Goal: Task Accomplishment & Management: Use online tool/utility

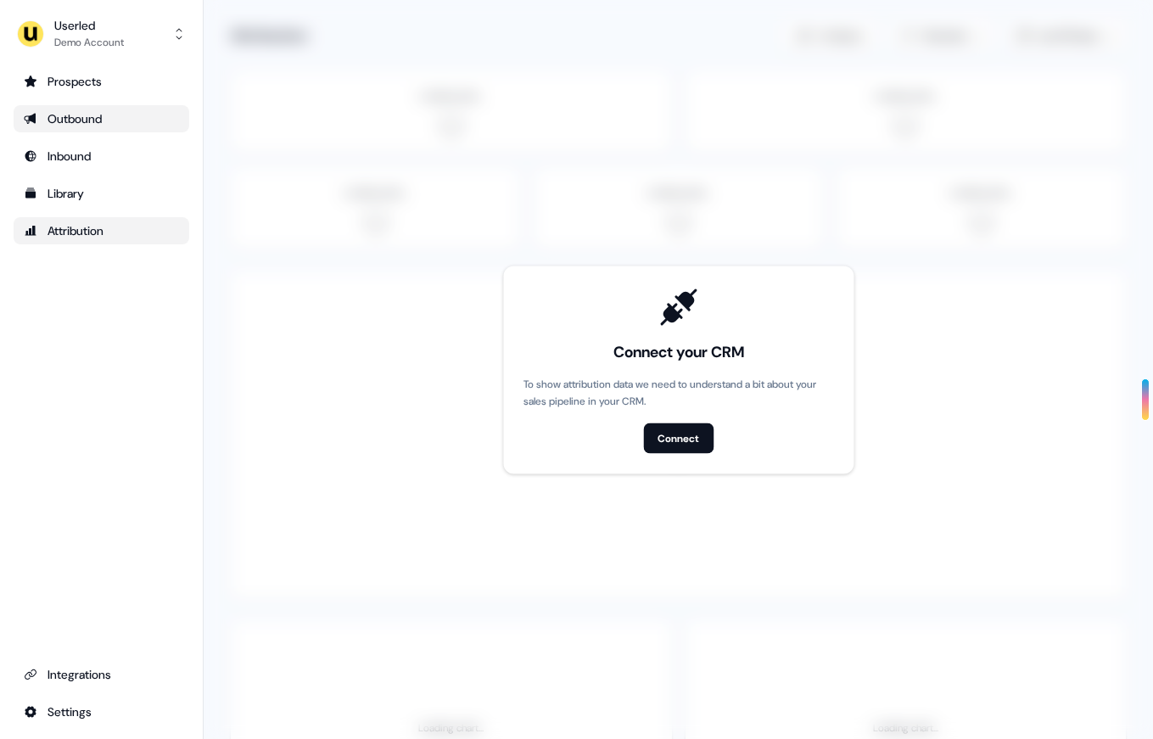
click at [70, 113] on div "Outbound" at bounding box center [101, 118] width 155 height 17
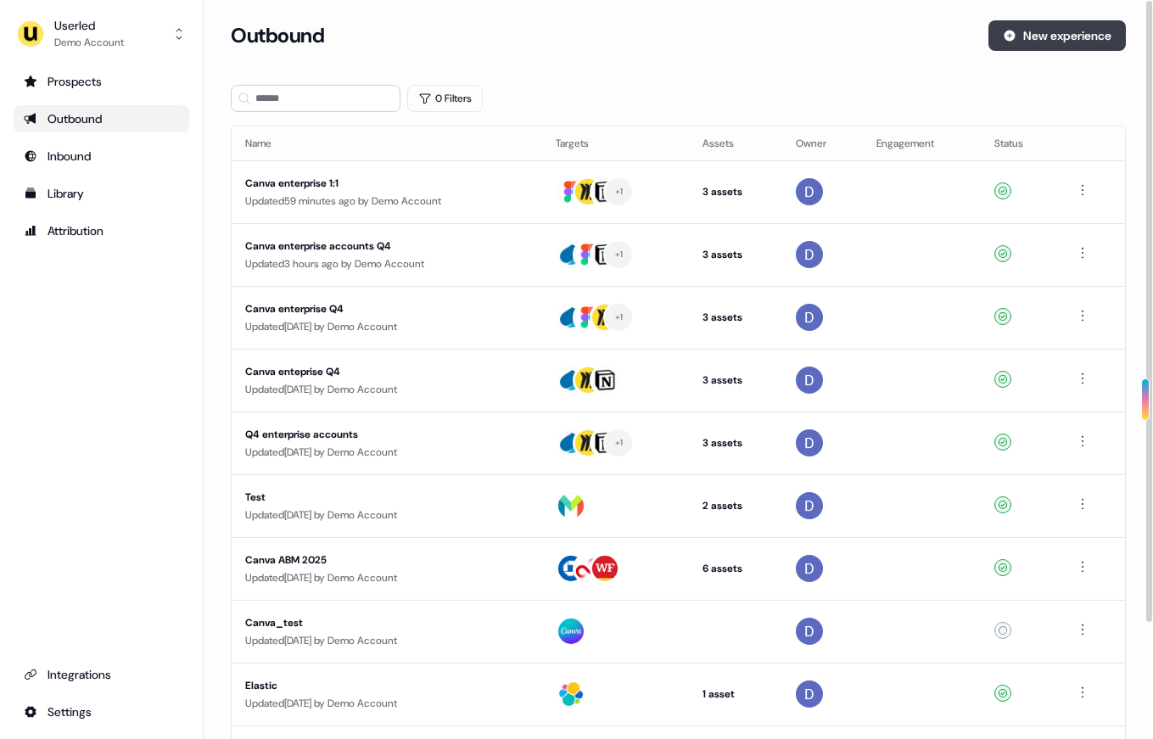
click at [1047, 42] on button "New experience" at bounding box center [1056, 35] width 137 height 31
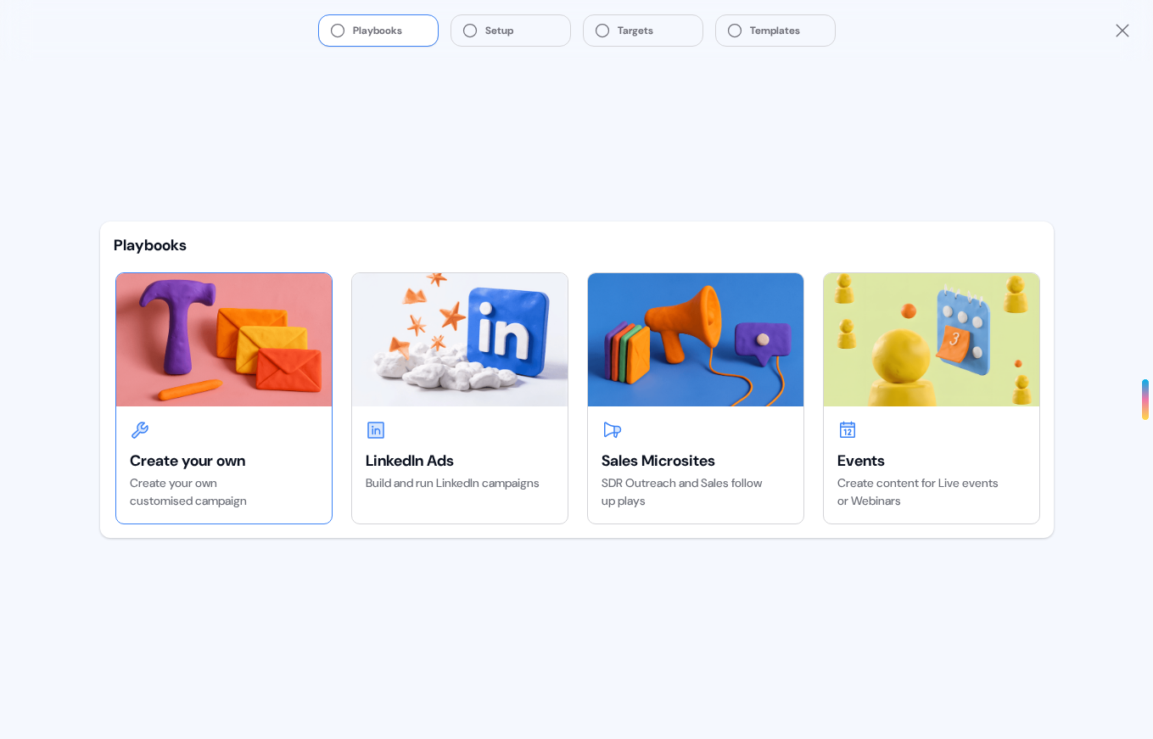
click at [275, 452] on div "Create your own" at bounding box center [224, 460] width 188 height 20
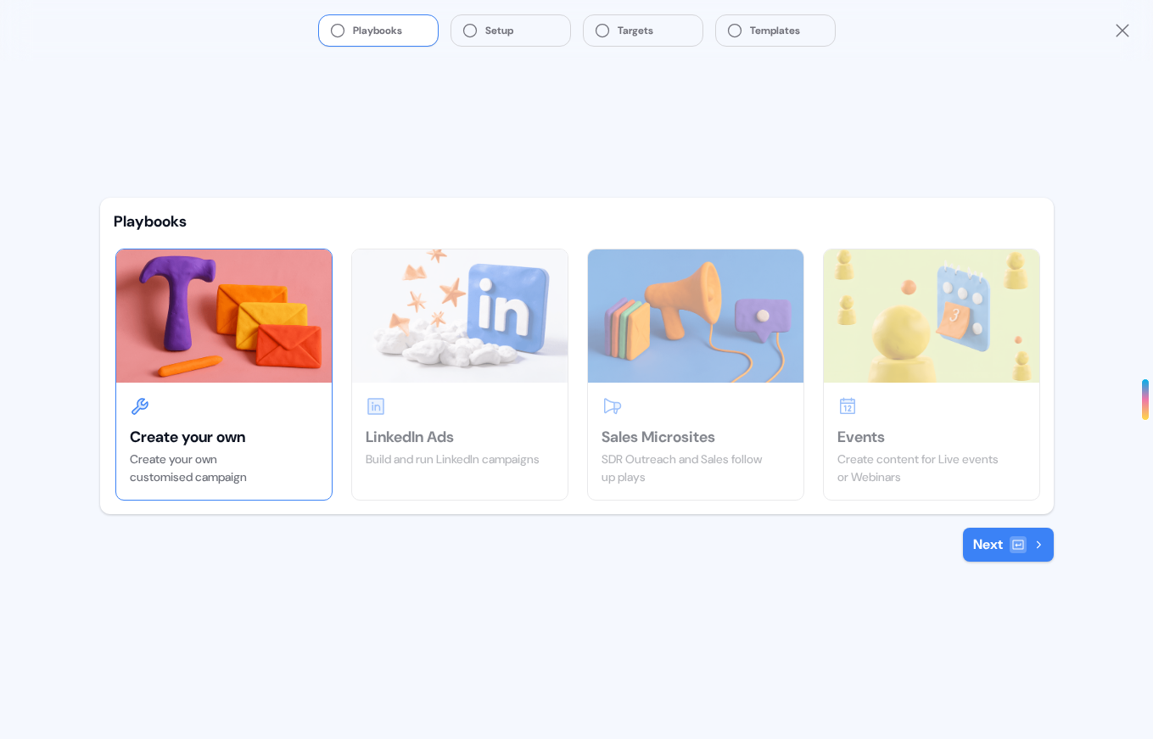
click at [987, 551] on button "Next" at bounding box center [1008, 545] width 91 height 34
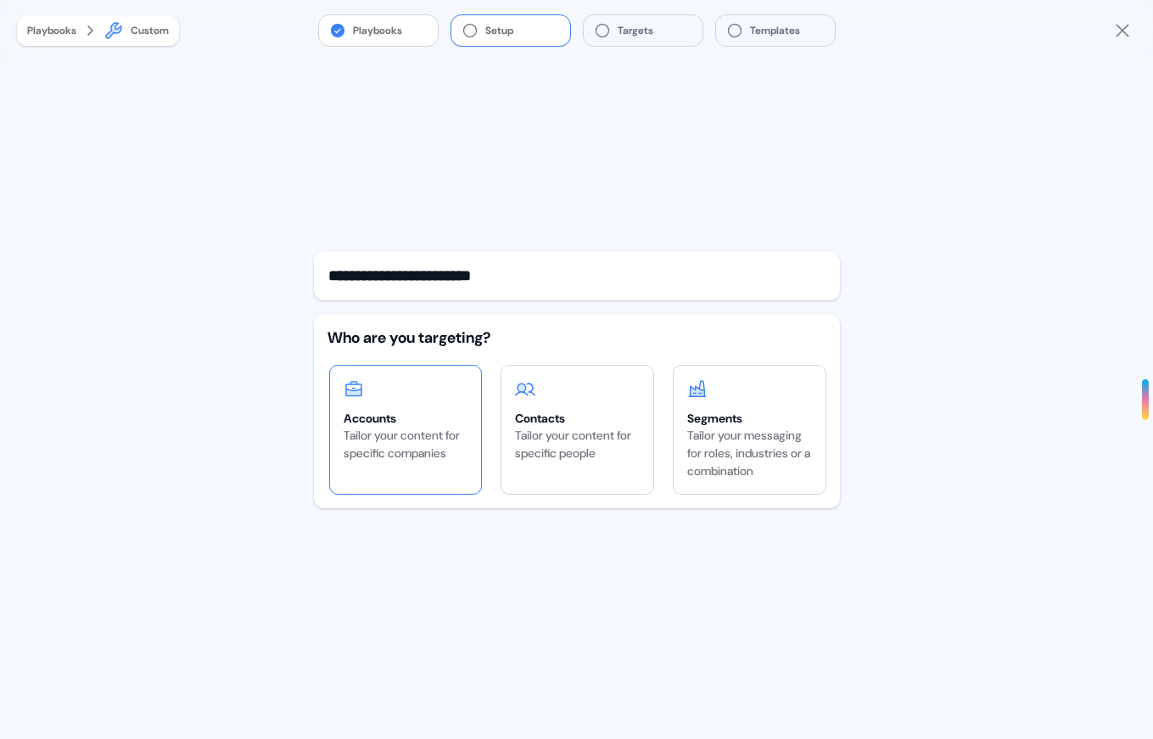
type input "**********"
click at [403, 427] on div "Tailor your content for specific companies" at bounding box center [405, 445] width 125 height 36
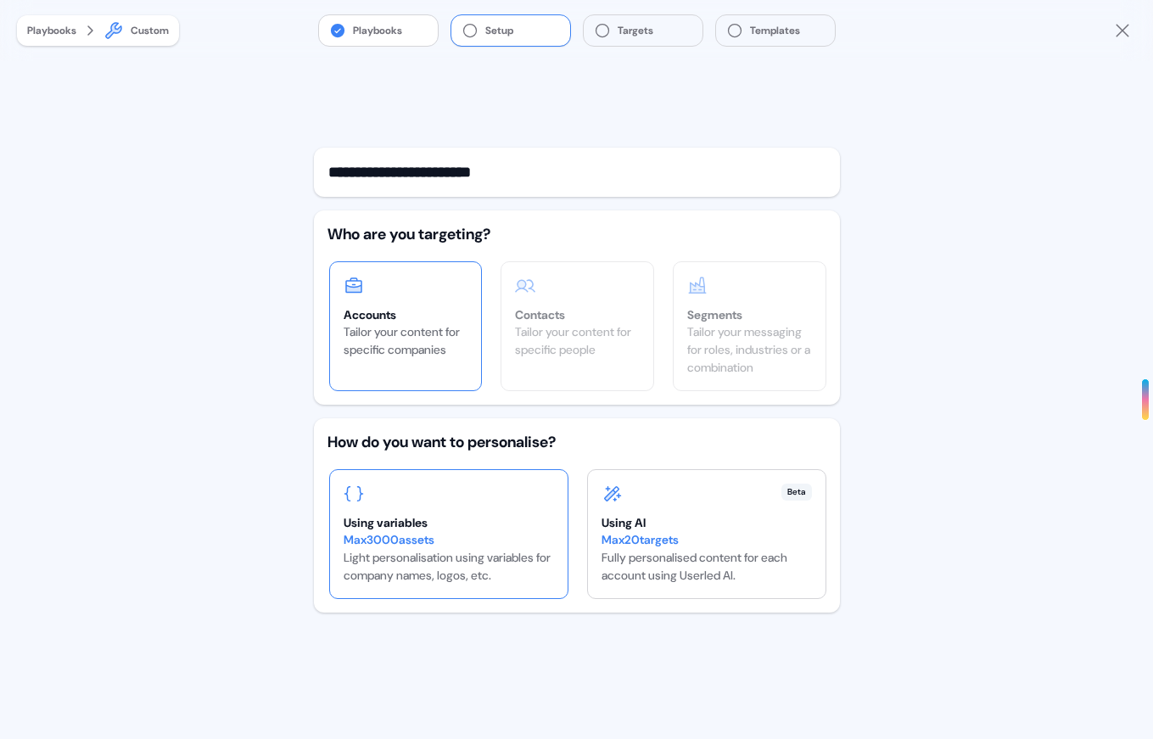
click at [457, 576] on div "Max 3000 assets Light personalisation using variables for company names, logos,…" at bounding box center [448, 557] width 210 height 53
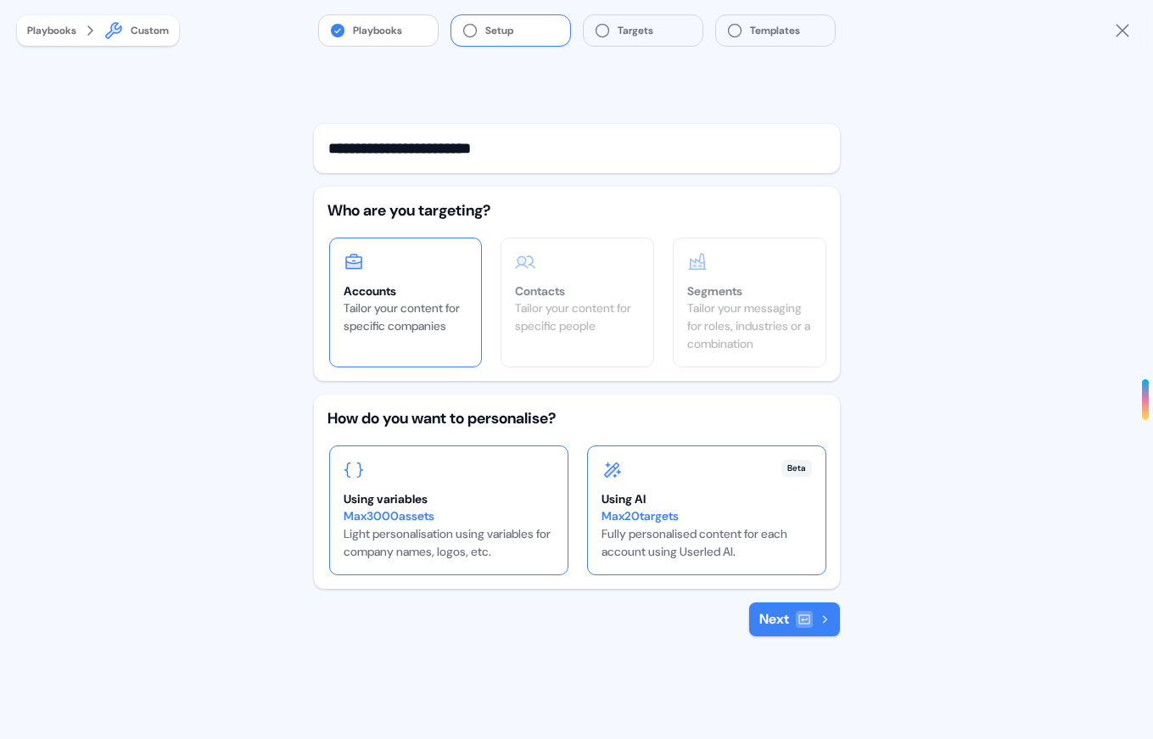
click at [679, 461] on div "Beta" at bounding box center [706, 470] width 210 height 20
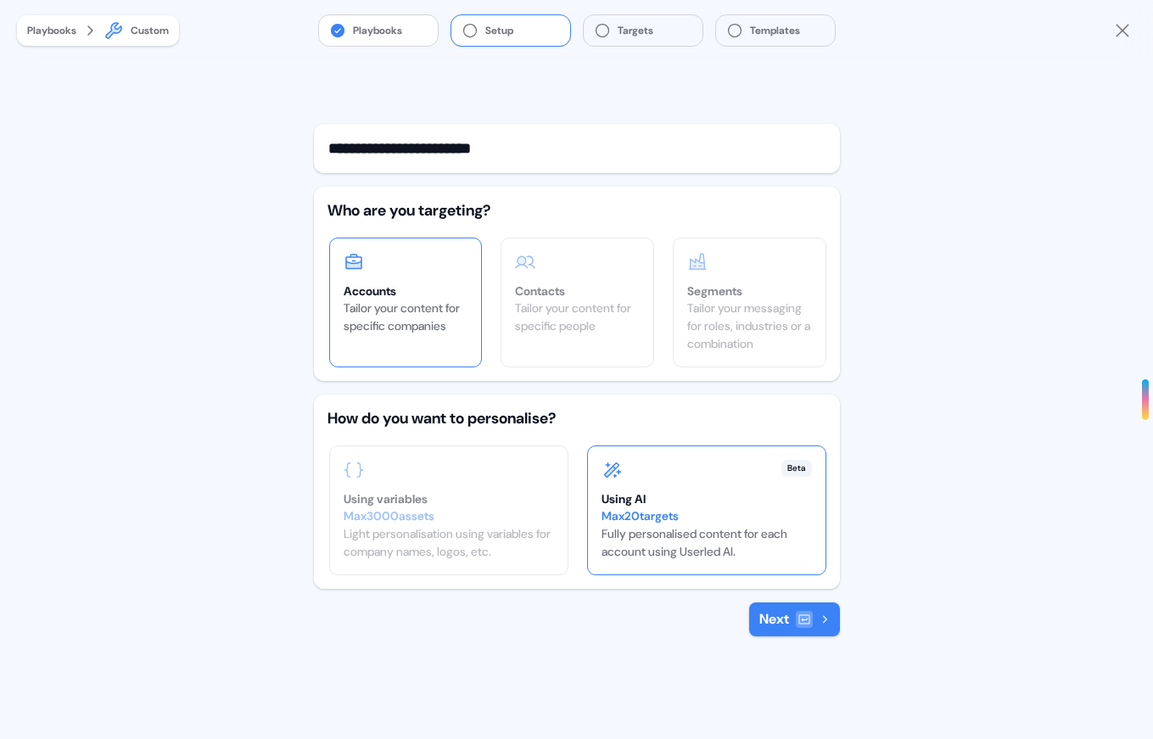
click at [760, 625] on button "Next" at bounding box center [794, 619] width 91 height 34
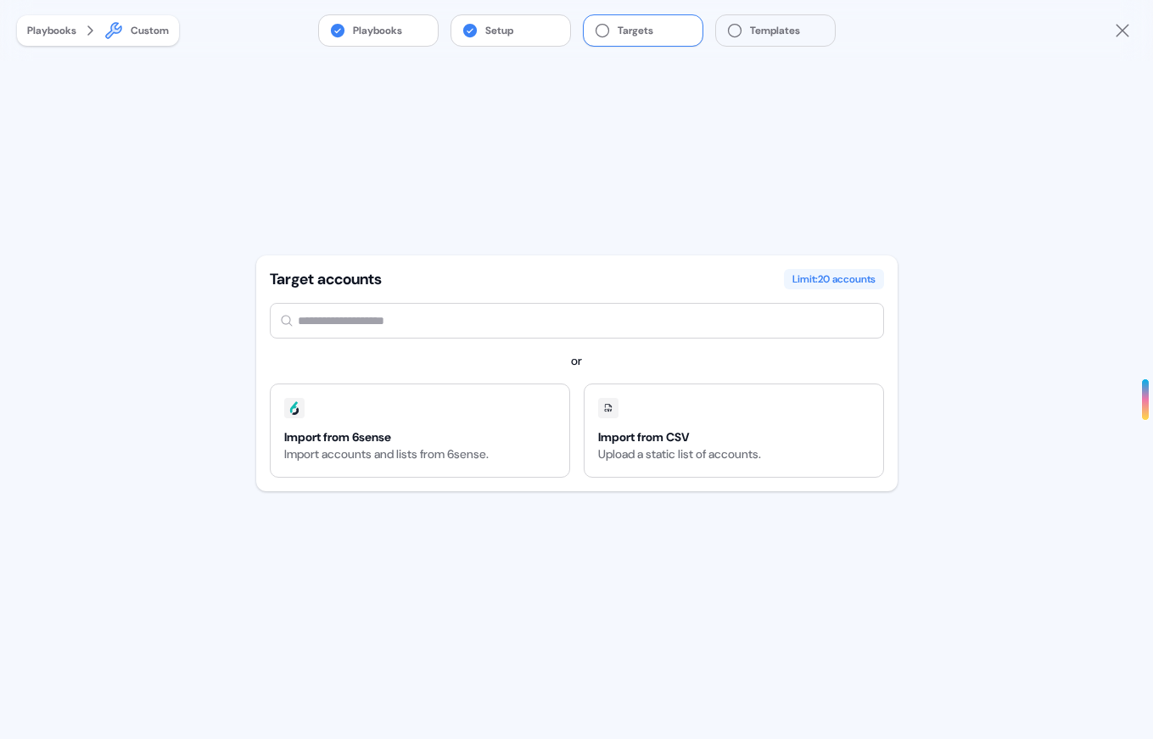
click at [457, 322] on input "text" at bounding box center [577, 321] width 614 height 36
type input "*********"
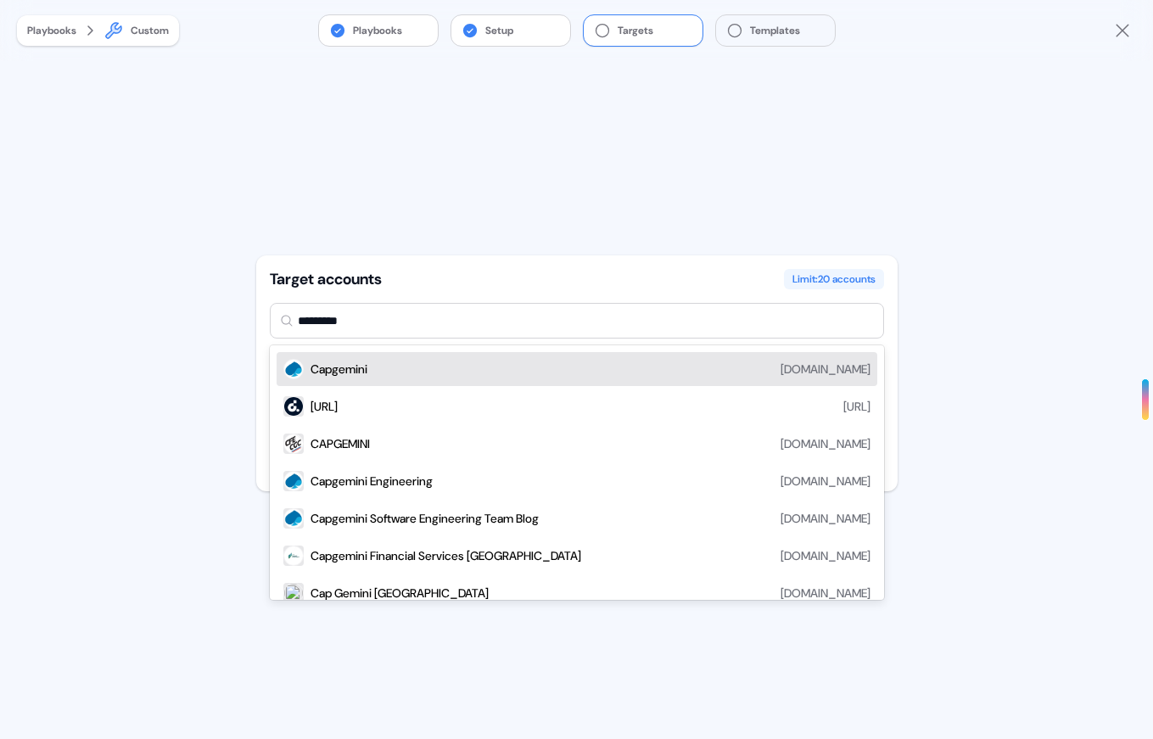
click at [373, 364] on div "Capgemini [DOMAIN_NAME]" at bounding box center [590, 369] width 560 height 20
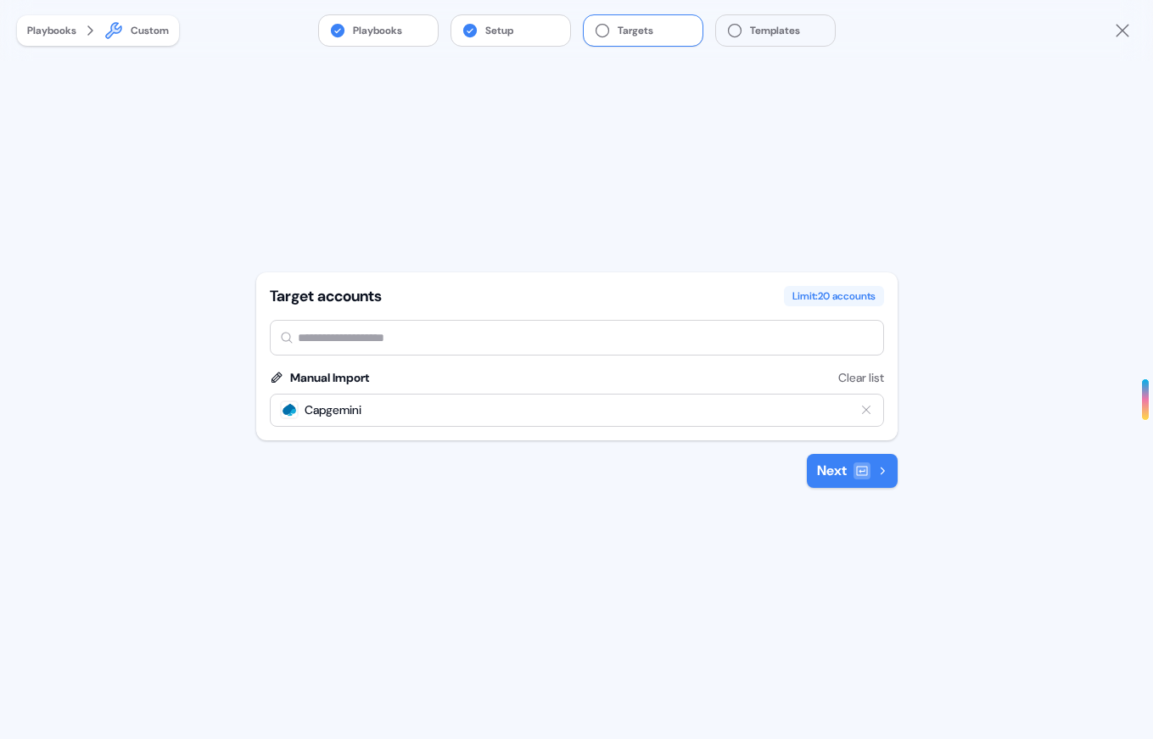
click at [887, 472] on button "Next" at bounding box center [852, 471] width 91 height 34
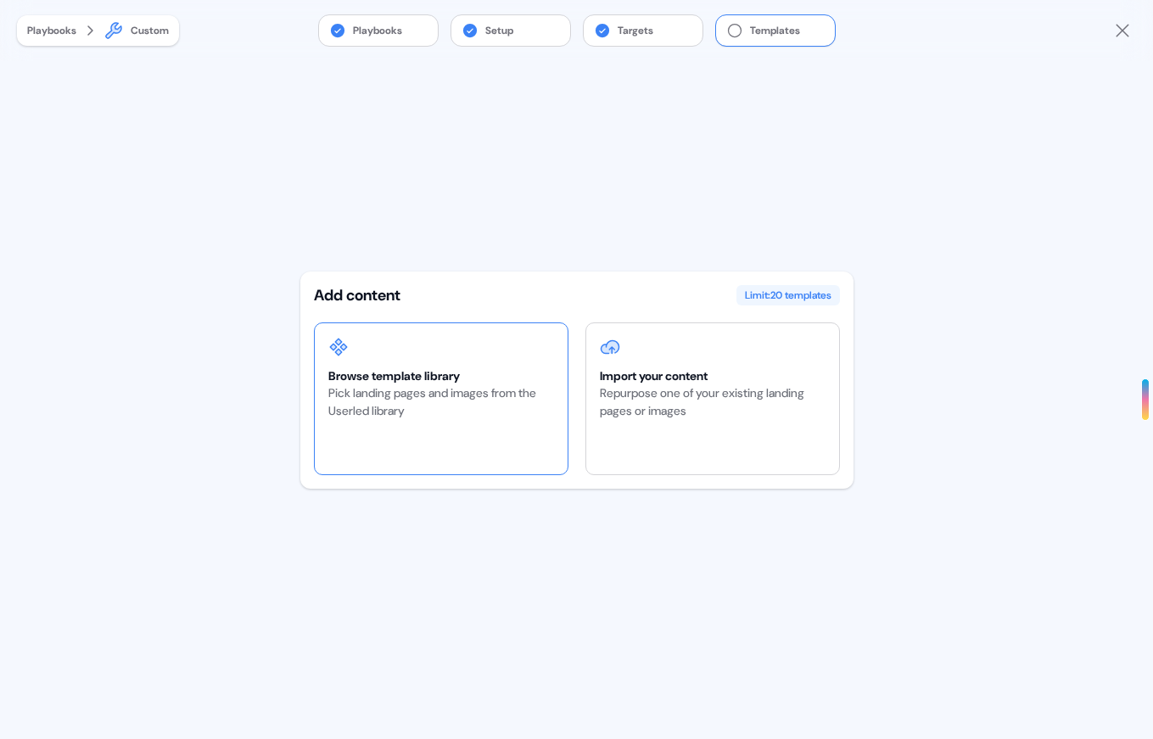
click at [475, 385] on div "Pick landing pages and images from the Userled library" at bounding box center [441, 402] width 226 height 36
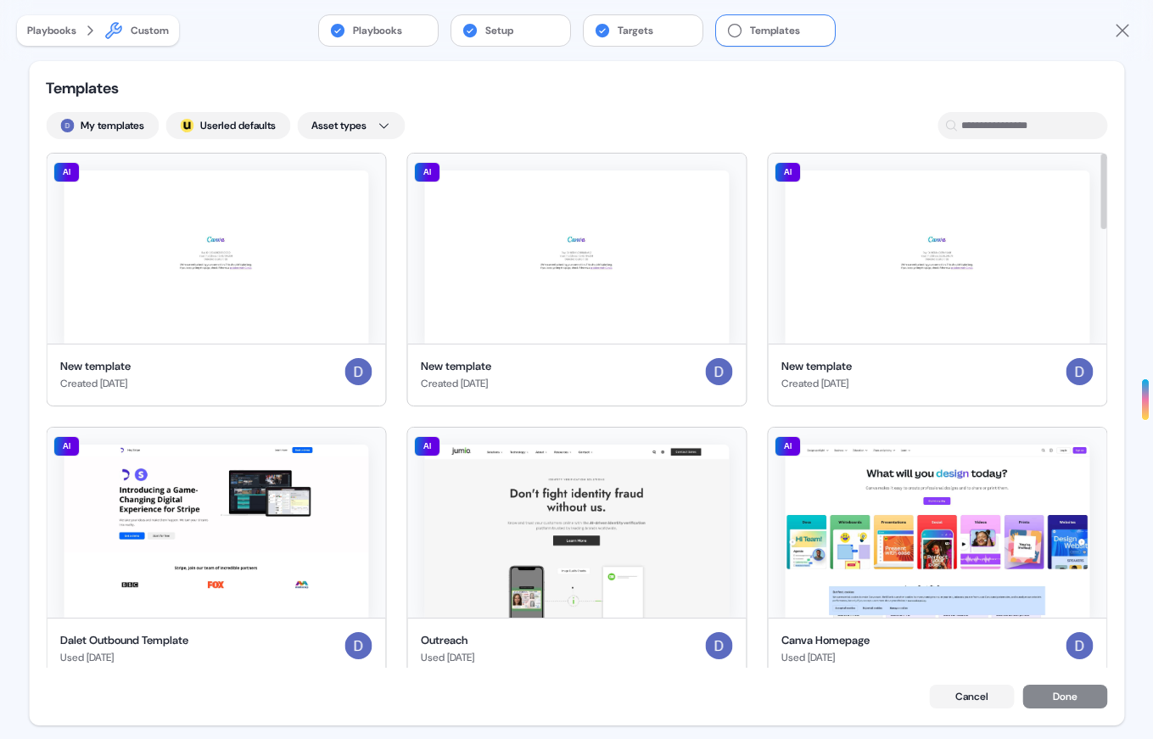
click at [230, 102] on div "Templates My templates ; Userled defaults Asset types AI New template Created […" at bounding box center [576, 393] width 1095 height 664
click at [227, 132] on button "; Userled defaults" at bounding box center [227, 125] width 125 height 27
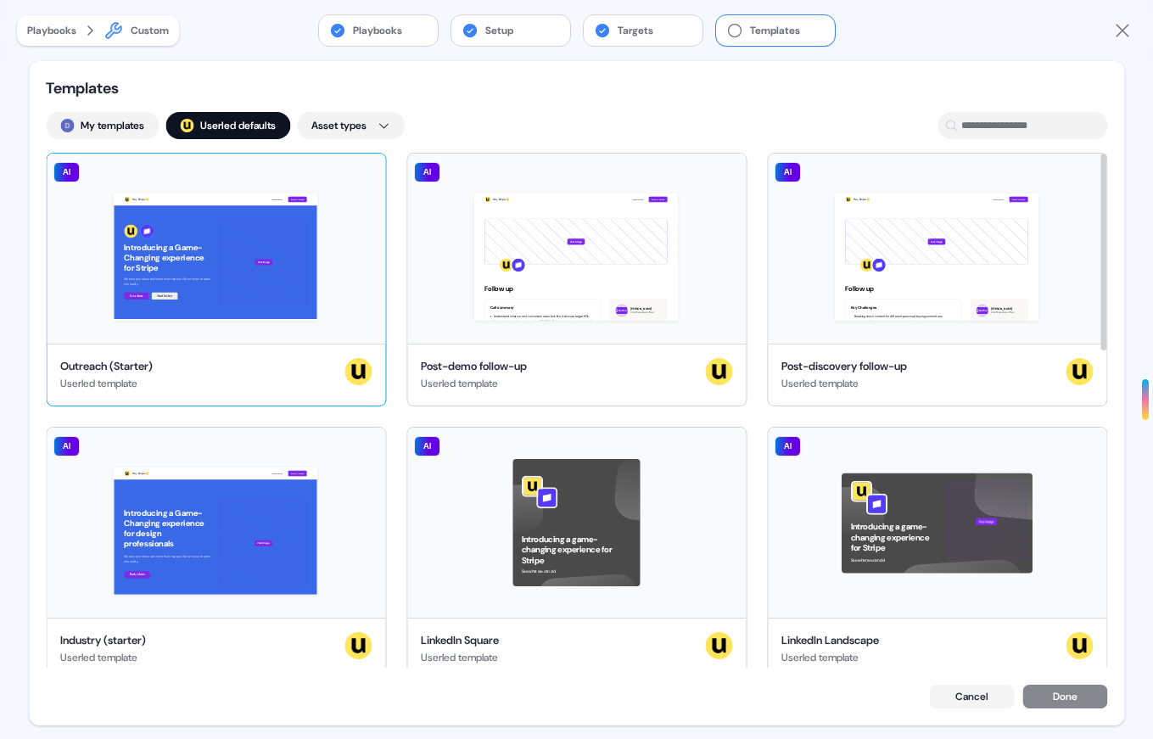
click at [283, 274] on div "Hey Stripe 👋 Learn more Book a demo Introducing a Game-Changing experience for …" at bounding box center [216, 249] width 338 height 190
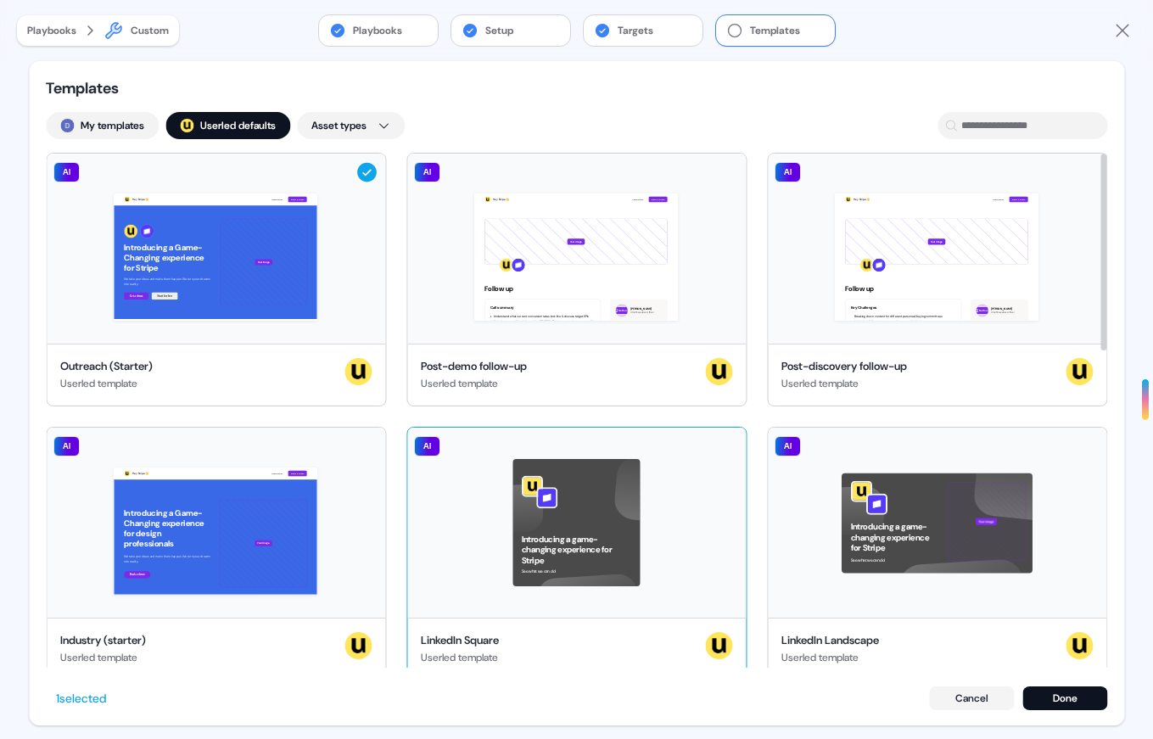
click at [544, 553] on div "Introducing a game-changing experience for Stripe See what we can do! AI" at bounding box center [576, 522] width 338 height 190
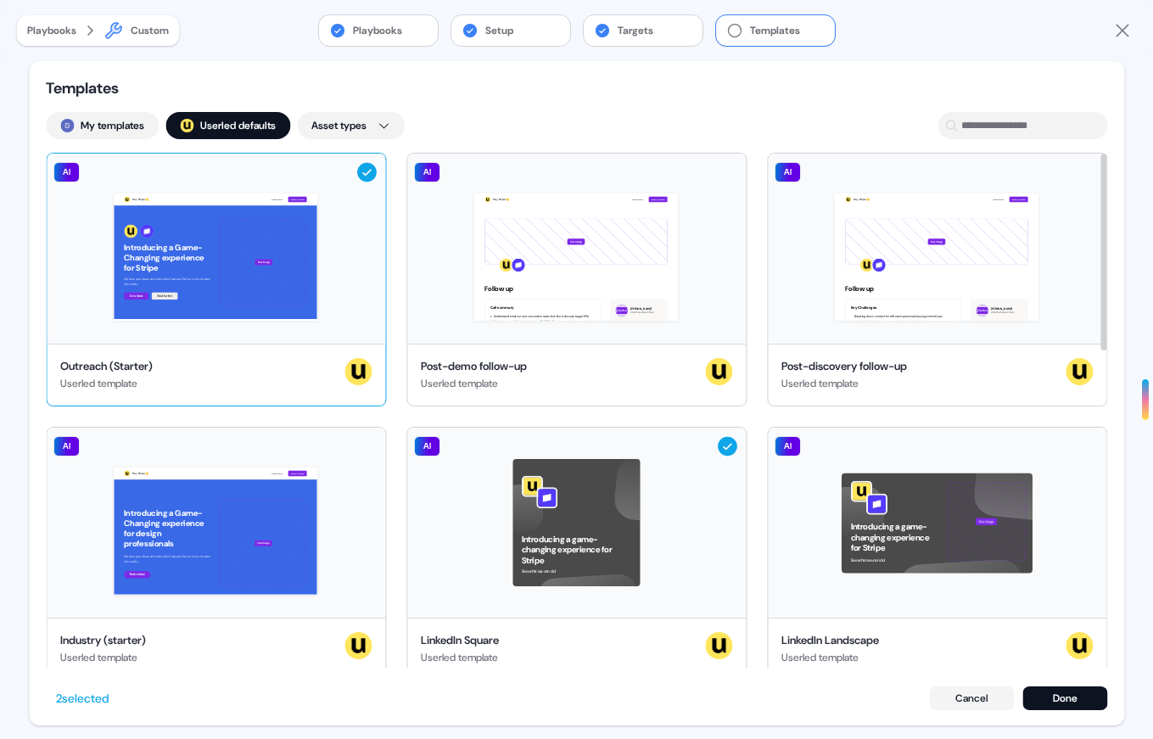
click at [377, 281] on div "Hey Stripe 👋 Learn more Book a demo Introducing a Game-Changing experience for …" at bounding box center [216, 249] width 338 height 190
click at [332, 265] on div "Hey Stripe 👋 Learn more Book a demo Introducing a Game-Changing experience for …" at bounding box center [216, 249] width 338 height 190
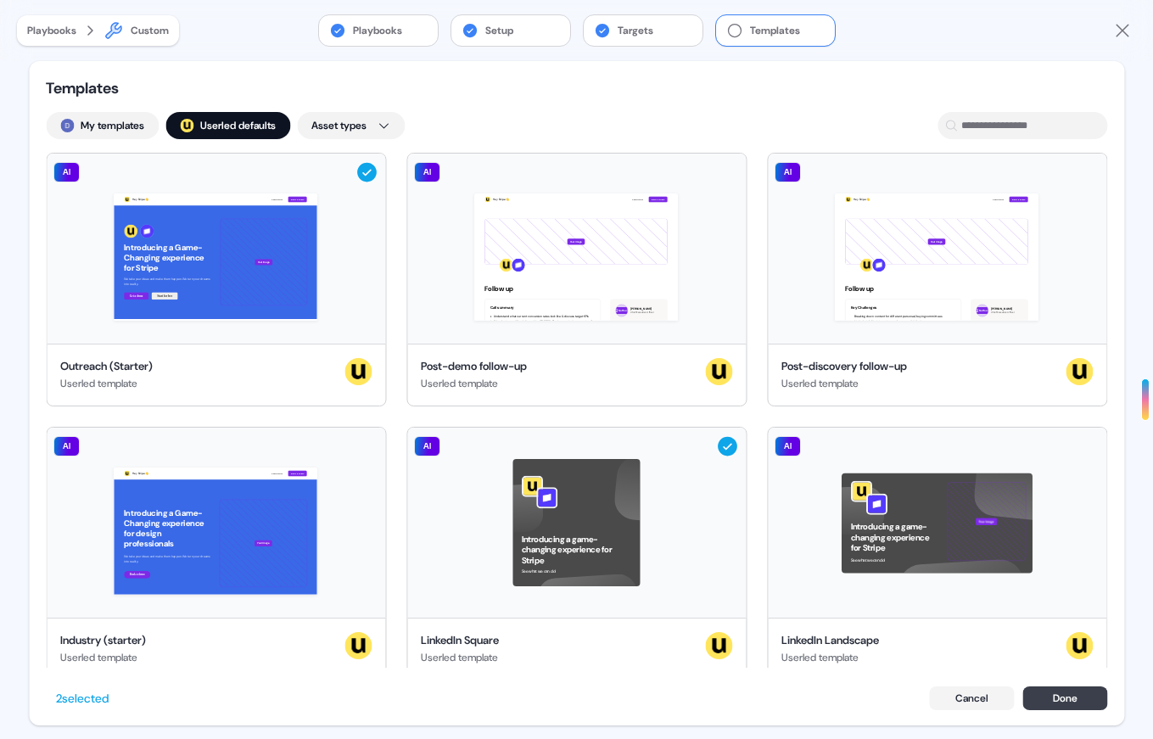
click at [1059, 697] on button "Done" at bounding box center [1064, 698] width 85 height 24
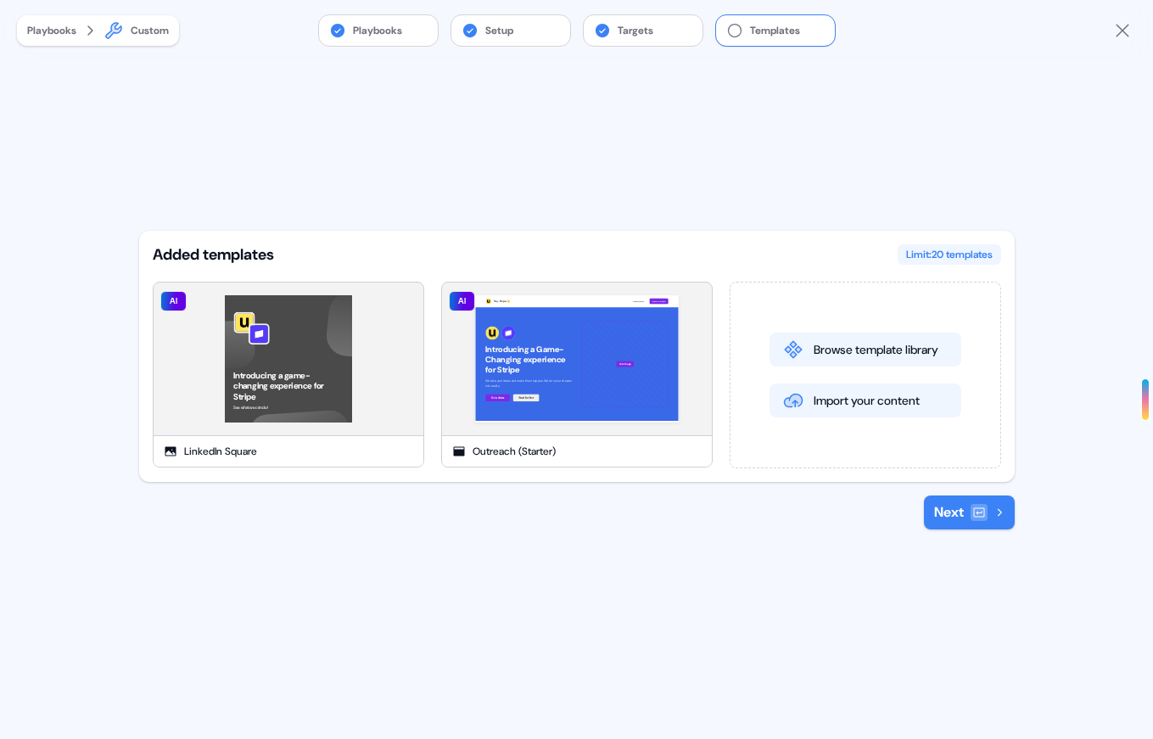
click at [958, 504] on button "Next" at bounding box center [969, 512] width 91 height 34
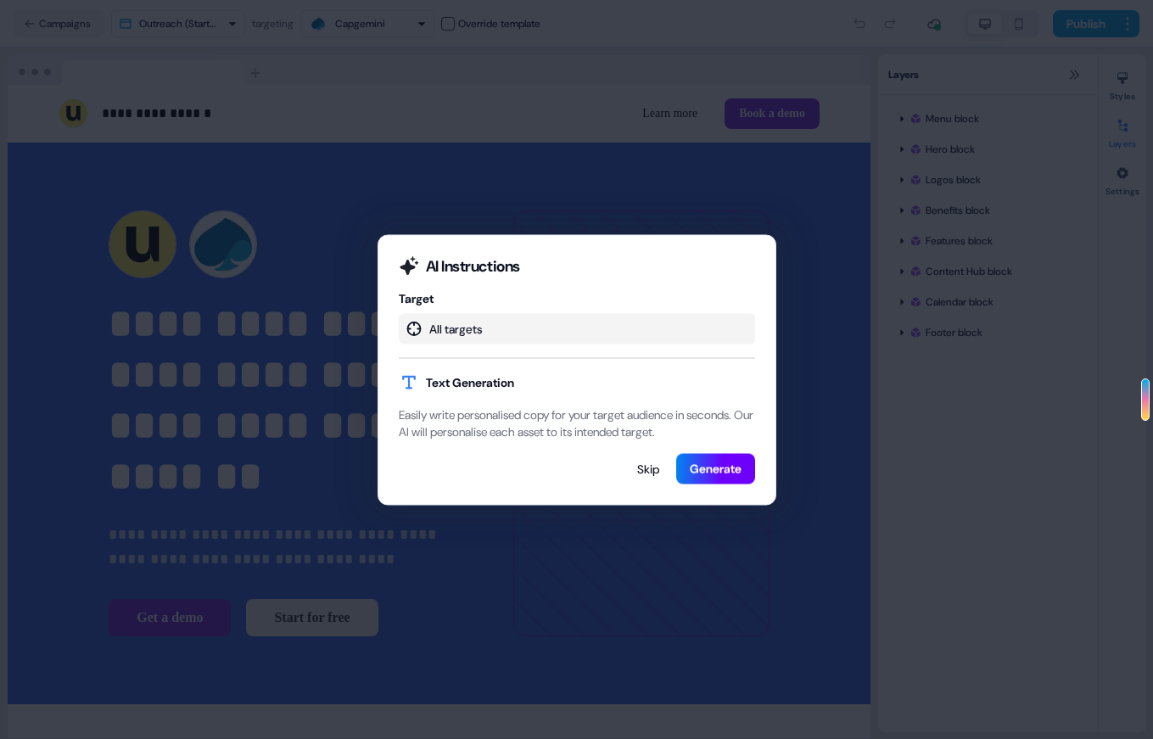
click at [689, 475] on button "Generate" at bounding box center [715, 468] width 79 height 31
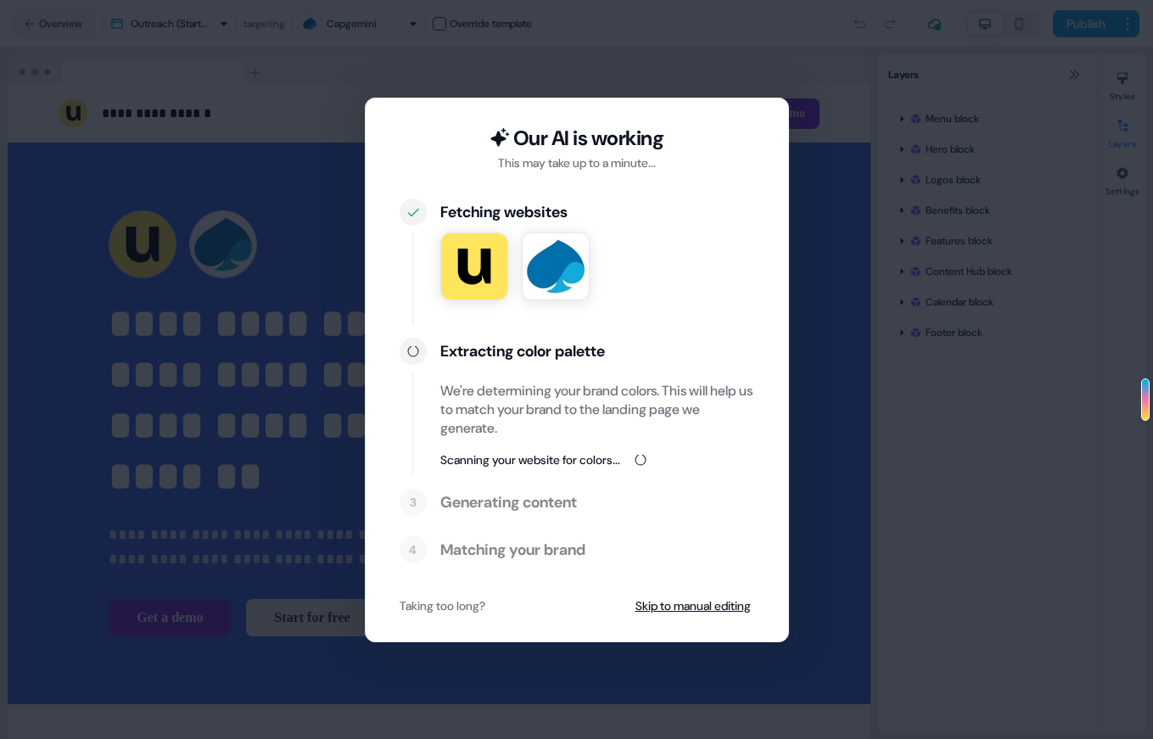
drag, startPoint x: 351, startPoint y: 361, endPoint x: 342, endPoint y: 361, distance: 9.3
click at [342, 361] on div "Our AI is working This may take up to a minute... Fetching websites Extracting …" at bounding box center [576, 369] width 1153 height 739
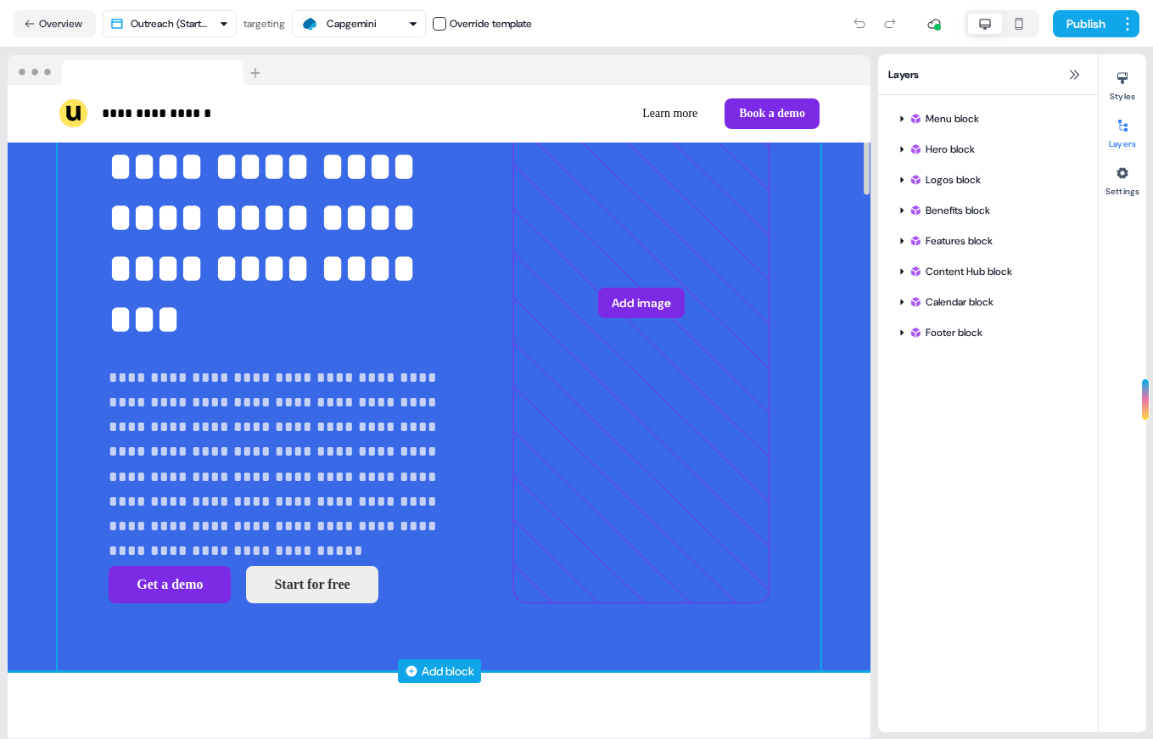
scroll to position [70, 0]
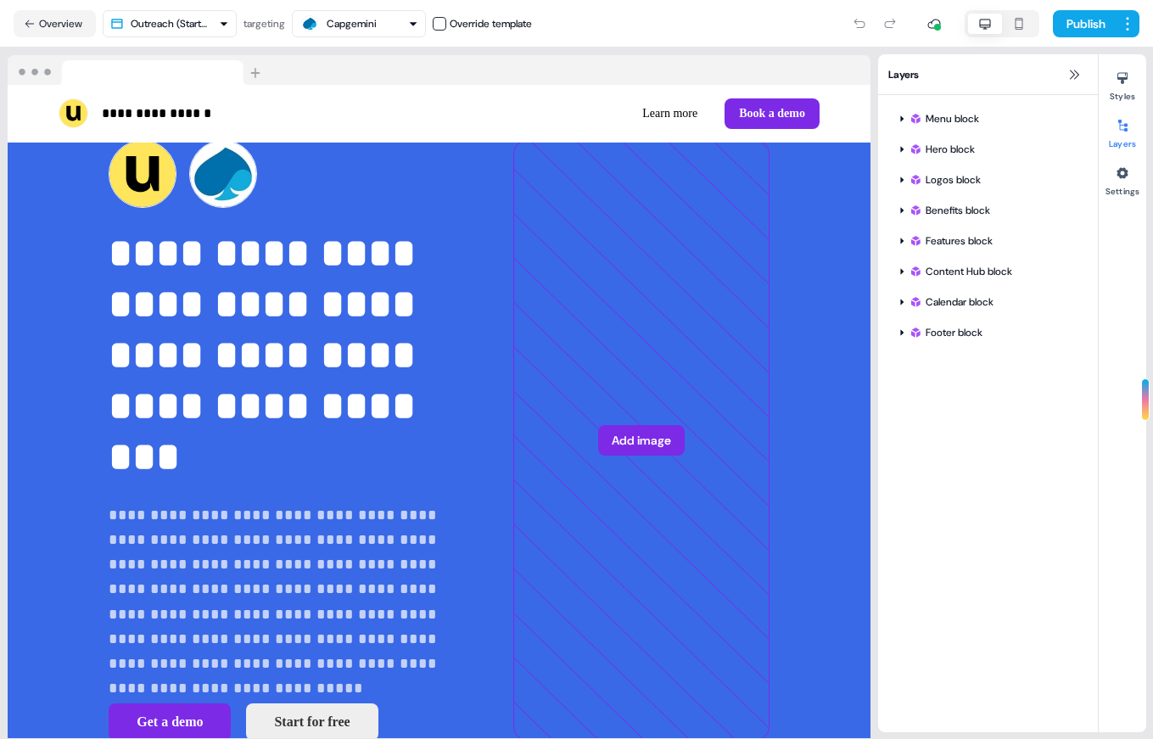
click at [362, 25] on div "Capgemini" at bounding box center [352, 23] width 50 height 17
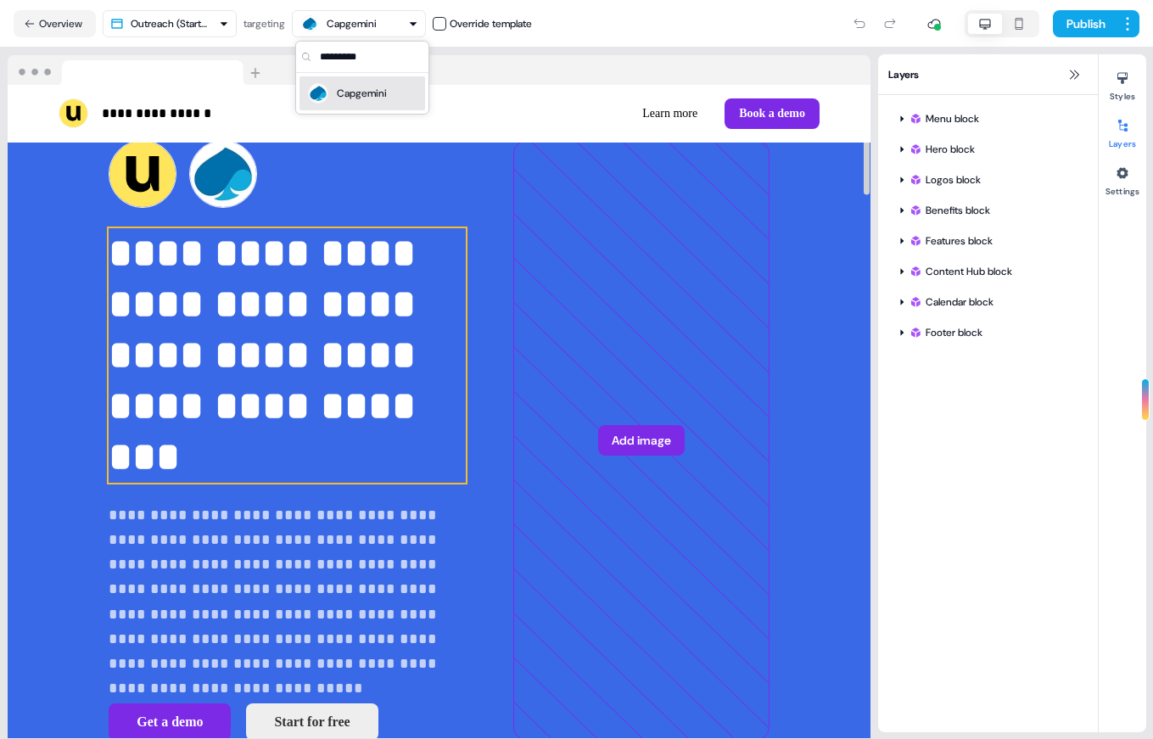
click at [385, 364] on p "**********" at bounding box center [287, 355] width 357 height 254
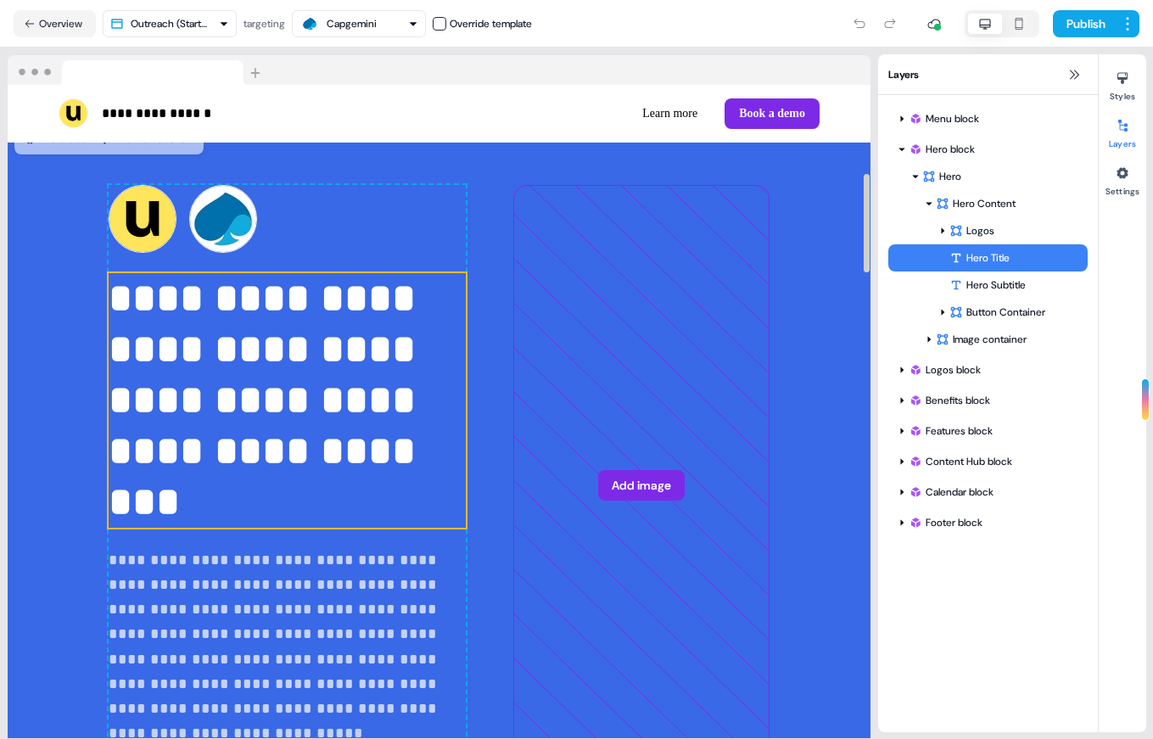
scroll to position [0, 0]
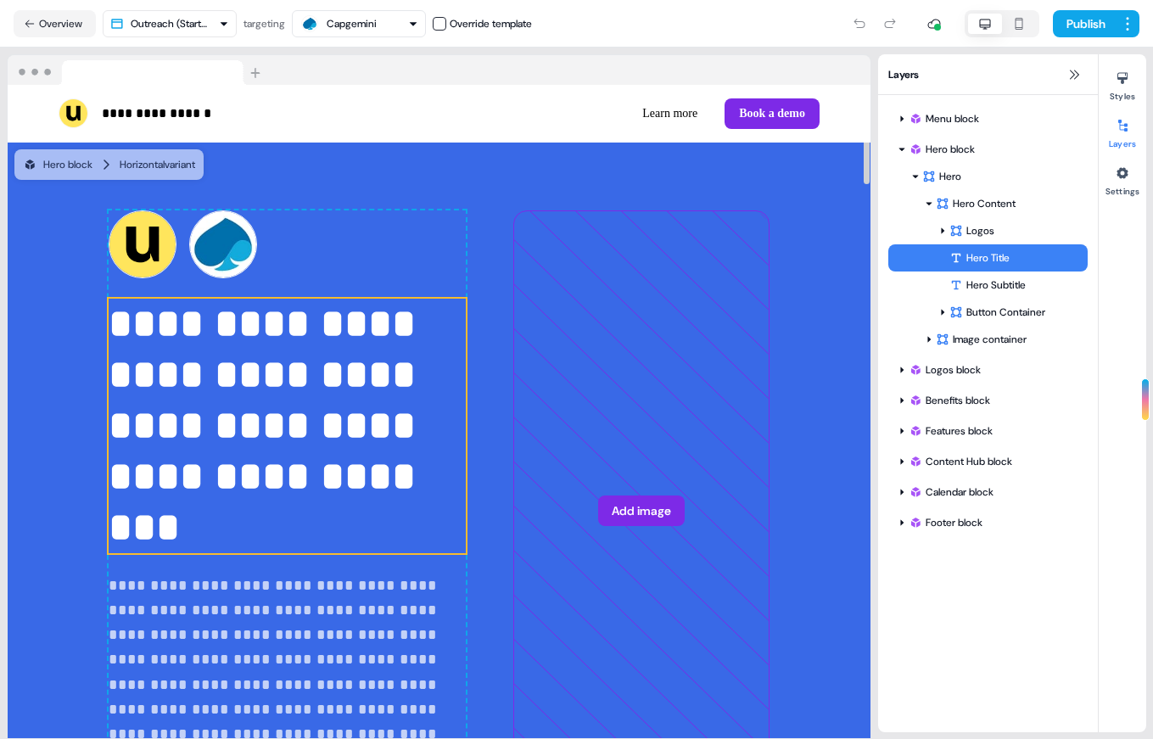
click at [390, 42] on nav "Overview Outreach (Starter) targeting Capgemini Override template Publish" at bounding box center [576, 23] width 1153 height 47
click at [54, 19] on button "Overview" at bounding box center [55, 23] width 82 height 27
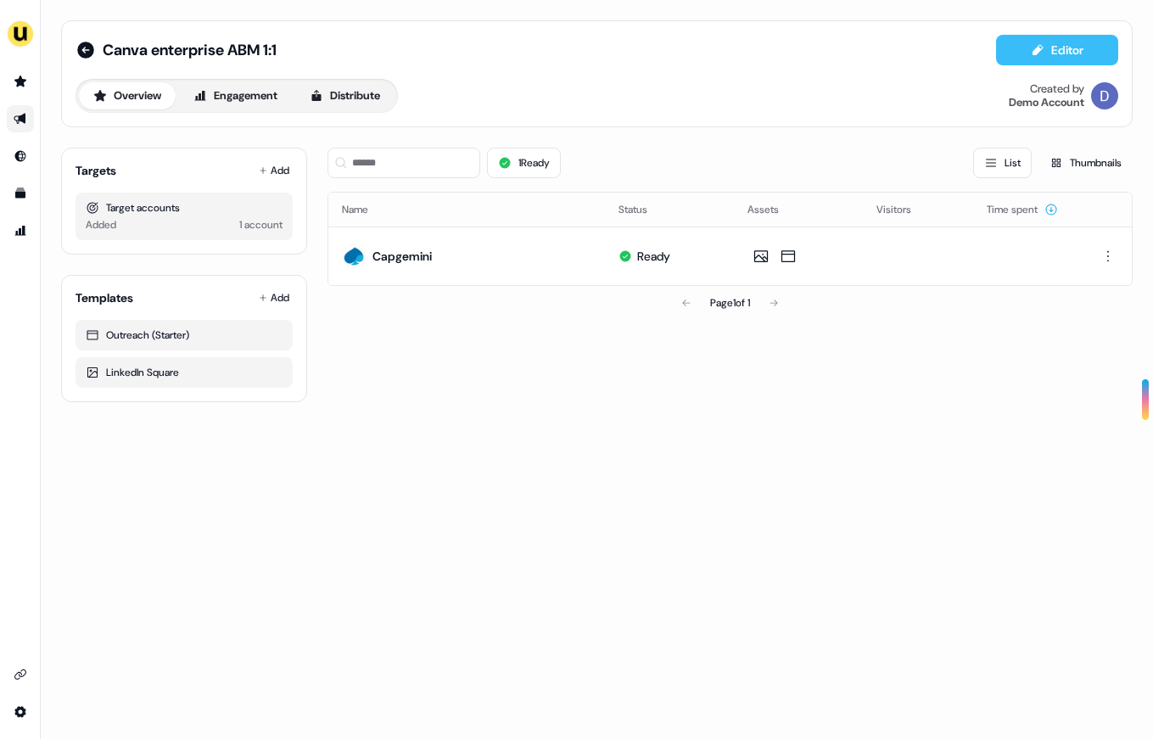
click at [1059, 37] on button "Editor" at bounding box center [1057, 50] width 122 height 31
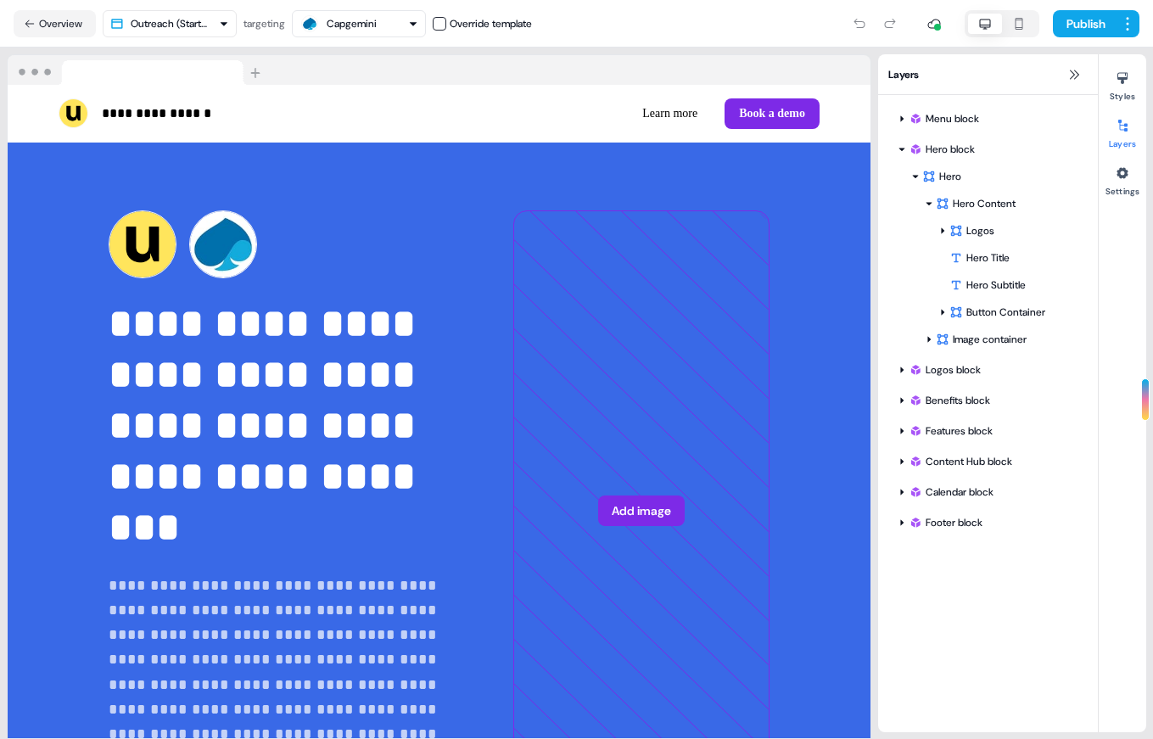
click at [331, 40] on nav "Overview Outreach (Starter) targeting Capgemini Override template Publish" at bounding box center [576, 23] width 1153 height 47
click at [331, 36] on button "Capgemini" at bounding box center [359, 23] width 134 height 27
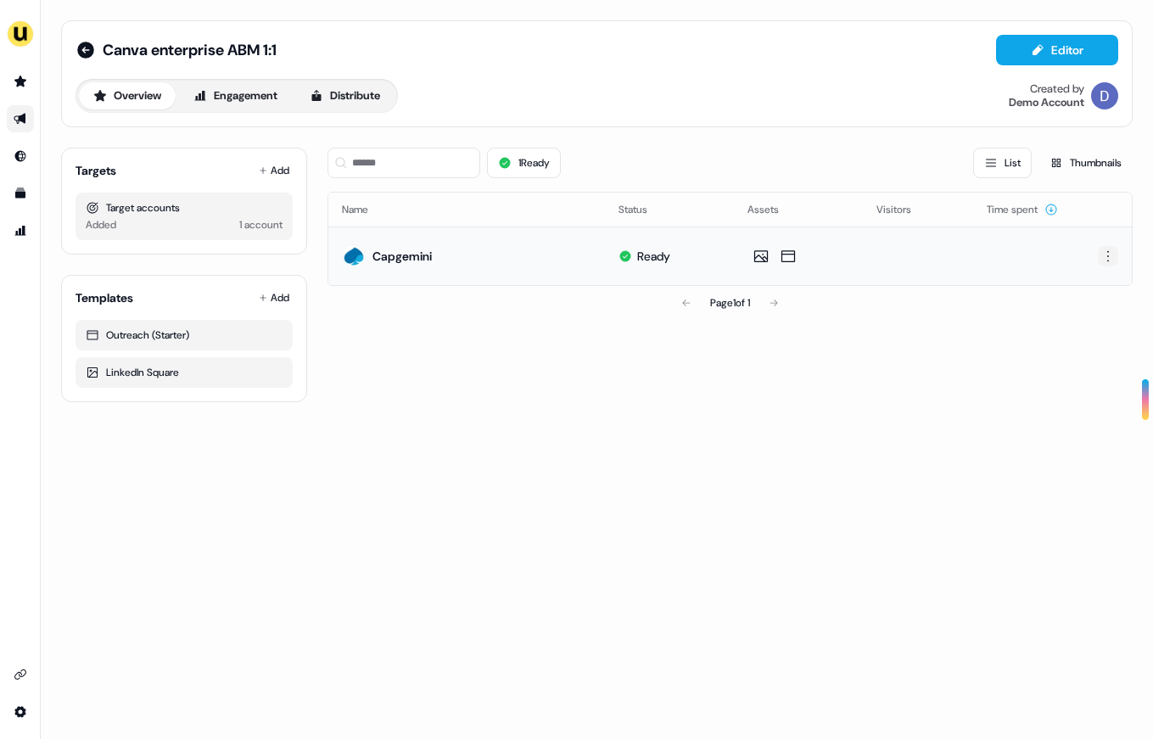
click at [1103, 250] on html "For the best experience switch devices to a bigger screen. Go to [DOMAIN_NAME] …" at bounding box center [576, 369] width 1153 height 739
click at [930, 234] on html "For the best experience switch devices to a bigger screen. Go to [DOMAIN_NAME] …" at bounding box center [576, 369] width 1153 height 739
click at [1105, 254] on html "For the best experience switch devices to a bigger screen. Go to [DOMAIN_NAME] …" at bounding box center [576, 369] width 1153 height 739
click at [1008, 243] on html "For the best experience switch devices to a bigger screen. Go to [DOMAIN_NAME] …" at bounding box center [576, 369] width 1153 height 739
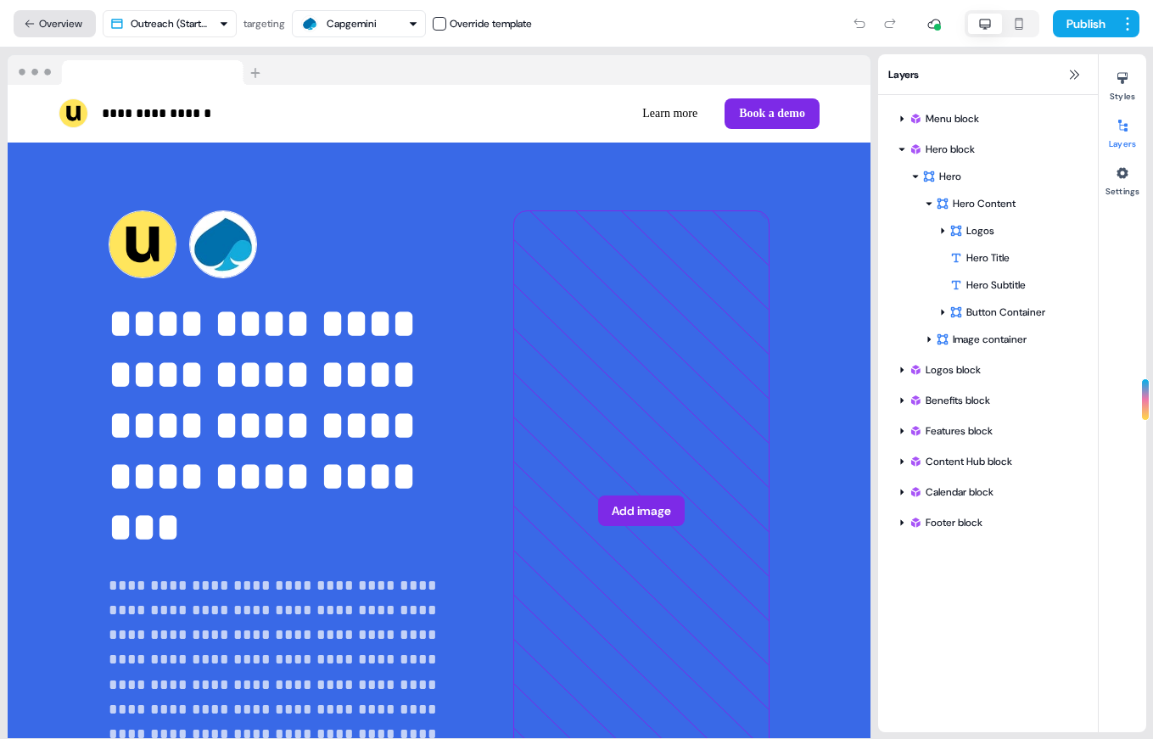
click at [33, 32] on button "Overview" at bounding box center [55, 23] width 82 height 27
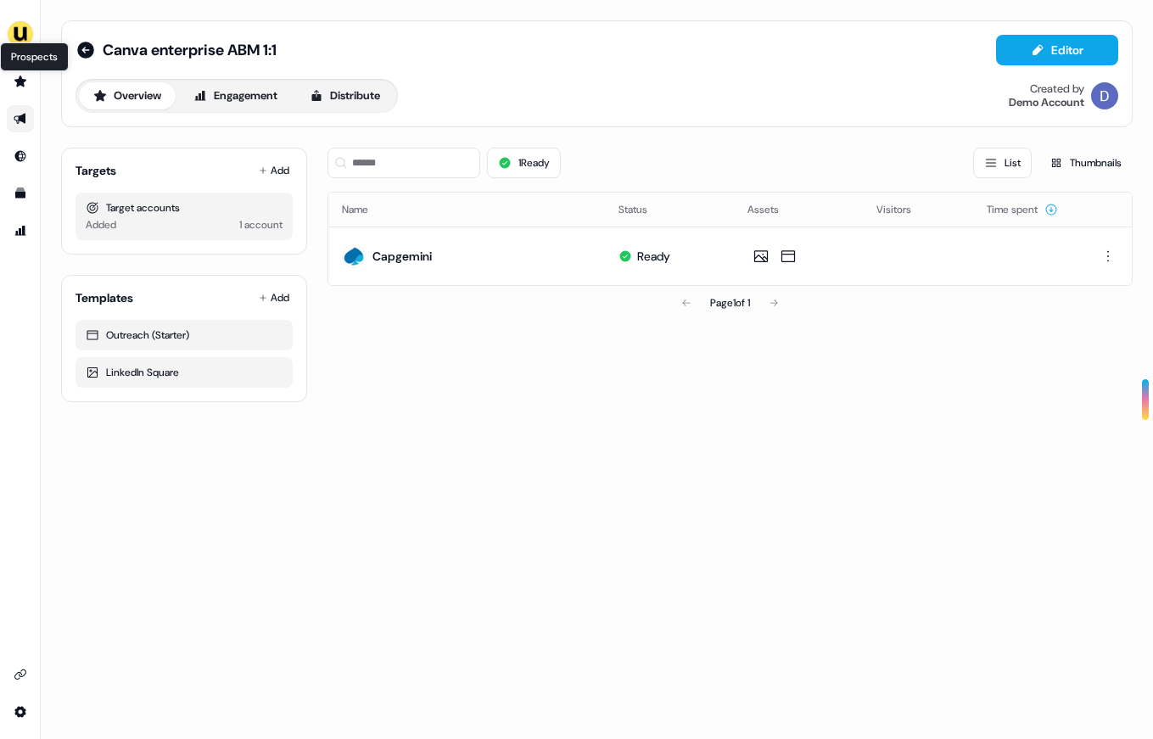
click at [22, 131] on link "Go to outbound experience" at bounding box center [20, 118] width 27 height 27
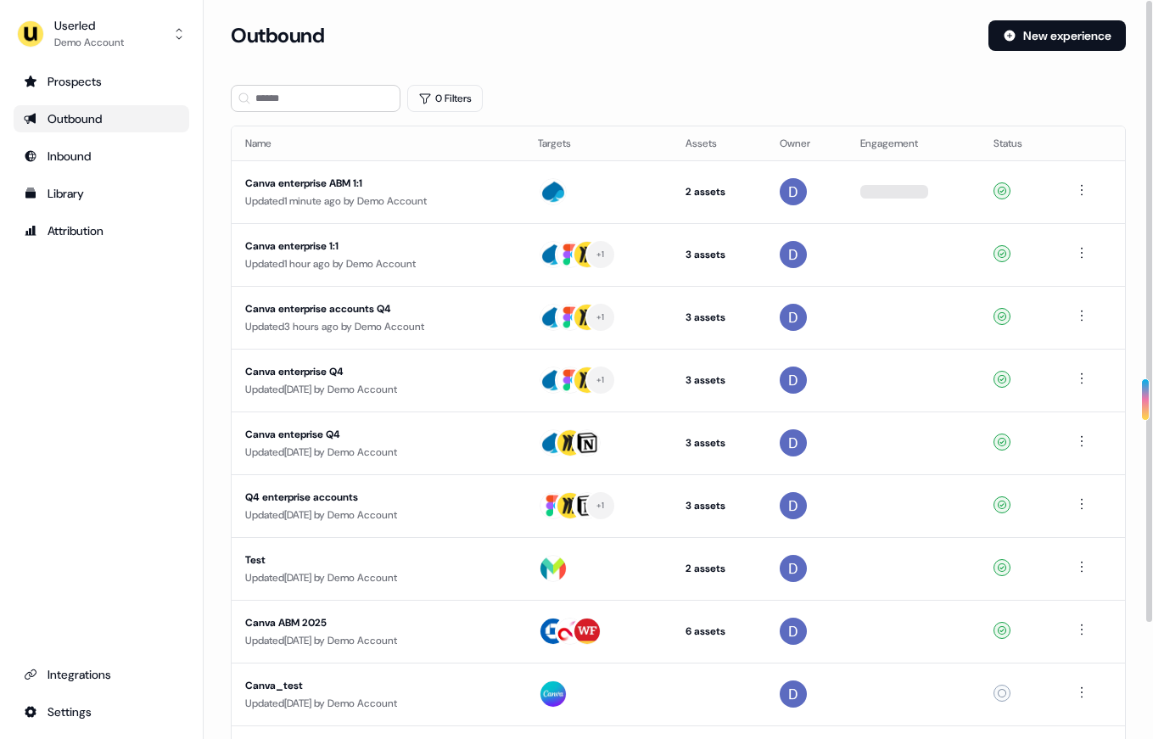
click at [364, 205] on div "Updated 1 minute ago by Demo Account" at bounding box center [377, 201] width 265 height 17
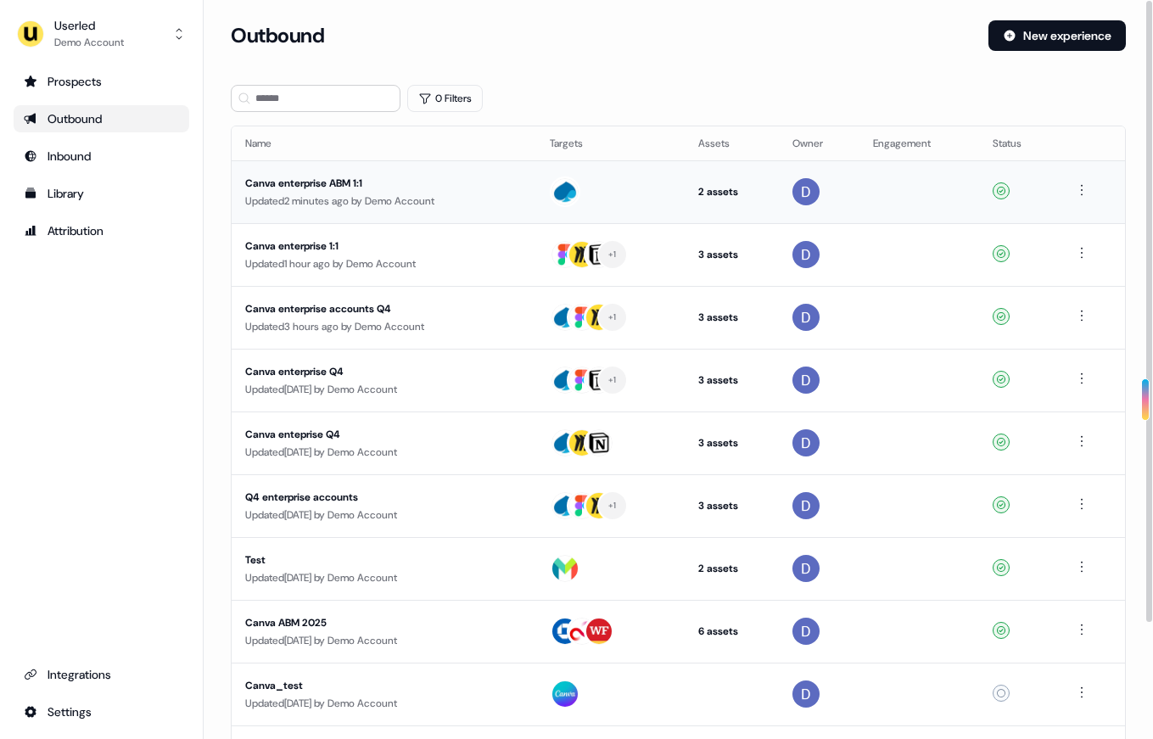
click at [1071, 184] on td at bounding box center [1091, 191] width 67 height 63
click at [1083, 184] on html "For the best experience switch devices to a bigger screen. Go to [DOMAIN_NAME] …" at bounding box center [576, 369] width 1153 height 739
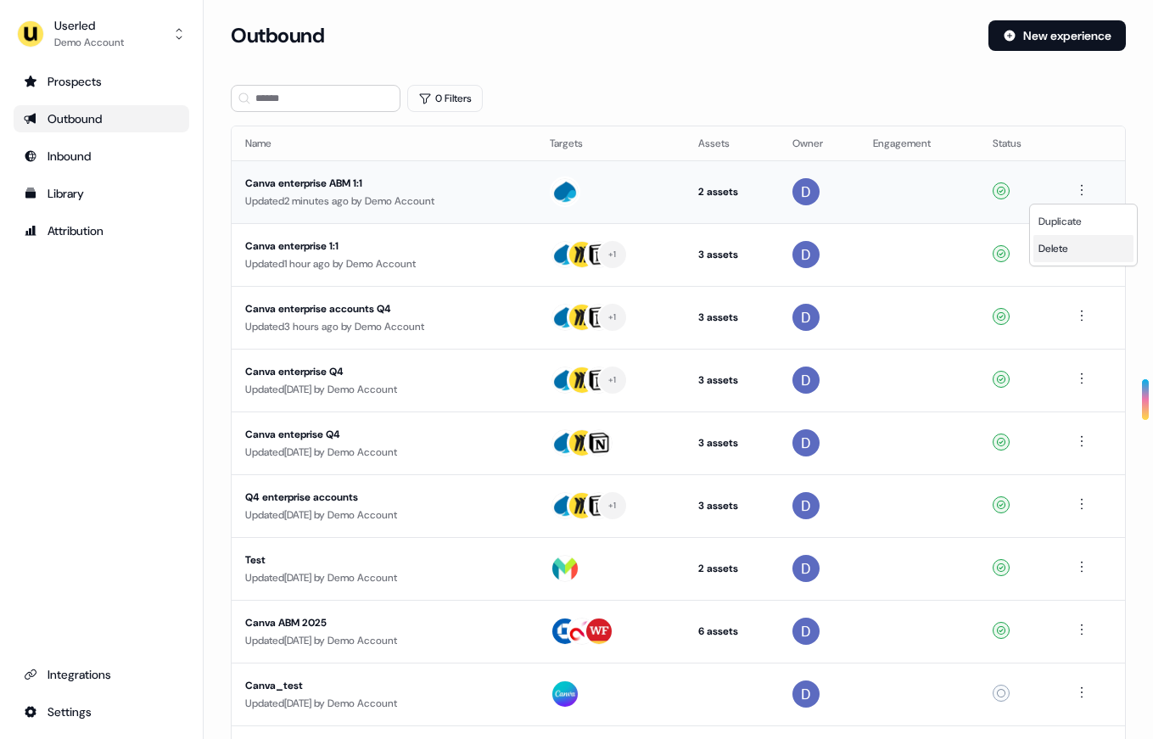
click at [1058, 246] on span "Delete" at bounding box center [1053, 249] width 30 height 14
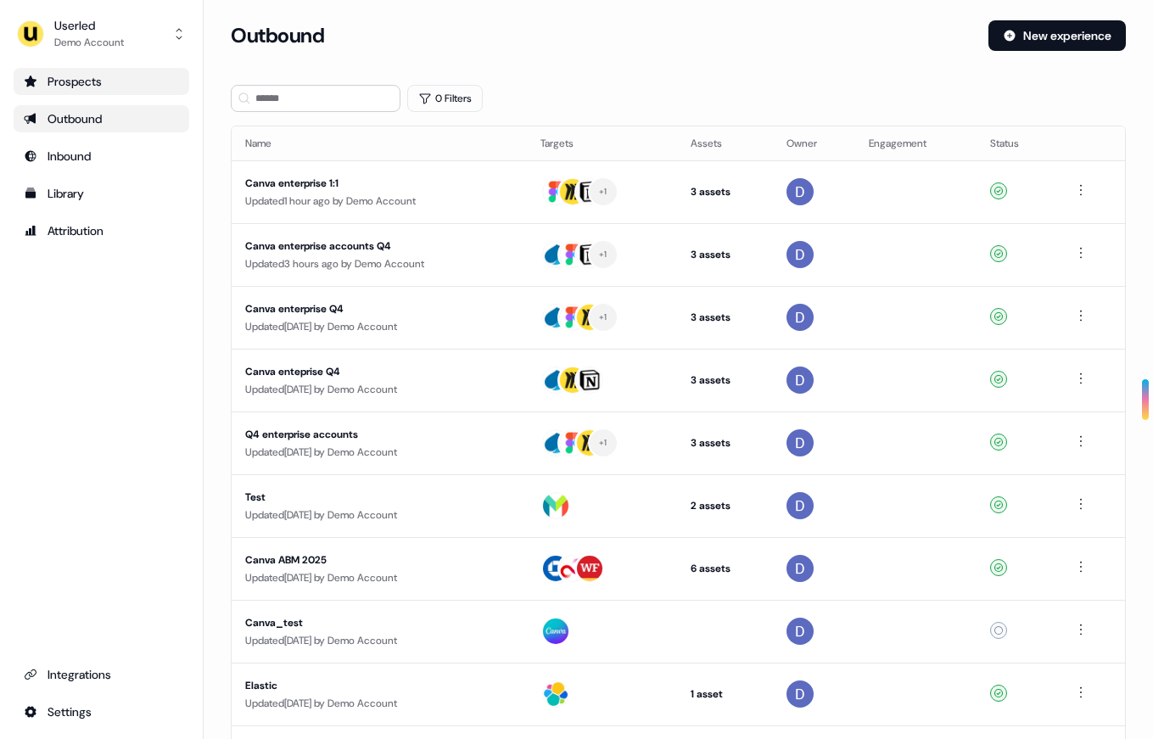
click at [66, 75] on div "Prospects" at bounding box center [101, 81] width 155 height 17
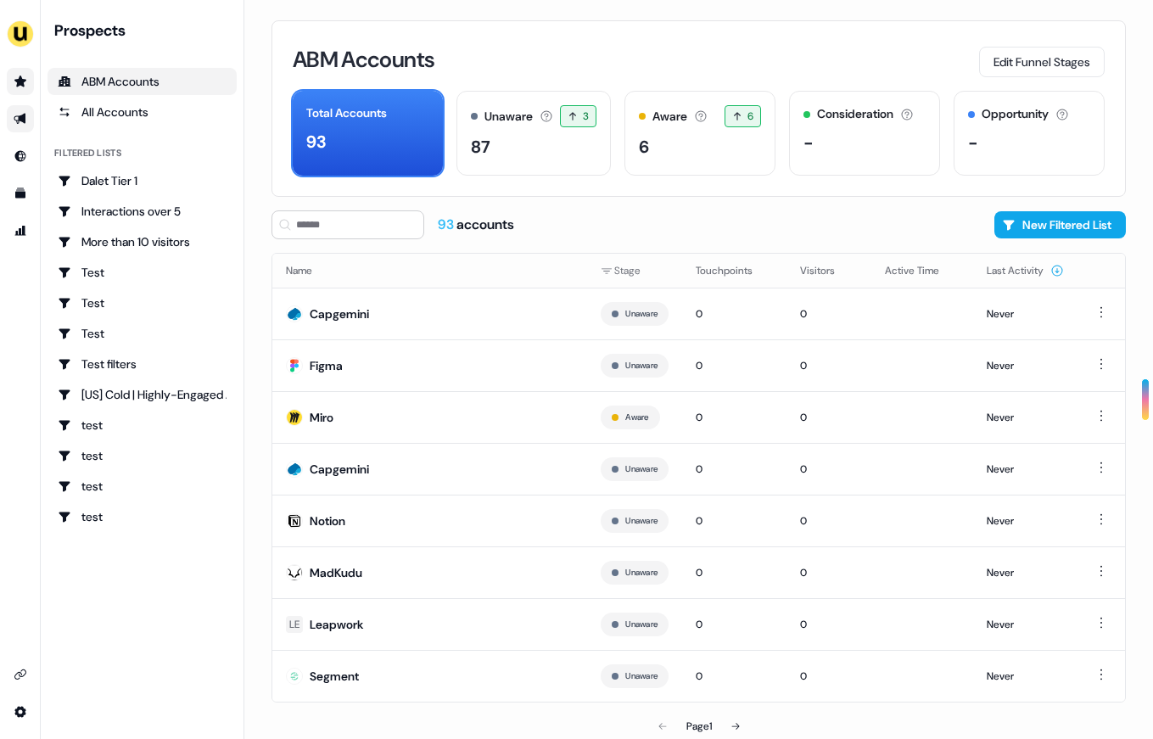
click at [15, 122] on icon "Go to outbound experience" at bounding box center [21, 119] width 14 height 14
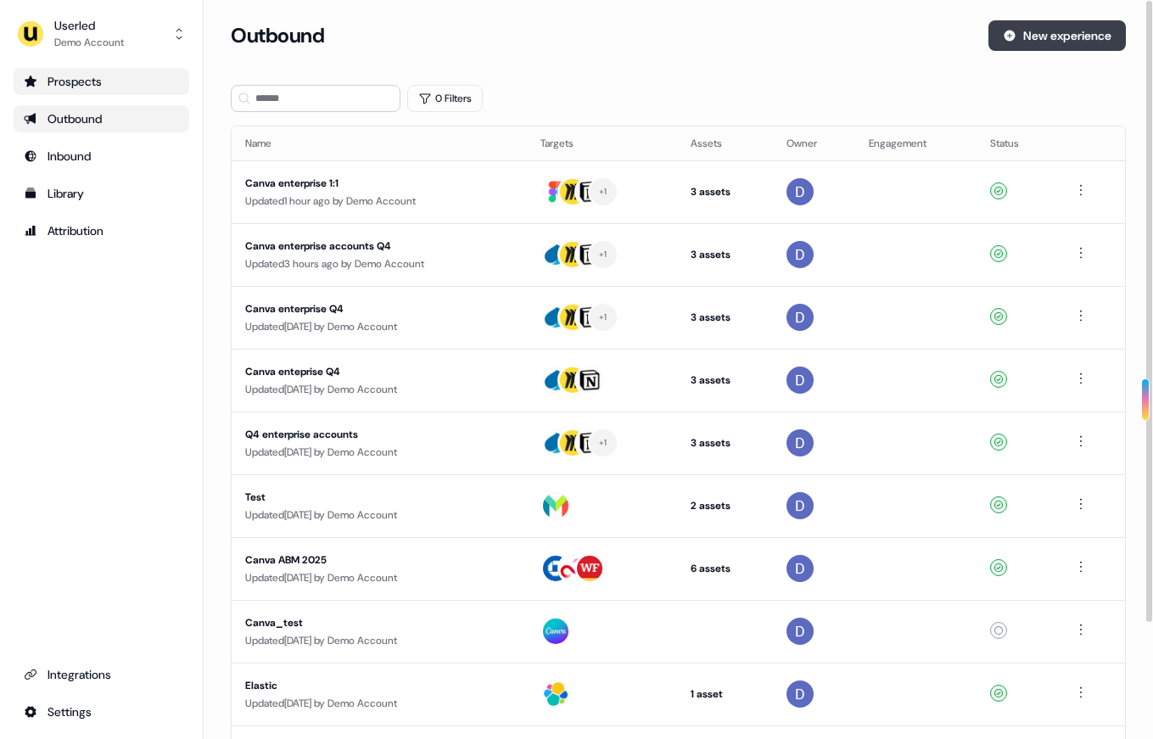
click at [1004, 37] on icon at bounding box center [1009, 36] width 11 height 11
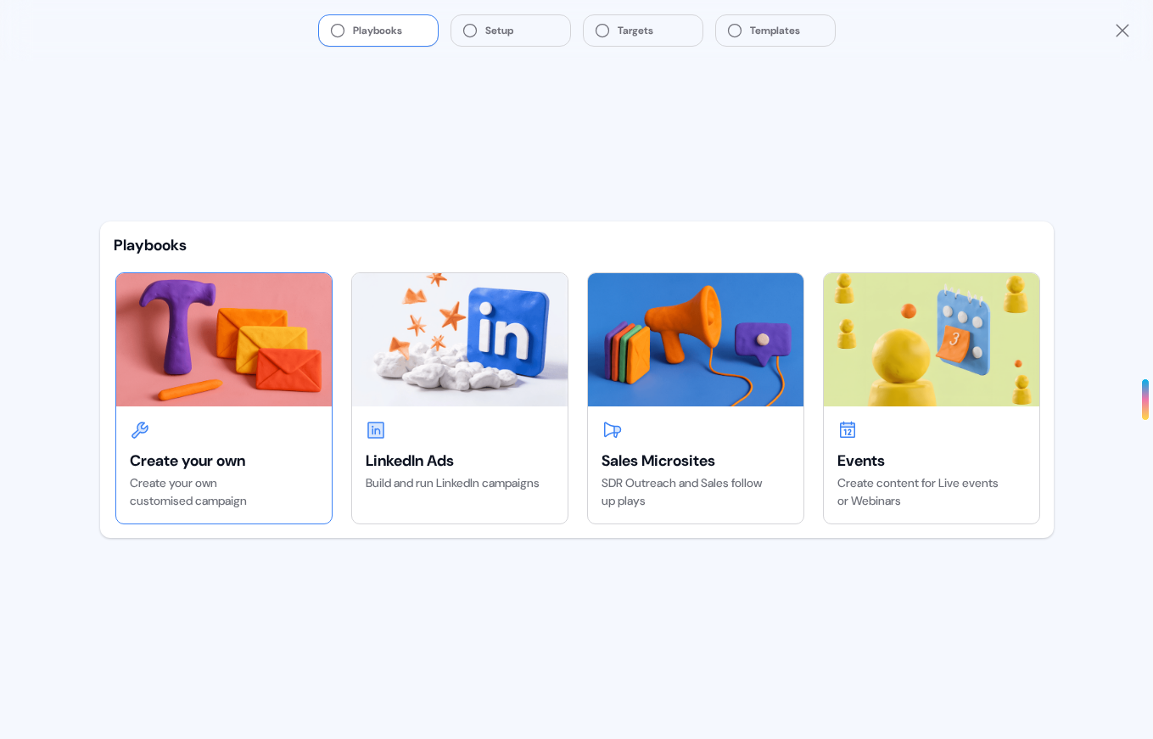
click at [211, 369] on img at bounding box center [223, 339] width 215 height 132
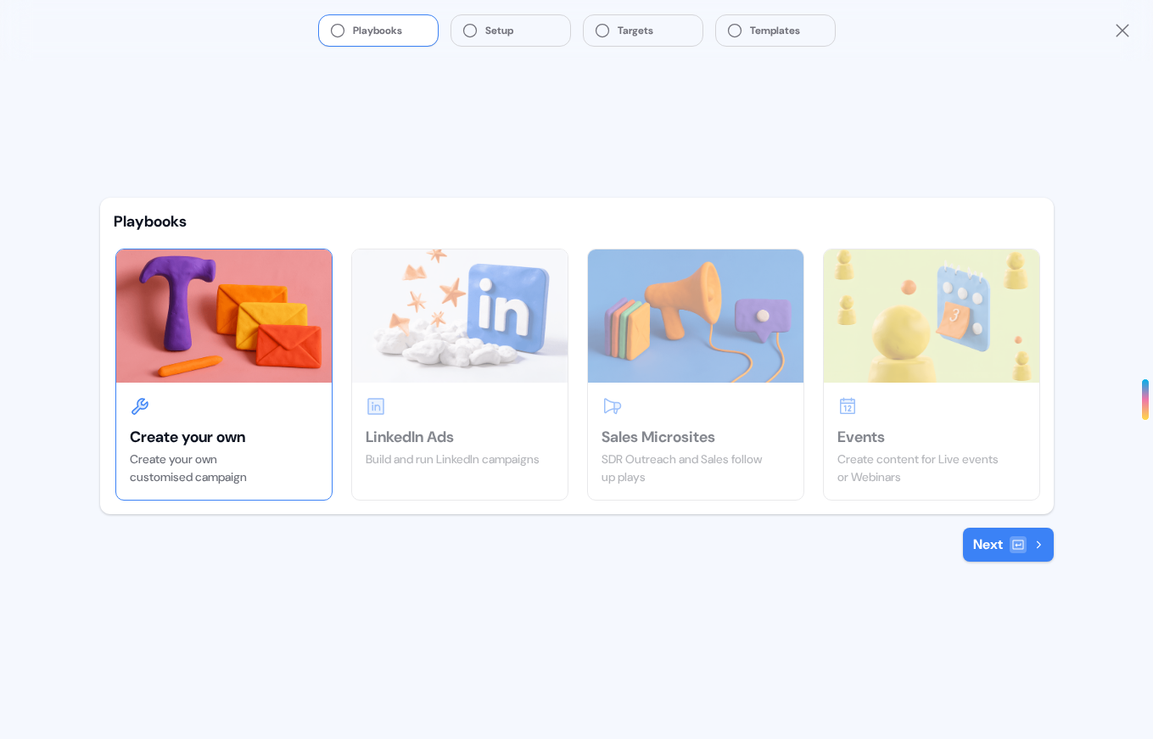
click at [1008, 538] on button "Next" at bounding box center [1008, 545] width 91 height 34
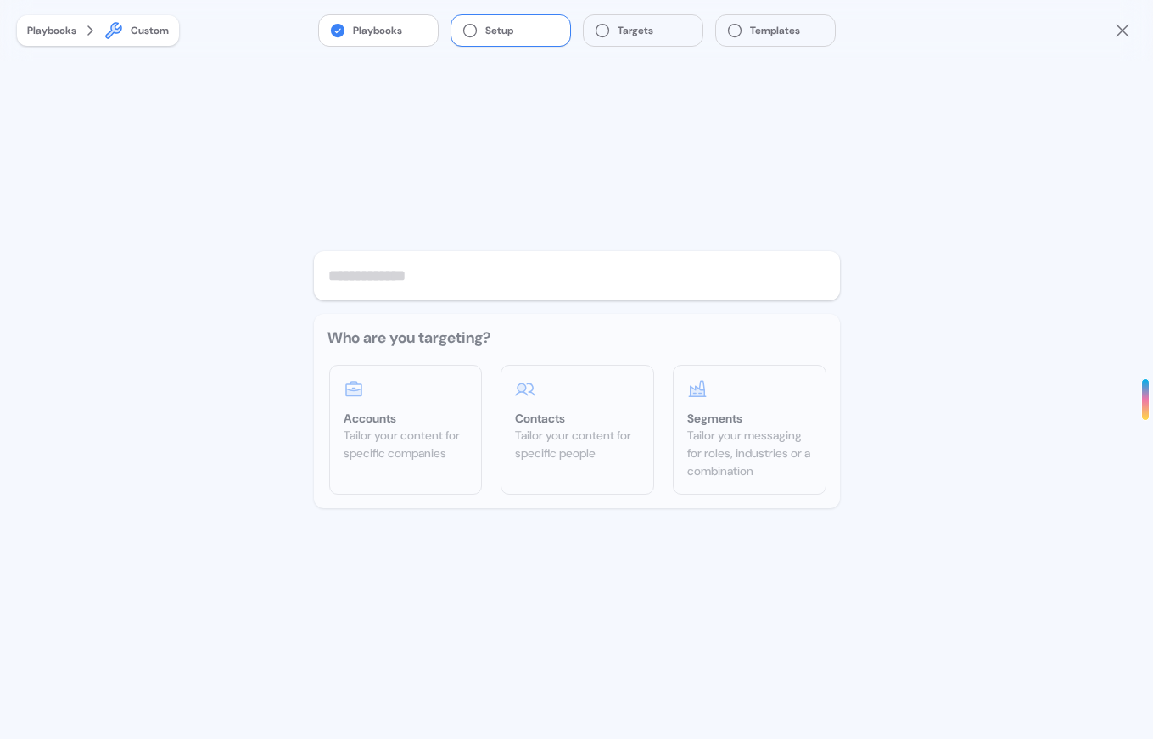
click at [415, 262] on input "text" at bounding box center [577, 275] width 526 height 49
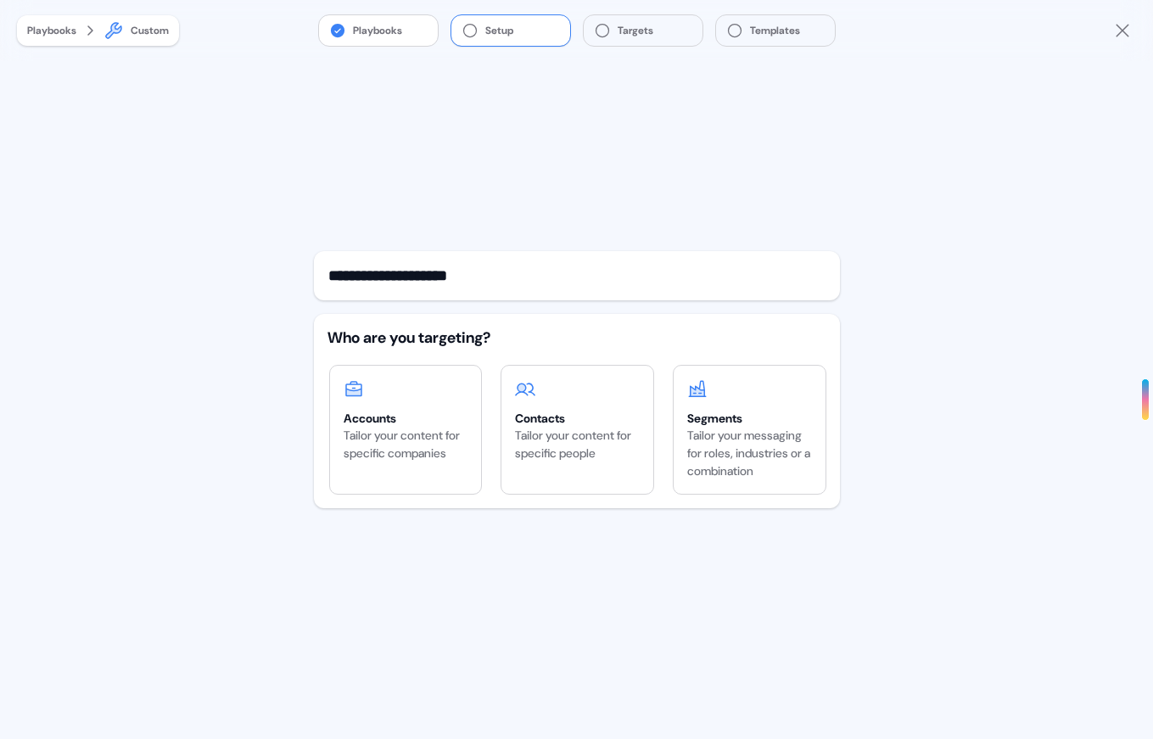
type input "**********"
click at [323, 404] on div "Who are you targeting? Accounts Tailor your content for specific companies Cont…" at bounding box center [577, 411] width 526 height 194
click at [383, 422] on div "Accounts" at bounding box center [405, 418] width 125 height 17
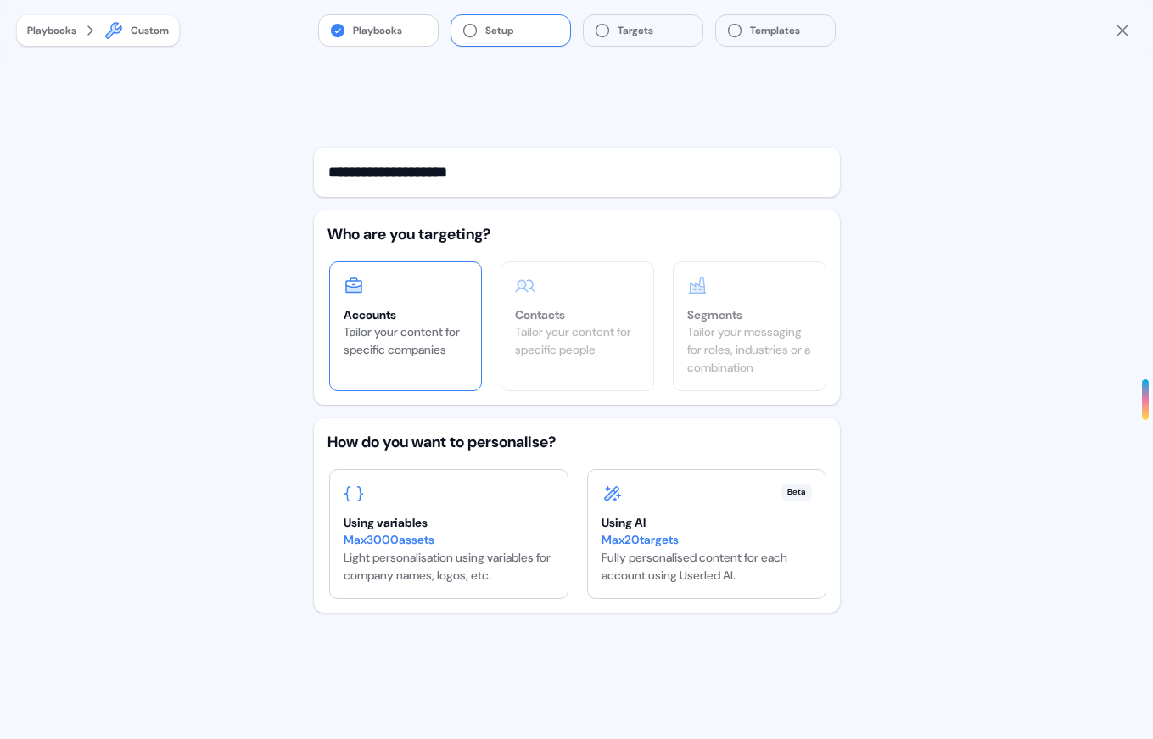
click at [583, 556] on div "Using variables Max 3000 assets Light personalisation using variables for compa…" at bounding box center [576, 534] width 499 height 130
click at [620, 556] on div "Max 20 targets Fully personalised content for each account using Userled AI." at bounding box center [706, 557] width 210 height 53
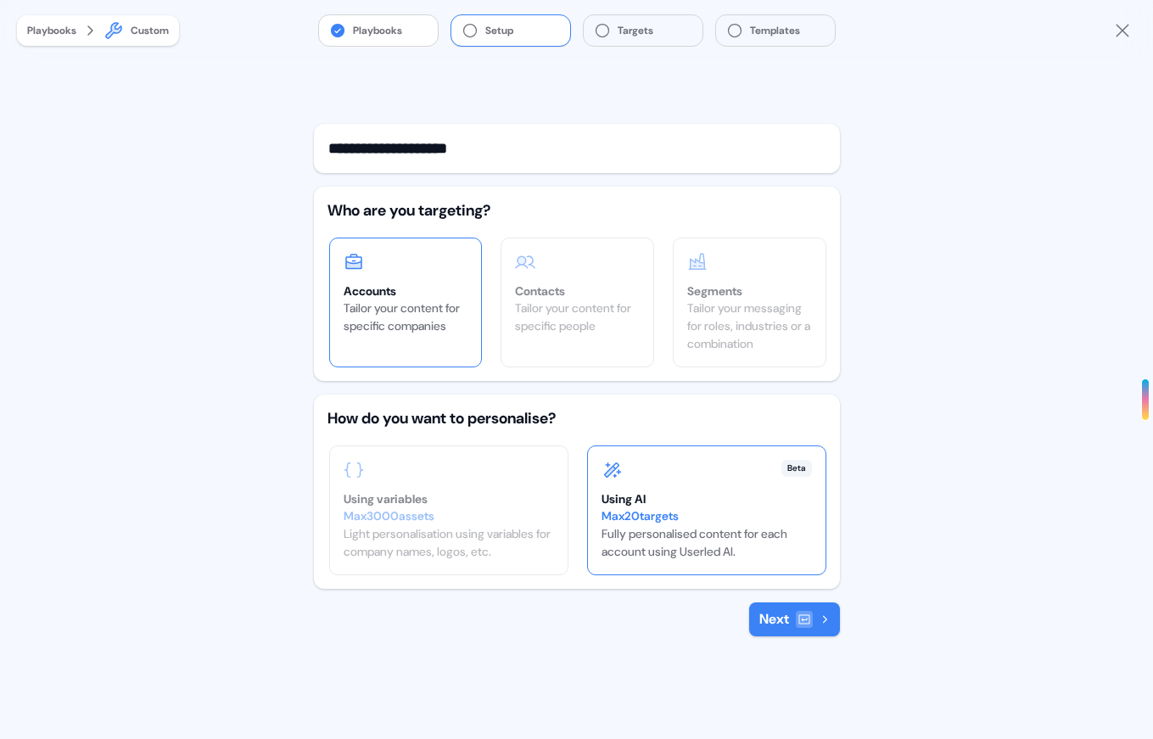
click at [790, 639] on div "**********" at bounding box center [577, 400] width 526 height 678
click at [790, 628] on button "Next" at bounding box center [794, 619] width 91 height 34
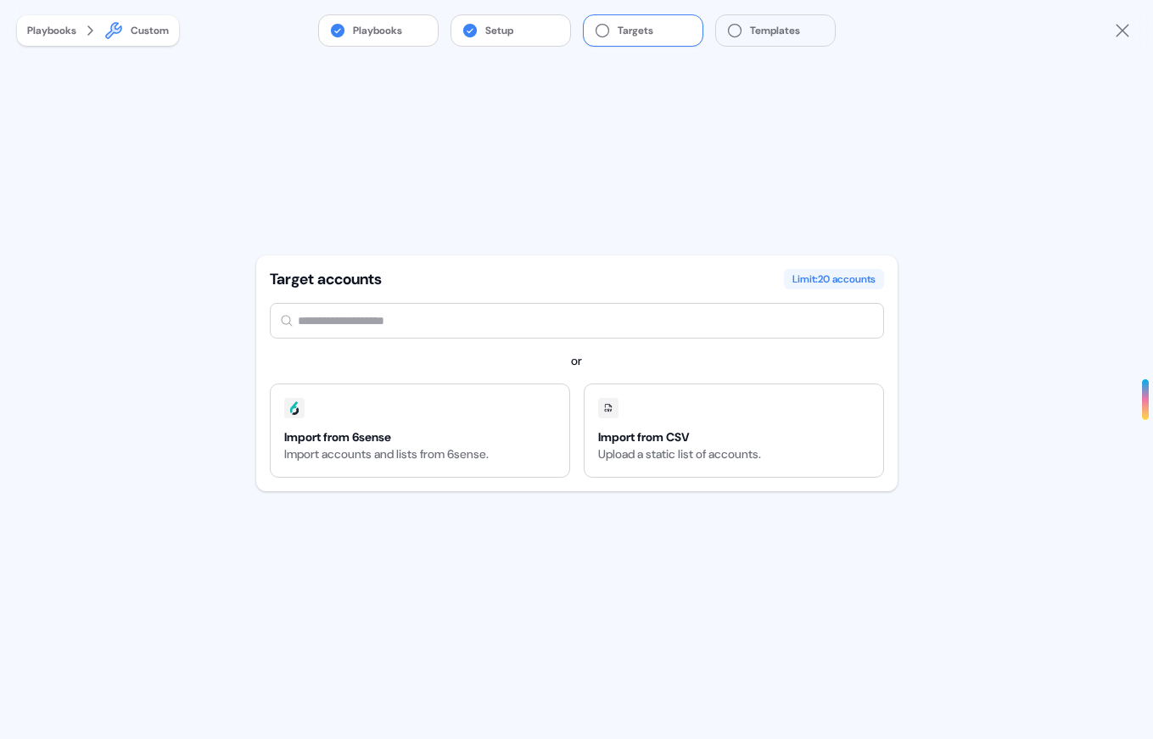
click at [419, 317] on input "text" at bounding box center [577, 321] width 614 height 36
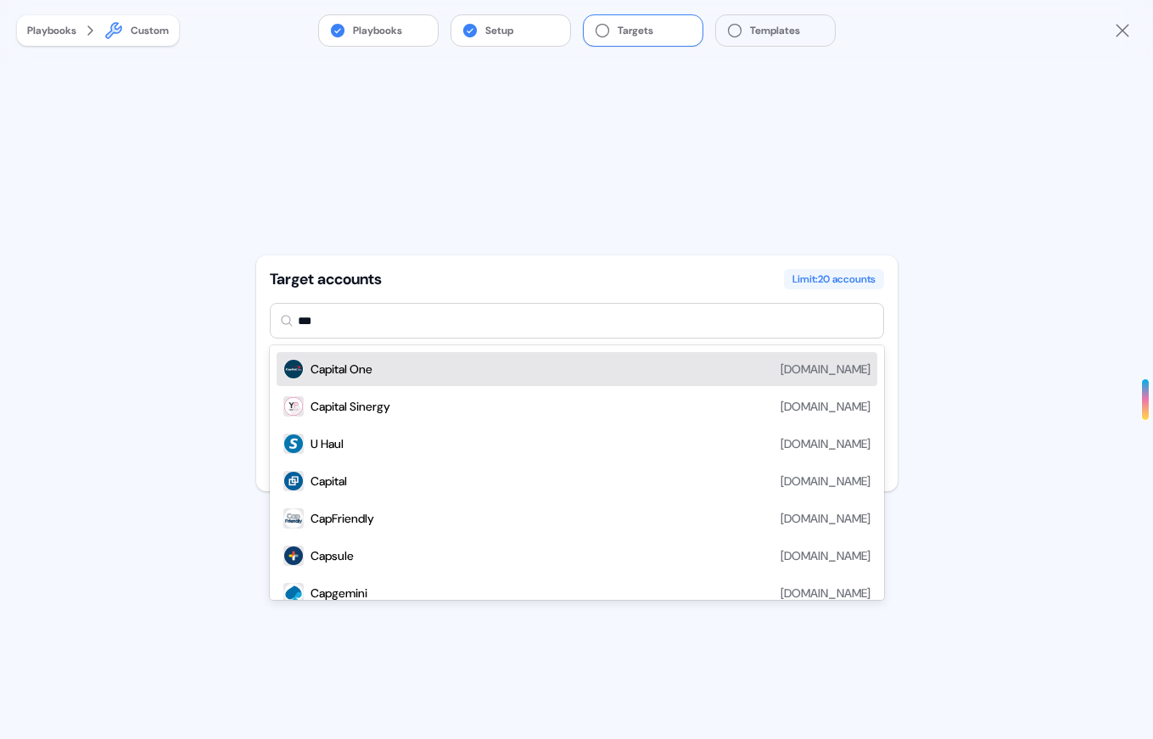
type input "****"
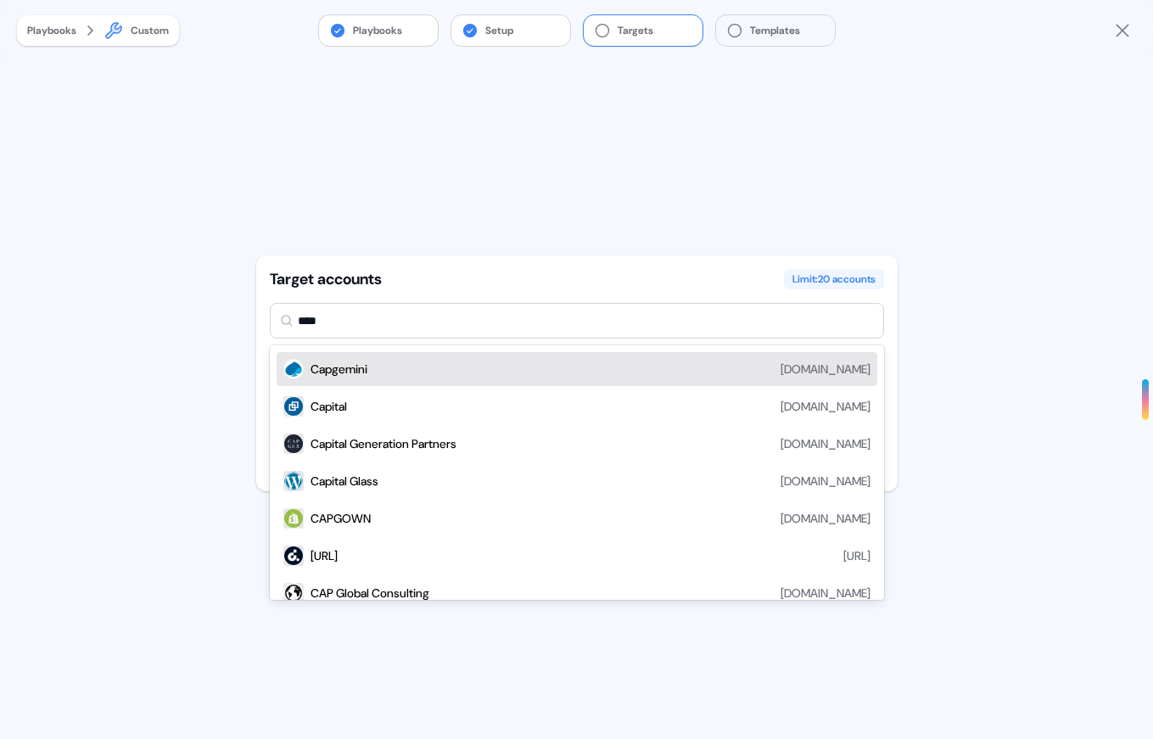
click at [381, 374] on div "Capgemini [DOMAIN_NAME]" at bounding box center [590, 369] width 560 height 20
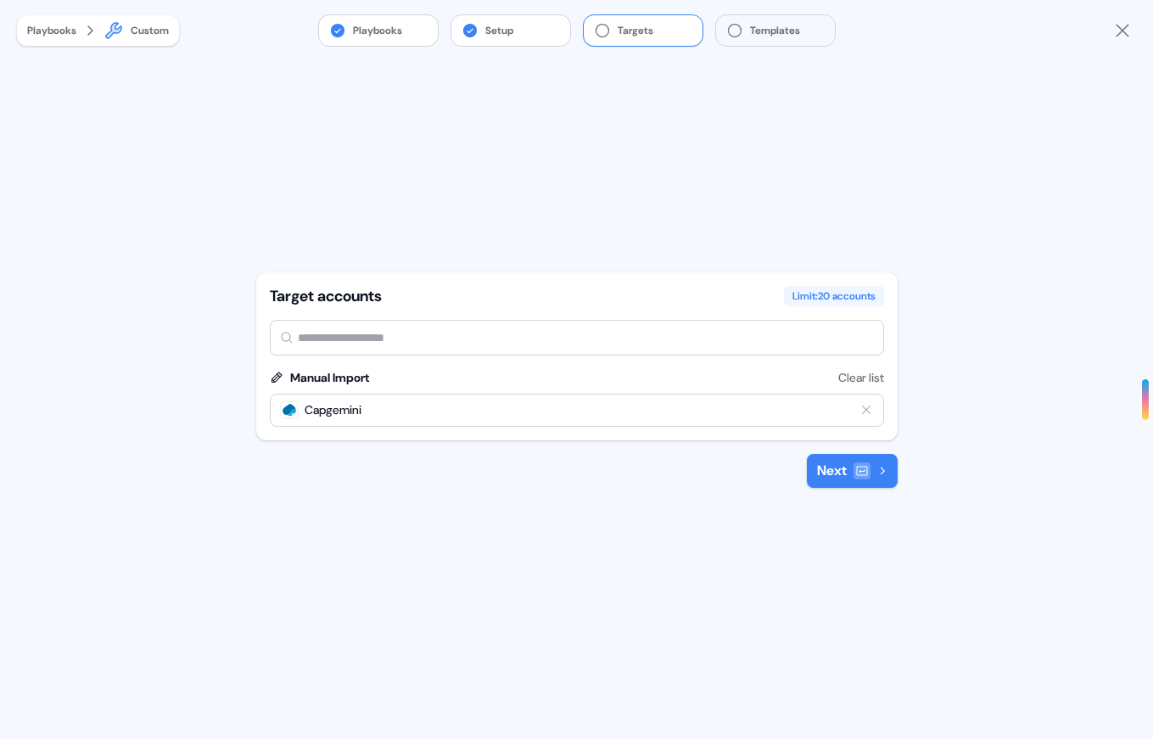
click at [380, 340] on input "text" at bounding box center [577, 338] width 614 height 36
type input "******"
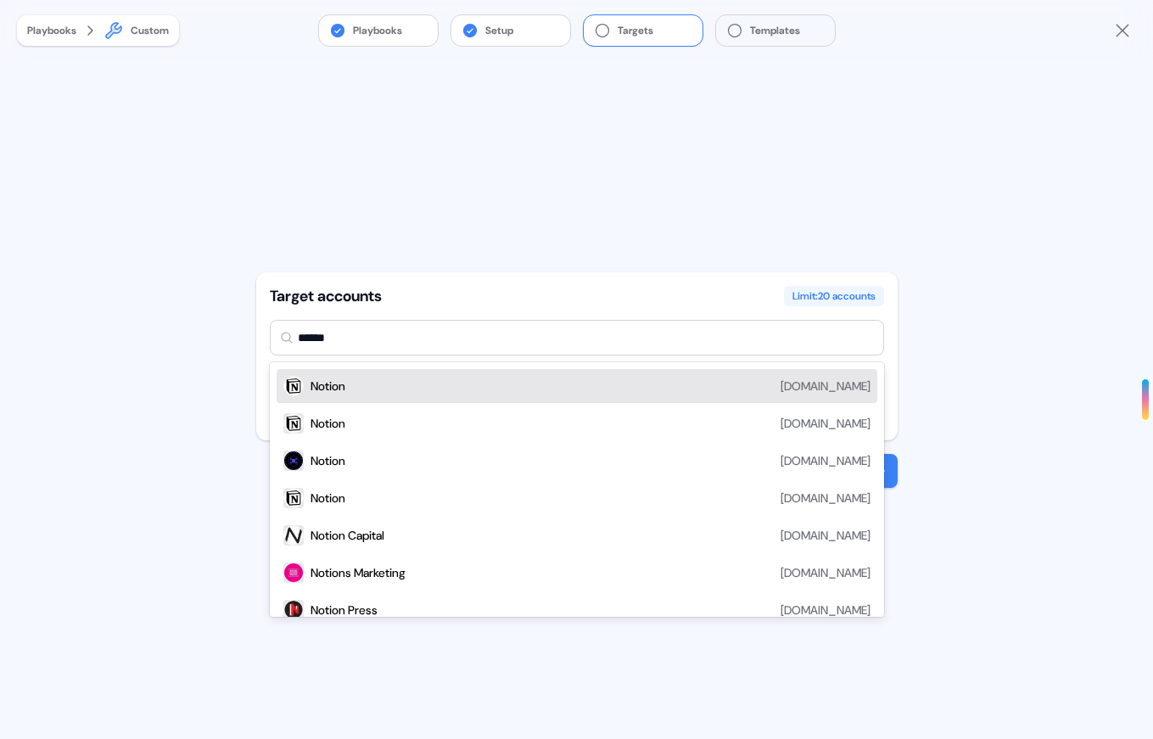
click at [363, 389] on div "Notion [DOMAIN_NAME]" at bounding box center [590, 386] width 560 height 20
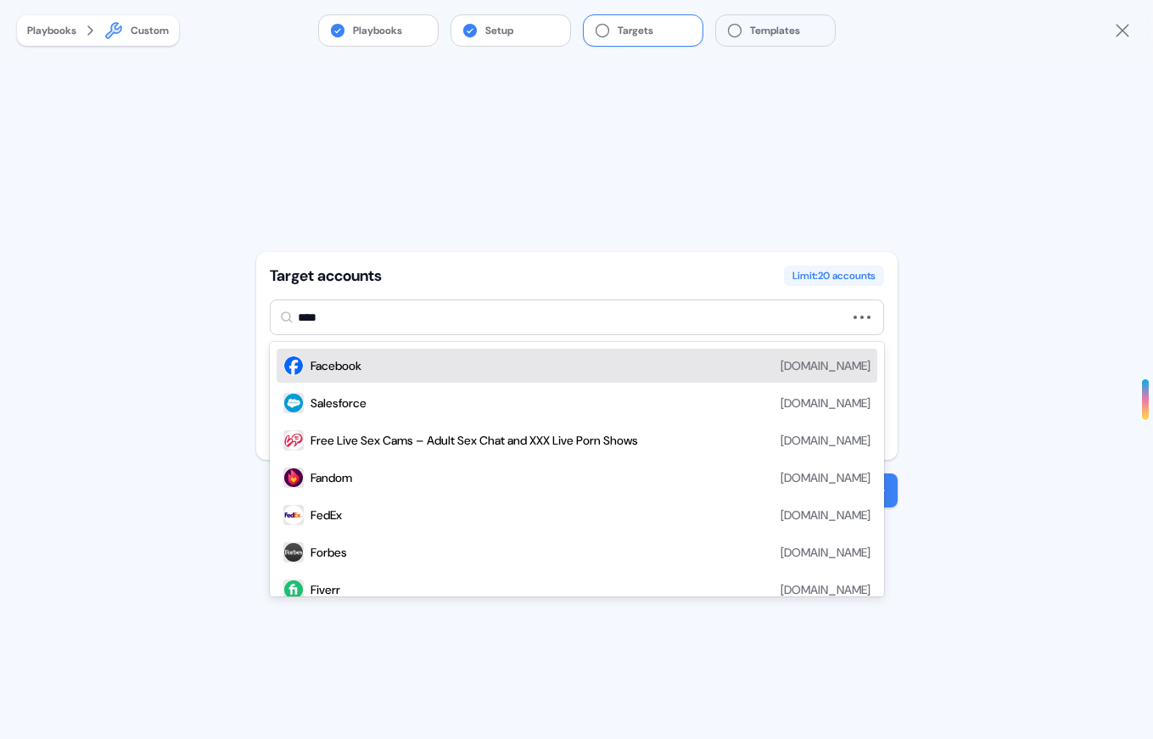
type input "*****"
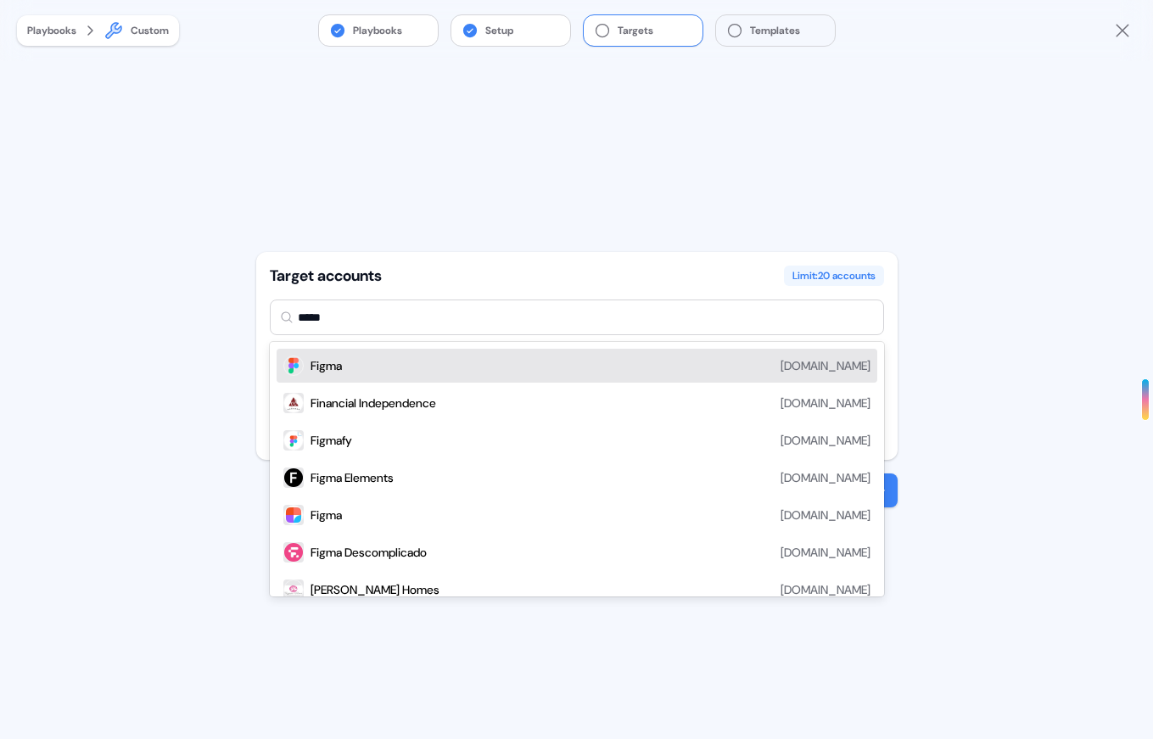
click at [358, 355] on div "Figma [DOMAIN_NAME]" at bounding box center [590, 365] width 560 height 20
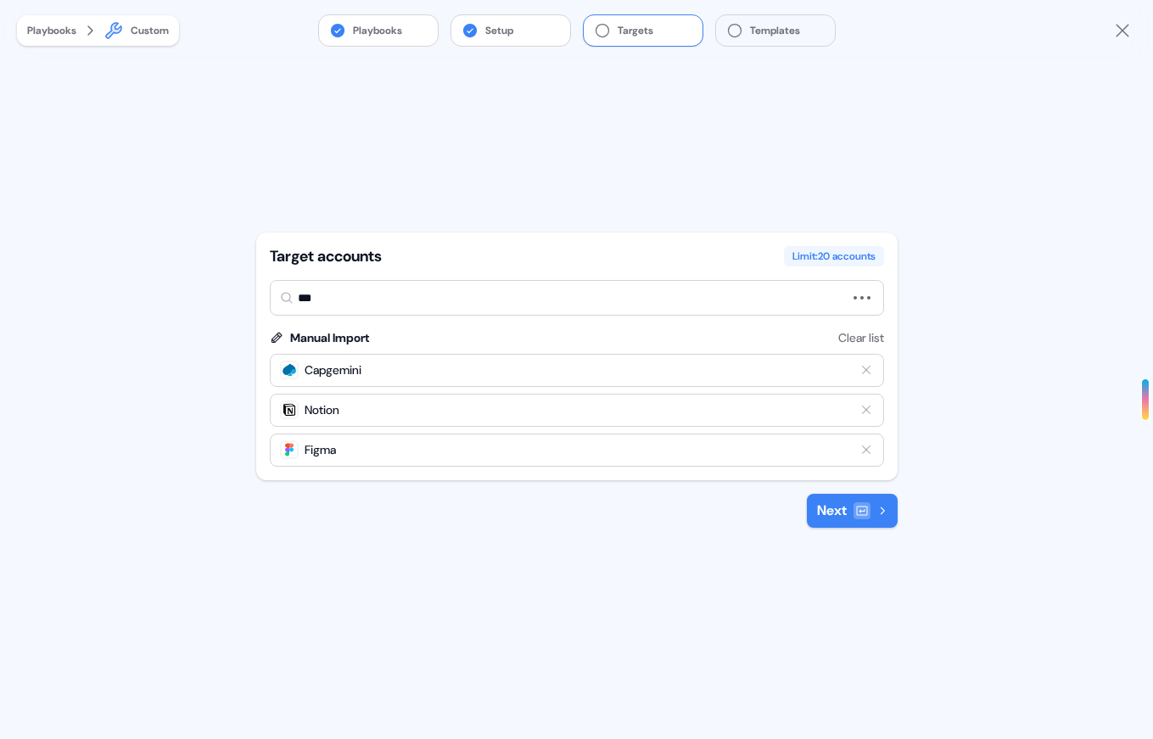
type input "****"
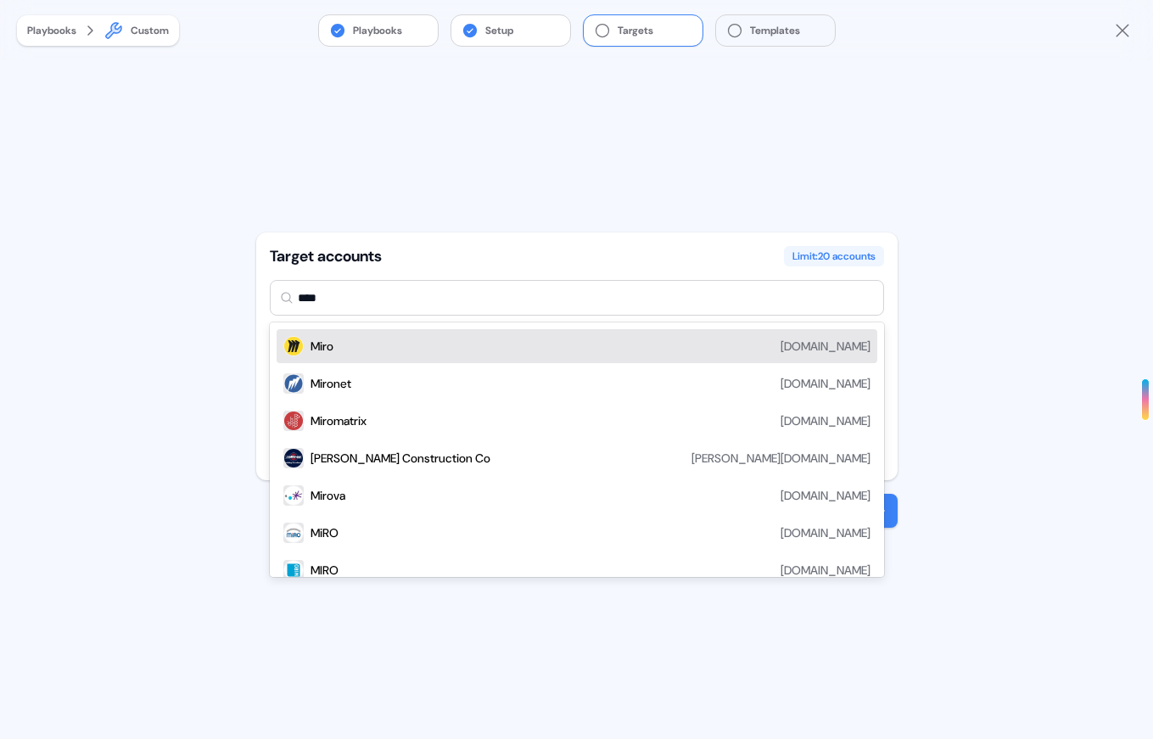
click at [367, 327] on div "Miro [DOMAIN_NAME] Mironet [DOMAIN_NAME] Miromatrix [DOMAIN_NAME] [PERSON_NAME]…" at bounding box center [577, 449] width 614 height 254
click at [363, 342] on div "[PERSON_NAME][DOMAIN_NAME]" at bounding box center [590, 346] width 560 height 20
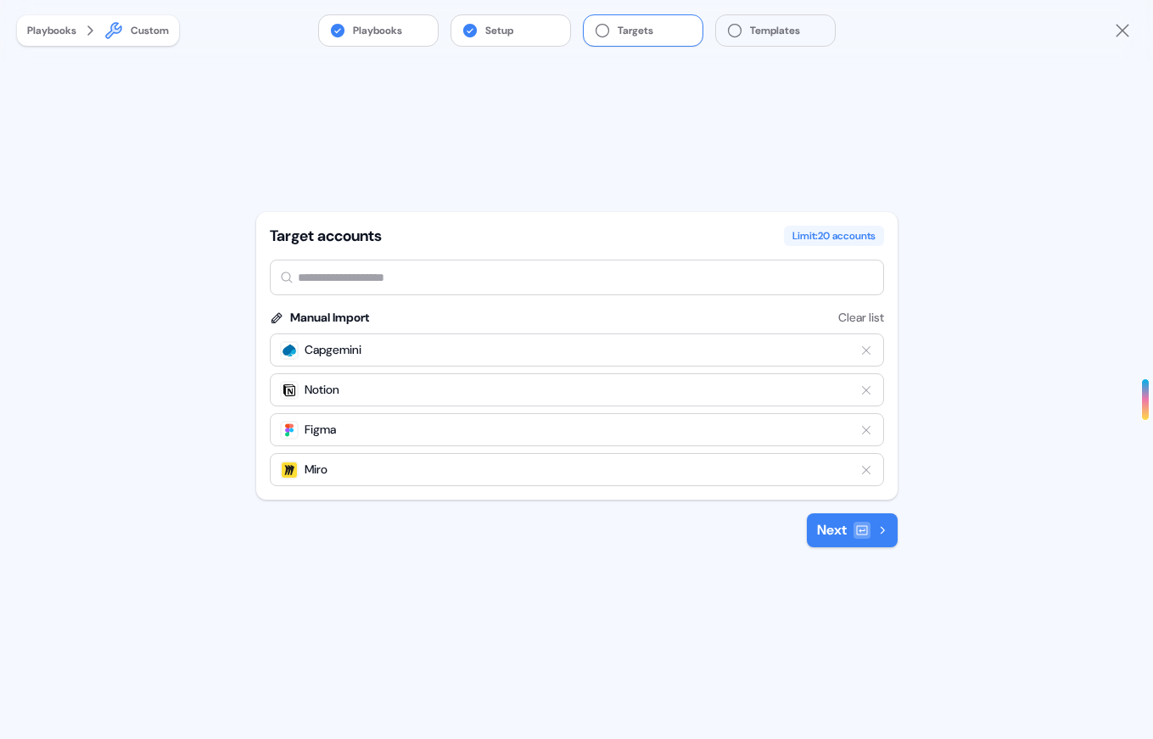
click at [832, 537] on button "Next" at bounding box center [852, 530] width 91 height 34
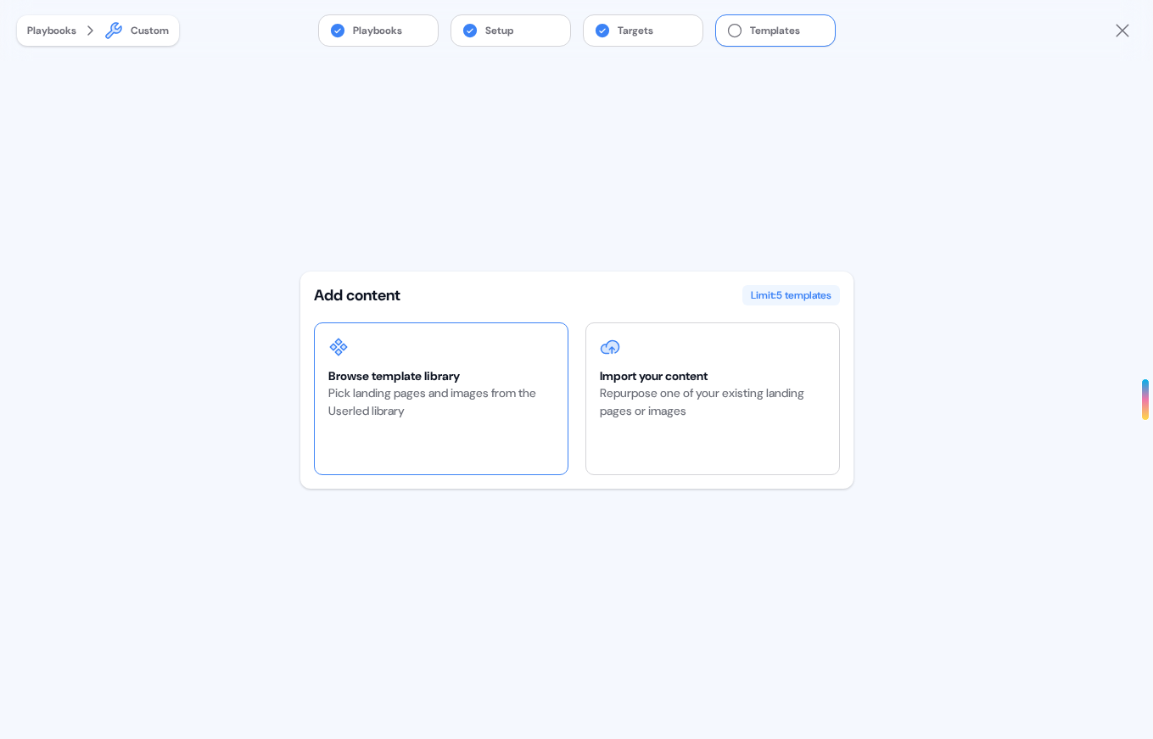
click at [498, 370] on div "Browse template library" at bounding box center [441, 375] width 226 height 17
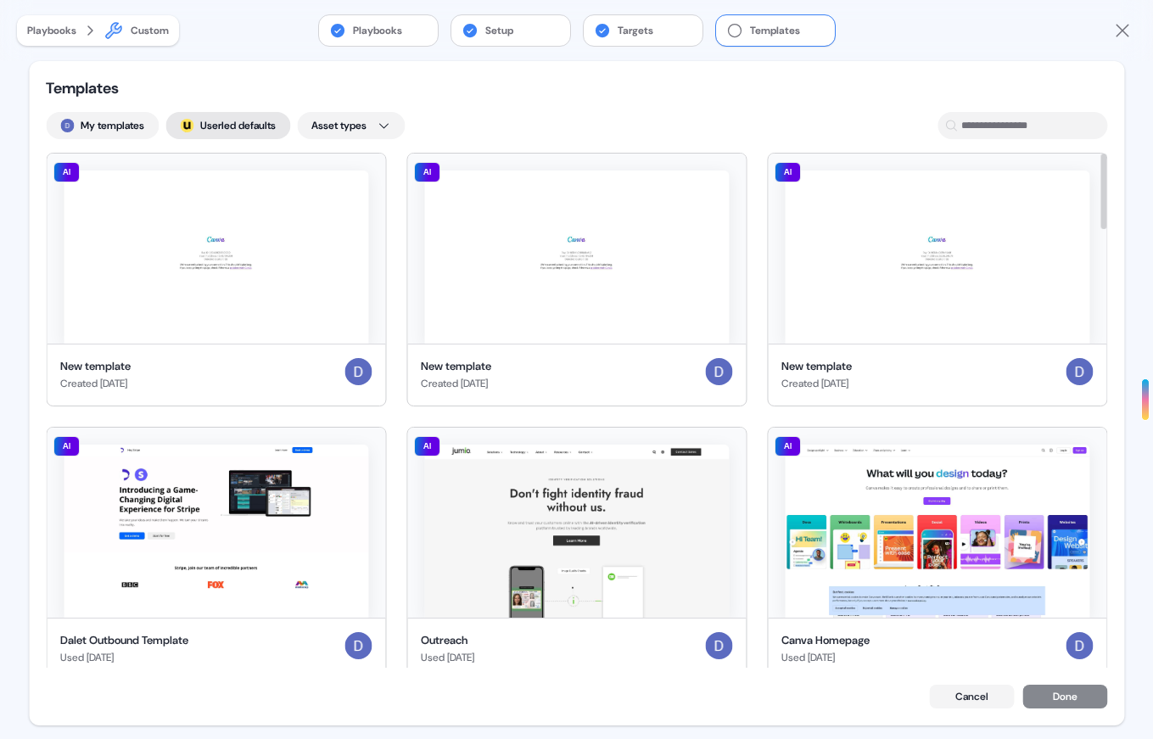
click at [223, 129] on button "; Userled defaults" at bounding box center [227, 125] width 125 height 27
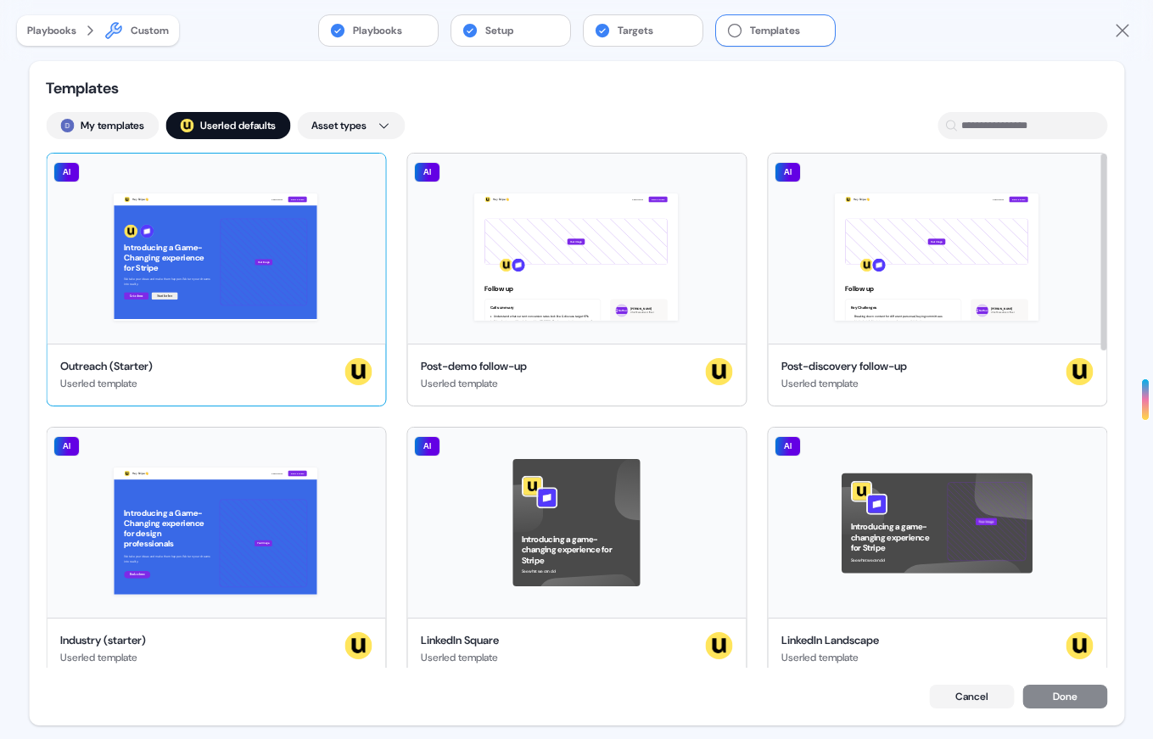
click at [274, 298] on div "Hey Stripe 👋 Learn more Book a demo Introducing a Game-Changing experience for …" at bounding box center [216, 249] width 338 height 190
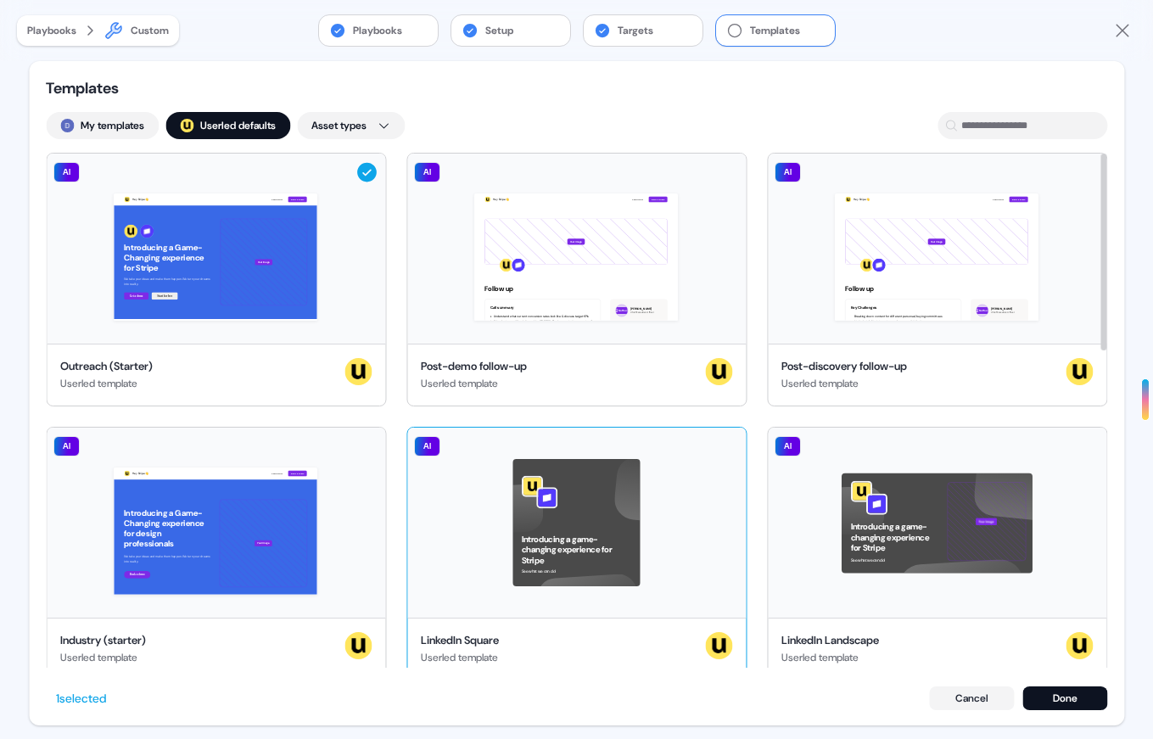
click at [596, 530] on div "Introducing a game-changing experience for Stripe See what we can do! AI" at bounding box center [576, 522] width 338 height 190
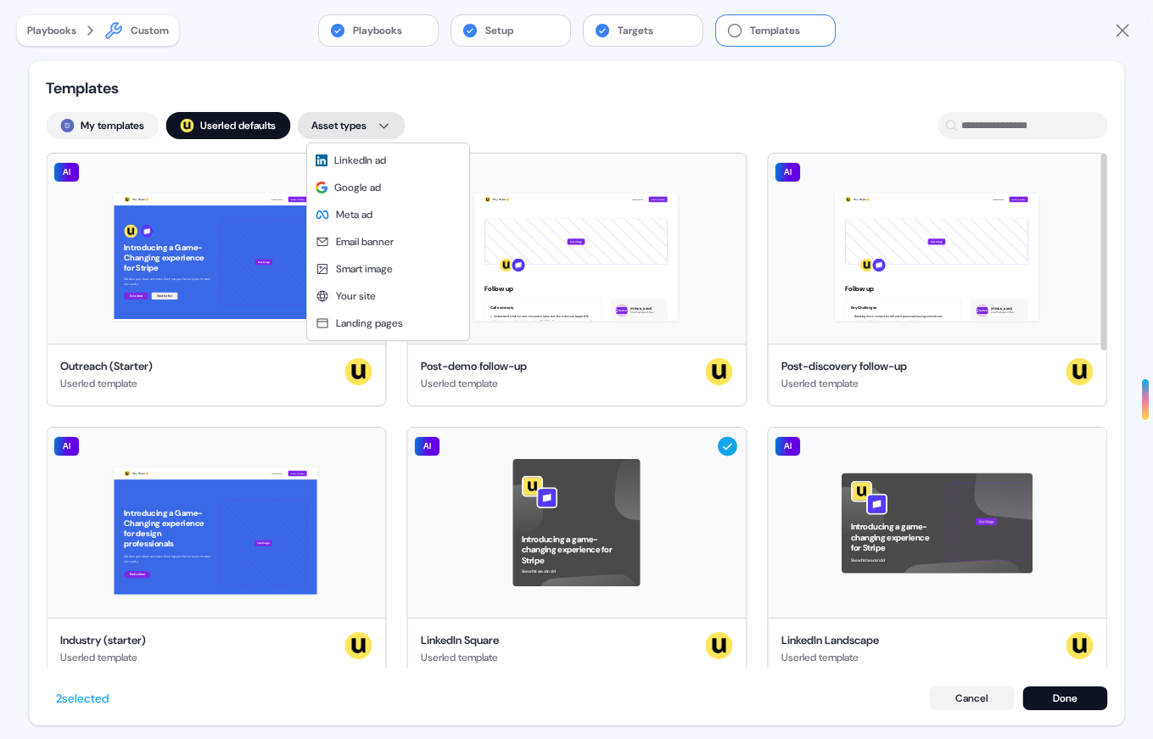
click at [383, 116] on html "For the best experience switch devices to a bigger screen. Go to [DOMAIN_NAME] …" at bounding box center [576, 369] width 1153 height 739
click at [460, 100] on html "For the best experience switch devices to a bigger screen. Go to [DOMAIN_NAME] …" at bounding box center [576, 369] width 1153 height 739
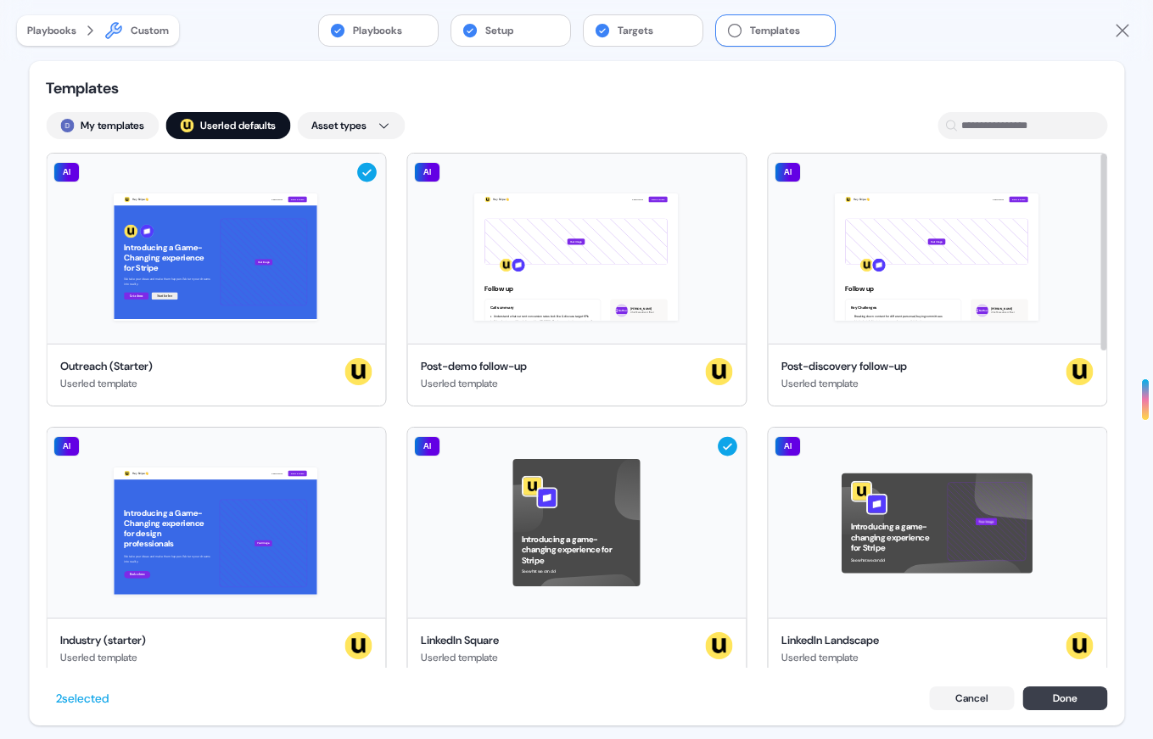
click at [1057, 693] on button "Done" at bounding box center [1064, 698] width 85 height 24
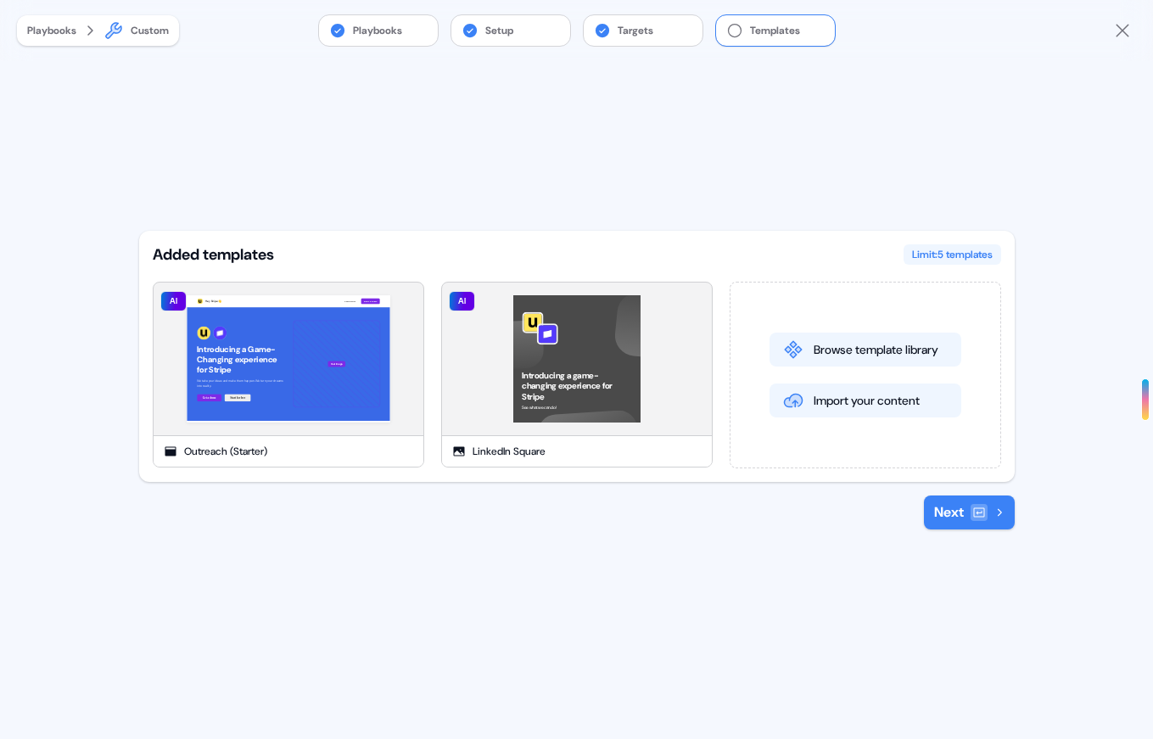
click at [980, 510] on icon at bounding box center [979, 512] width 14 height 14
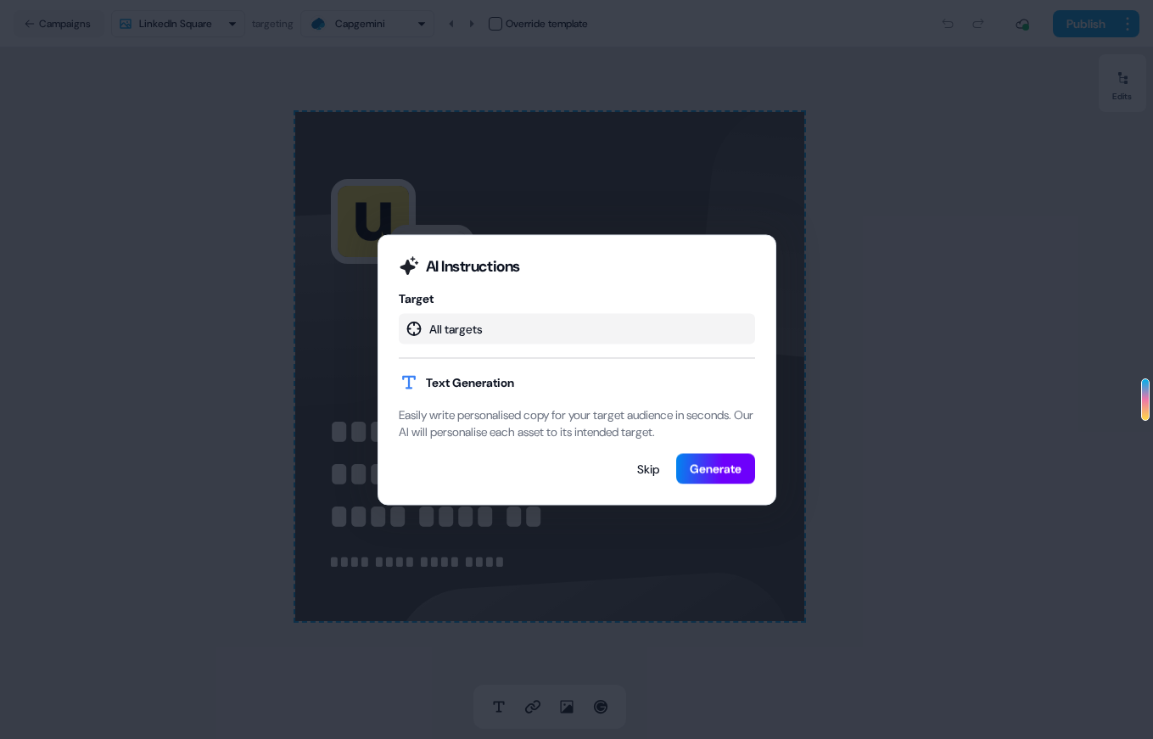
click at [694, 477] on button "Generate" at bounding box center [715, 468] width 79 height 31
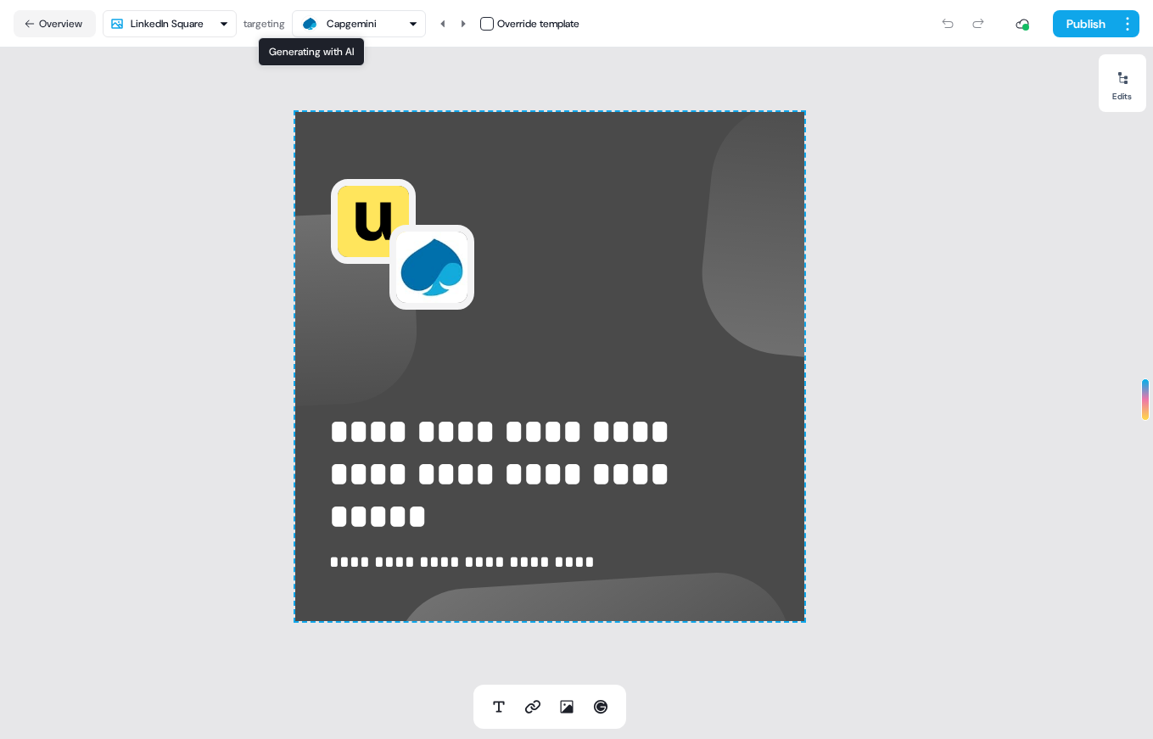
click at [197, 22] on html "**********" at bounding box center [576, 369] width 1153 height 739
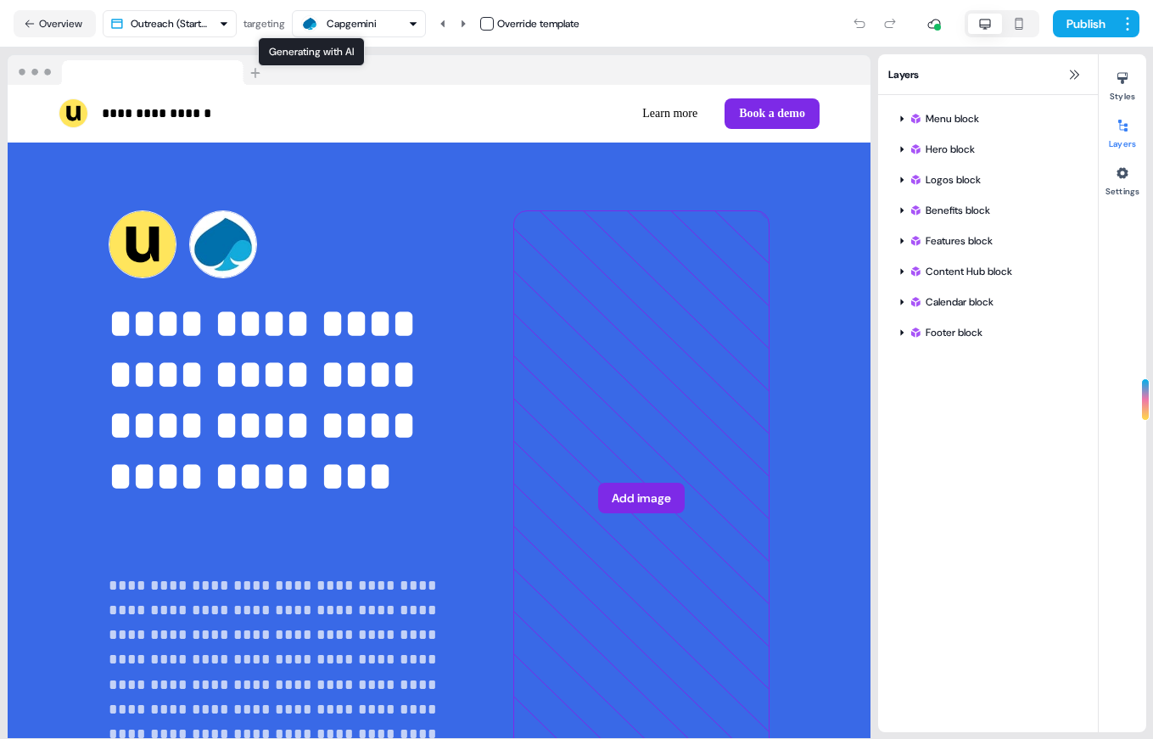
click at [335, 18] on div "Capgemini" at bounding box center [352, 23] width 50 height 17
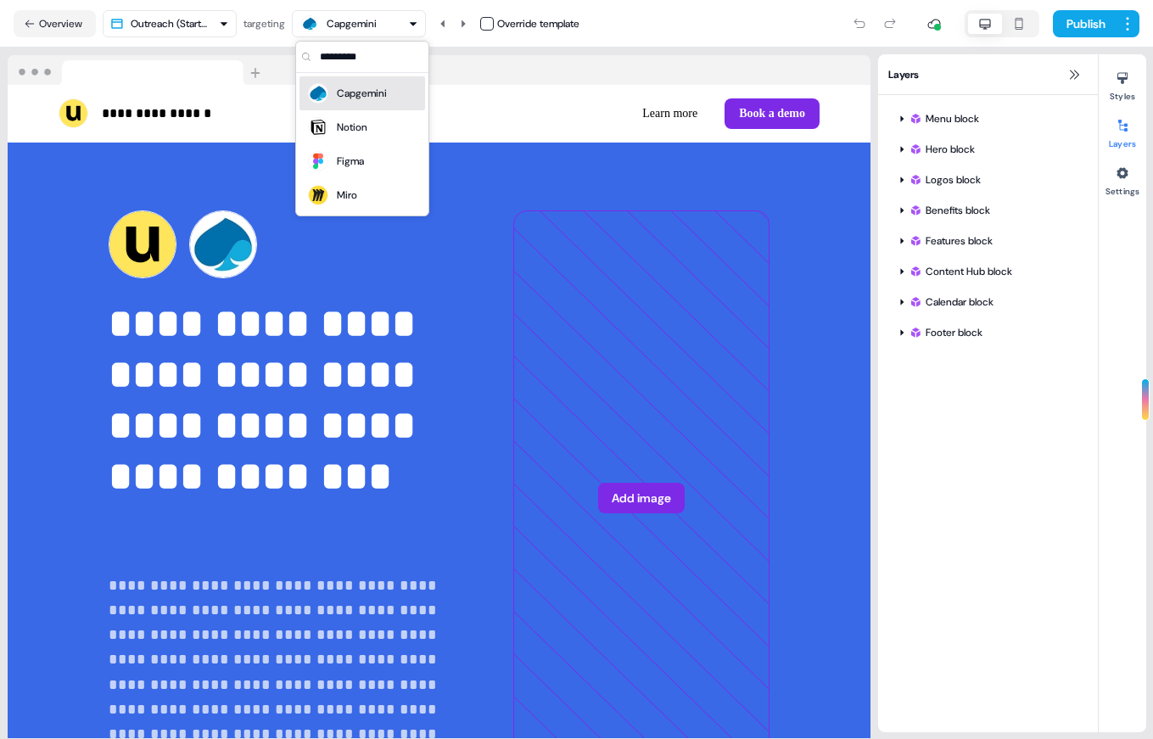
click at [359, 128] on div "Notion" at bounding box center [352, 127] width 31 height 17
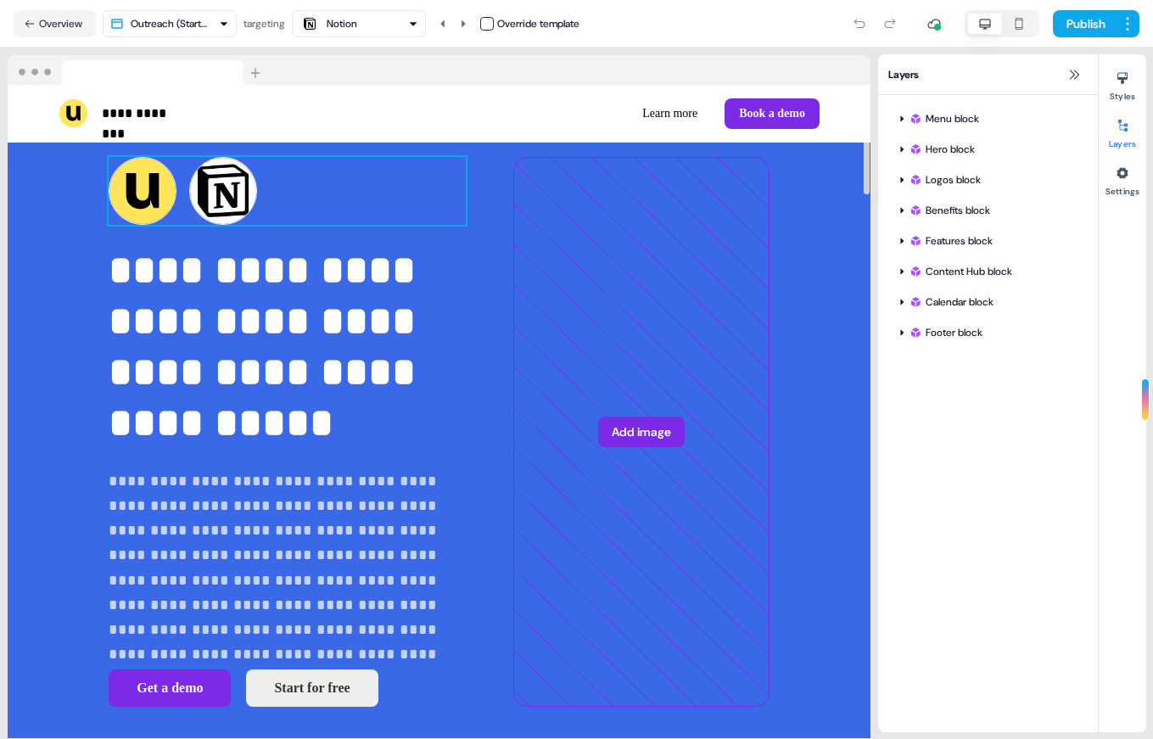
scroll to position [55, 0]
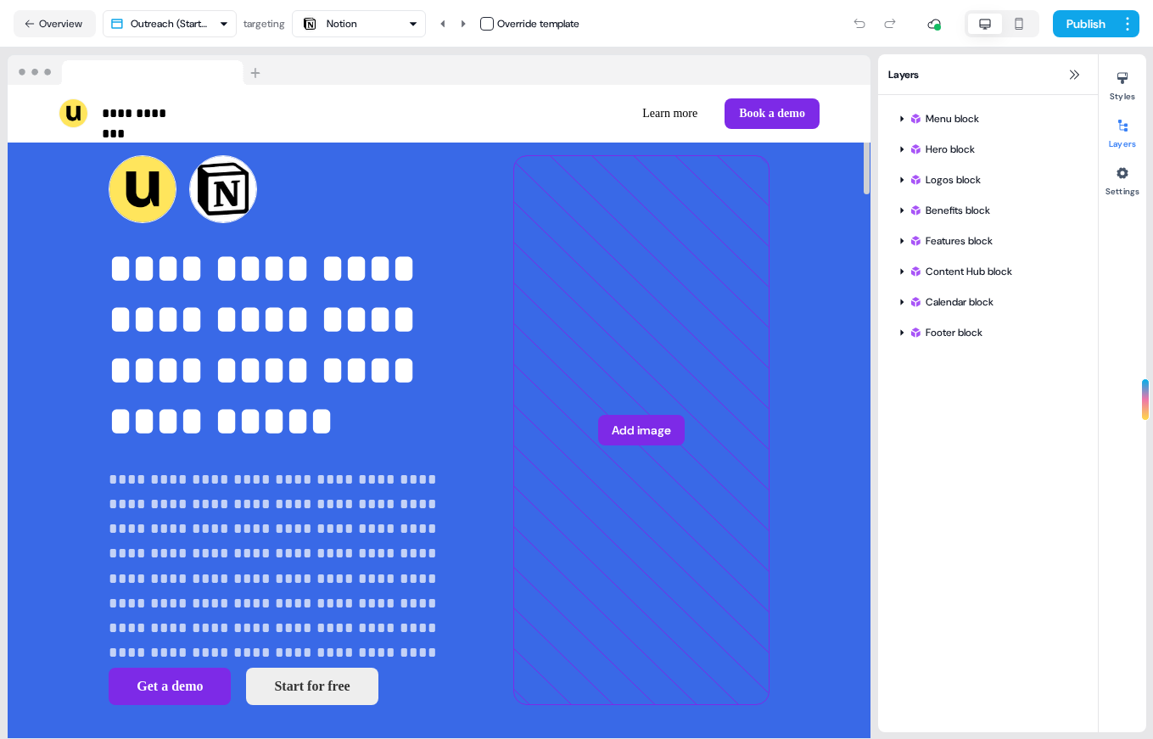
click at [371, 25] on div "Notion" at bounding box center [358, 24] width 119 height 20
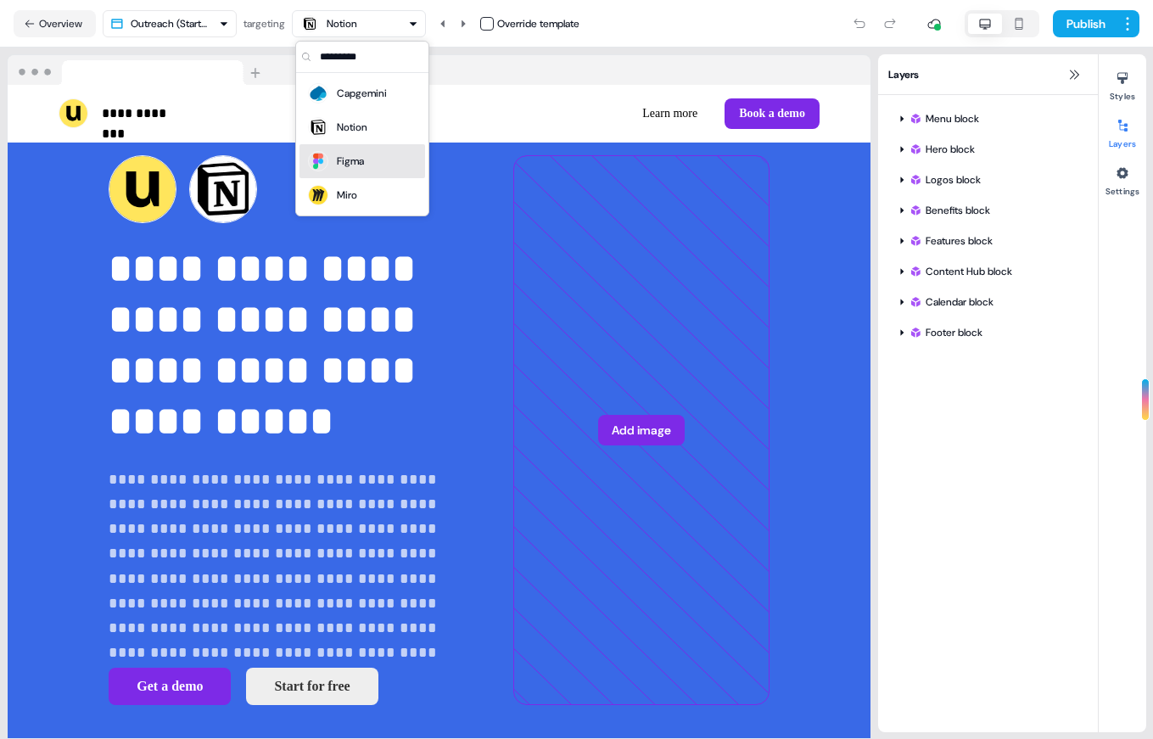
click at [367, 149] on div "Figma" at bounding box center [362, 161] width 112 height 24
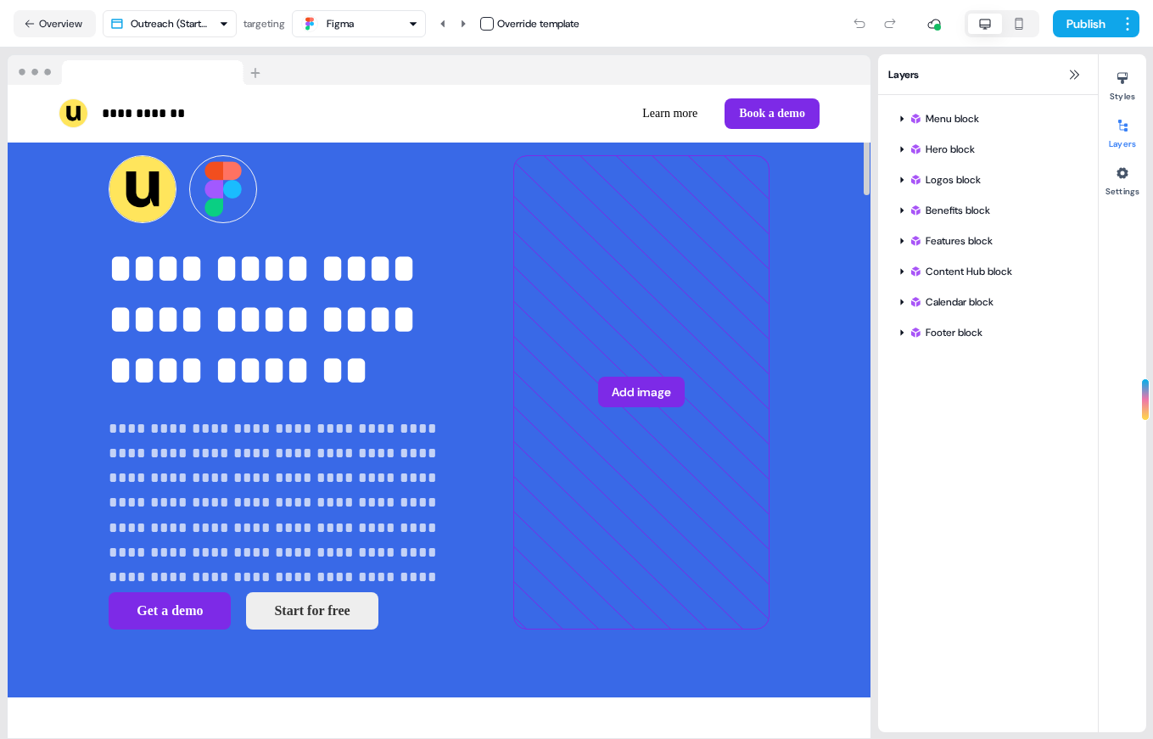
click at [375, 25] on div "Figma" at bounding box center [358, 24] width 119 height 20
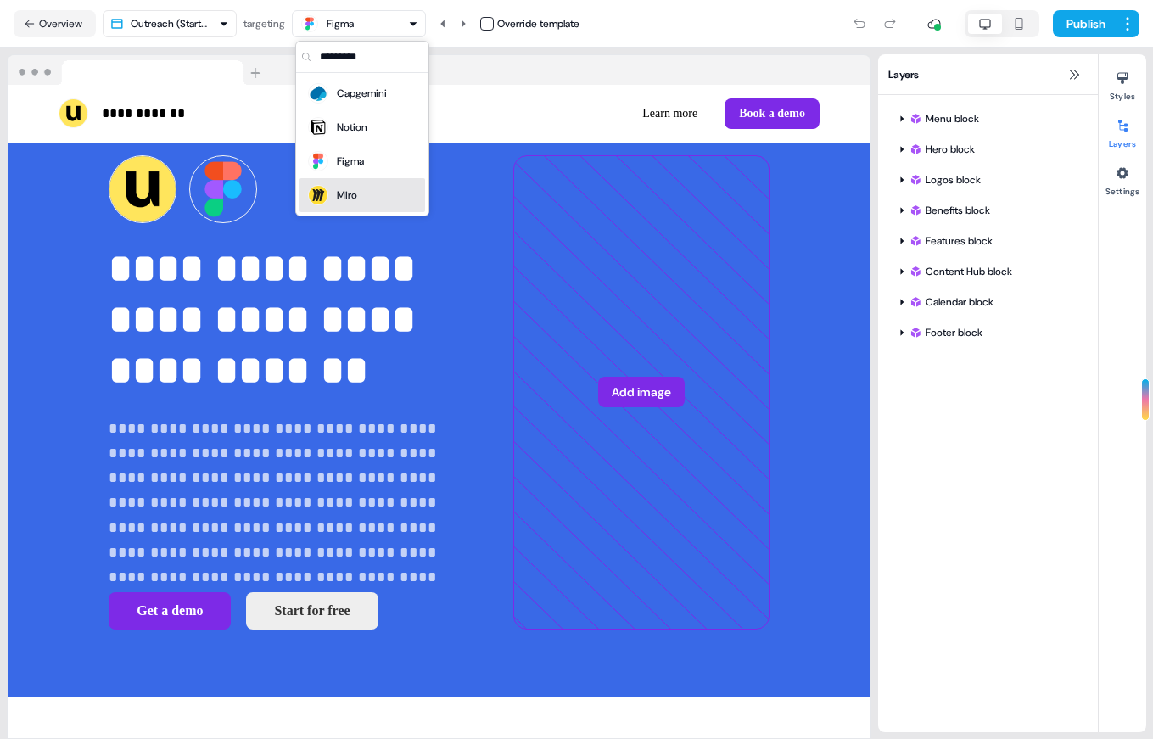
click at [368, 192] on div "Miro" at bounding box center [362, 195] width 112 height 24
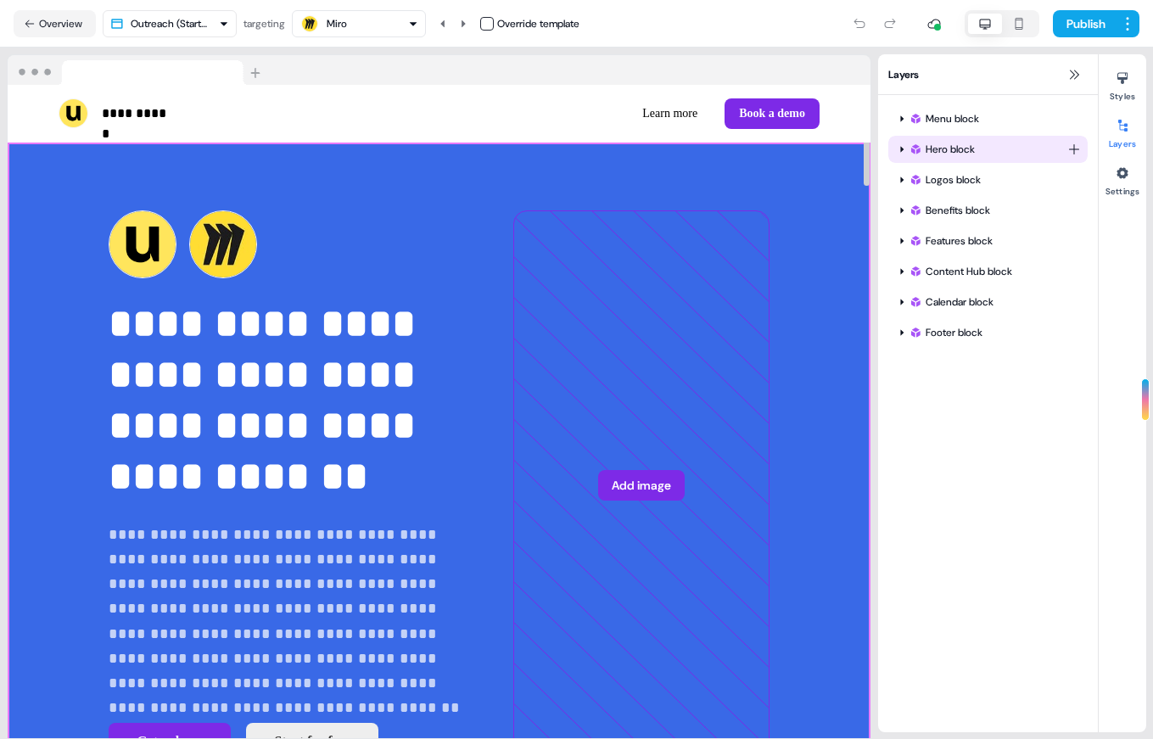
click at [907, 153] on div at bounding box center [902, 149] width 14 height 14
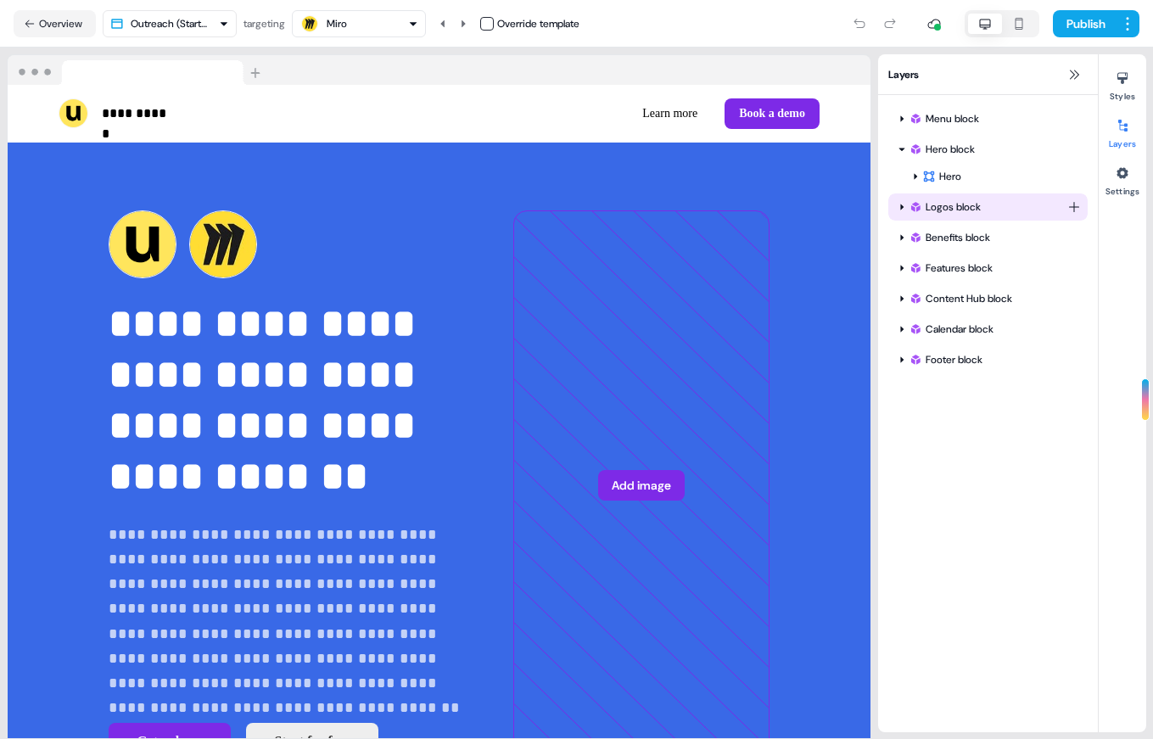
click at [918, 200] on icon at bounding box center [915, 207] width 14 height 14
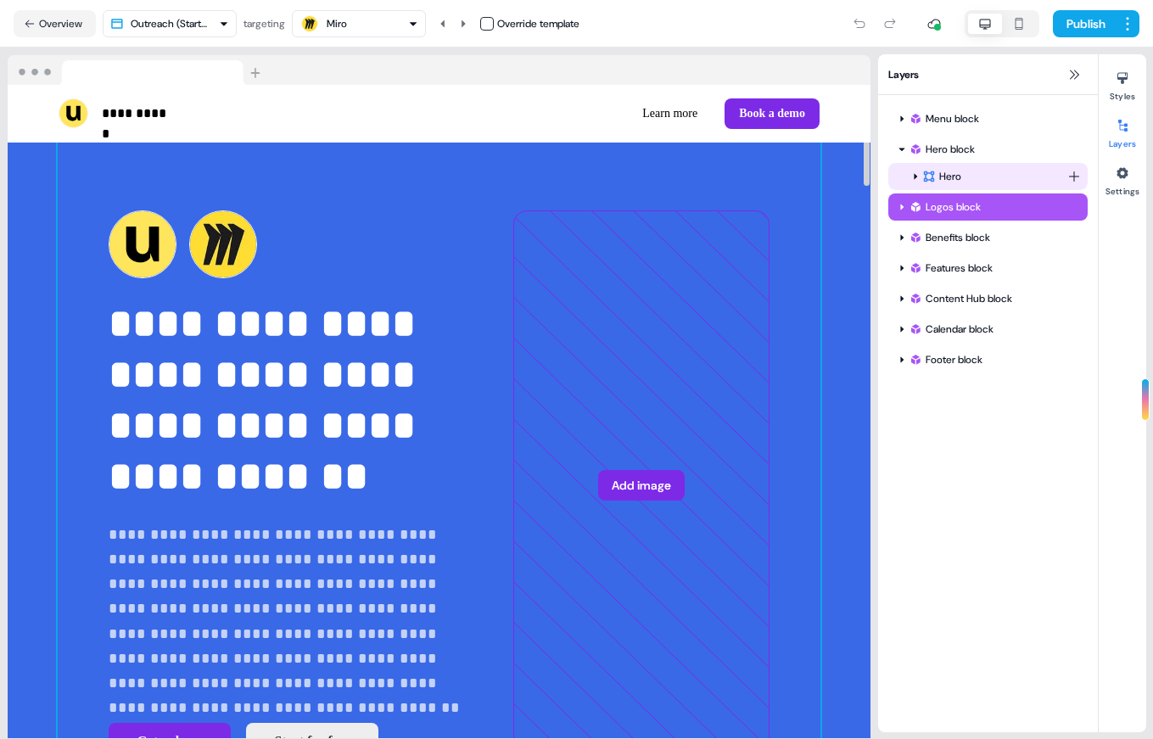
click at [925, 170] on icon at bounding box center [929, 177] width 14 height 14
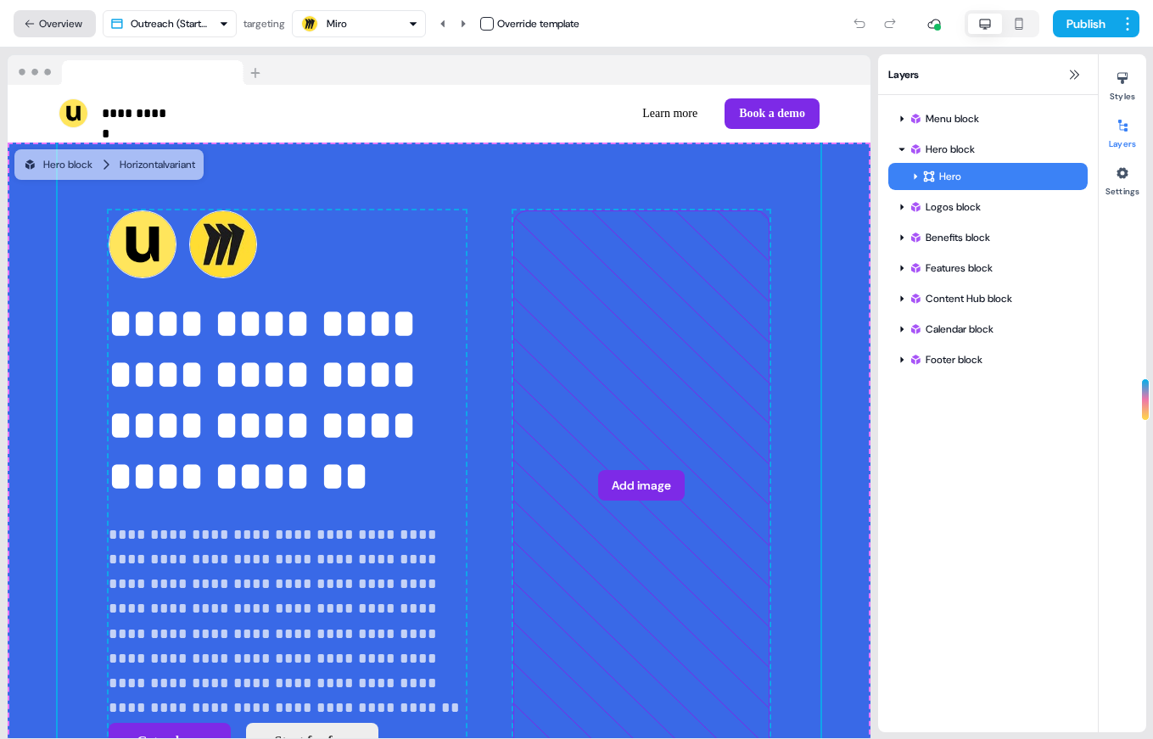
click at [44, 21] on button "Overview" at bounding box center [55, 23] width 82 height 27
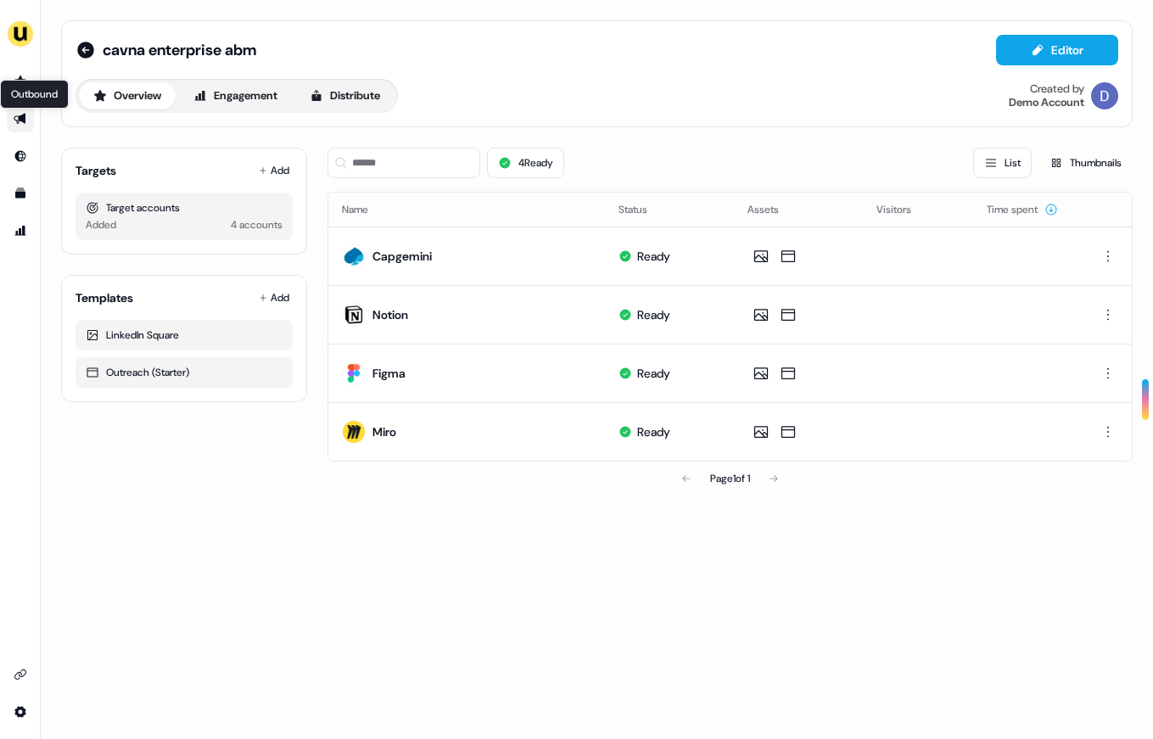
click at [20, 119] on icon "Go to outbound experience" at bounding box center [20, 119] width 12 height 11
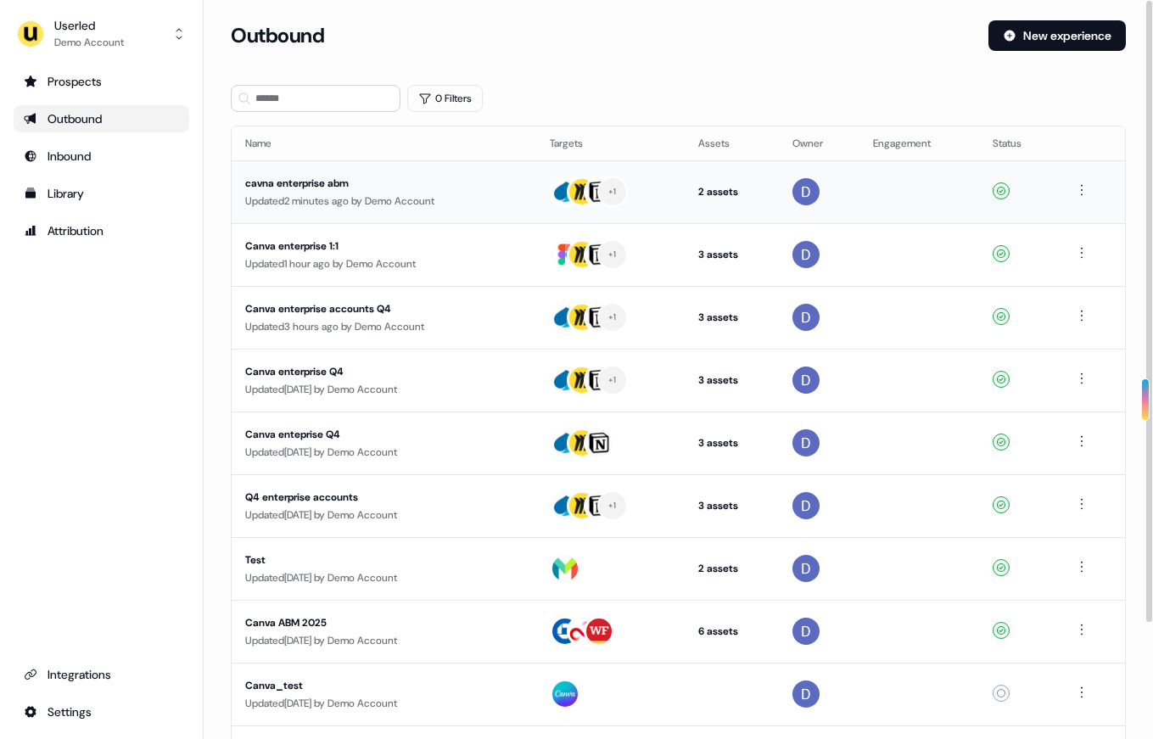
click at [1095, 191] on td at bounding box center [1091, 191] width 67 height 63
click at [1081, 188] on html "For the best experience switch devices to a bigger screen. Go to [DOMAIN_NAME] …" at bounding box center [576, 369] width 1153 height 739
click at [1055, 243] on span "Delete" at bounding box center [1053, 249] width 30 height 14
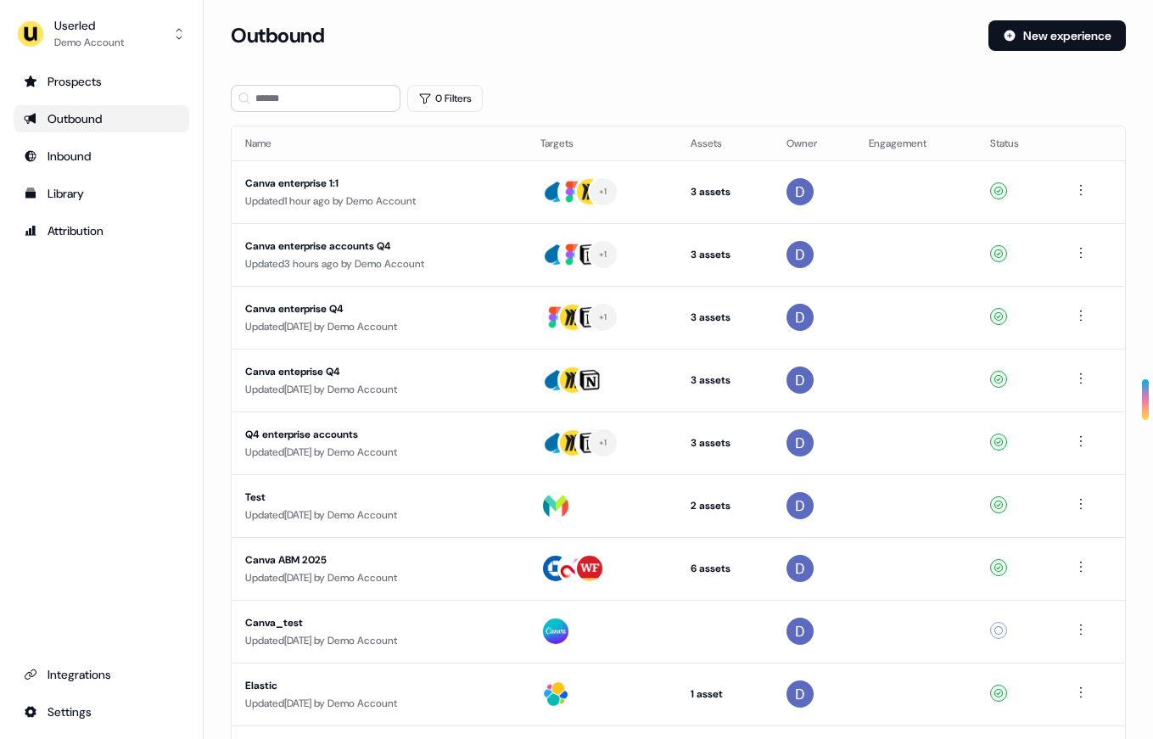
click at [83, 115] on div "Outbound" at bounding box center [101, 118] width 155 height 17
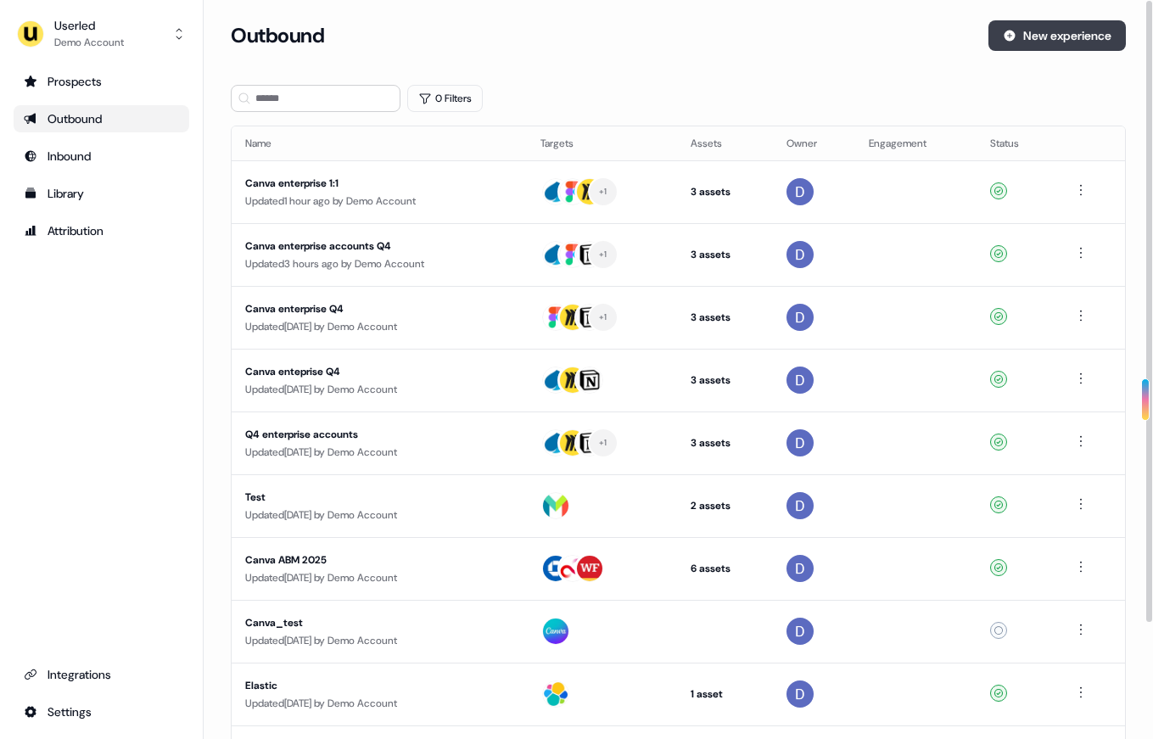
click at [1014, 28] on button "New experience" at bounding box center [1056, 35] width 137 height 31
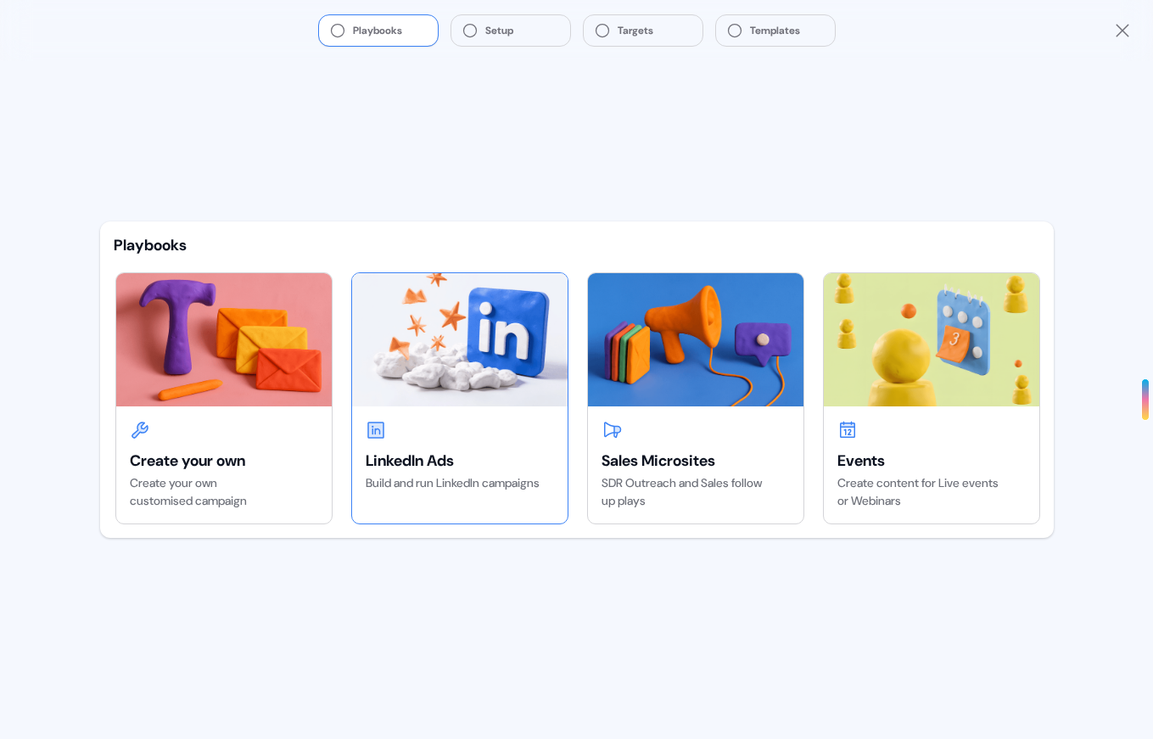
click at [459, 398] on img at bounding box center [459, 339] width 215 height 132
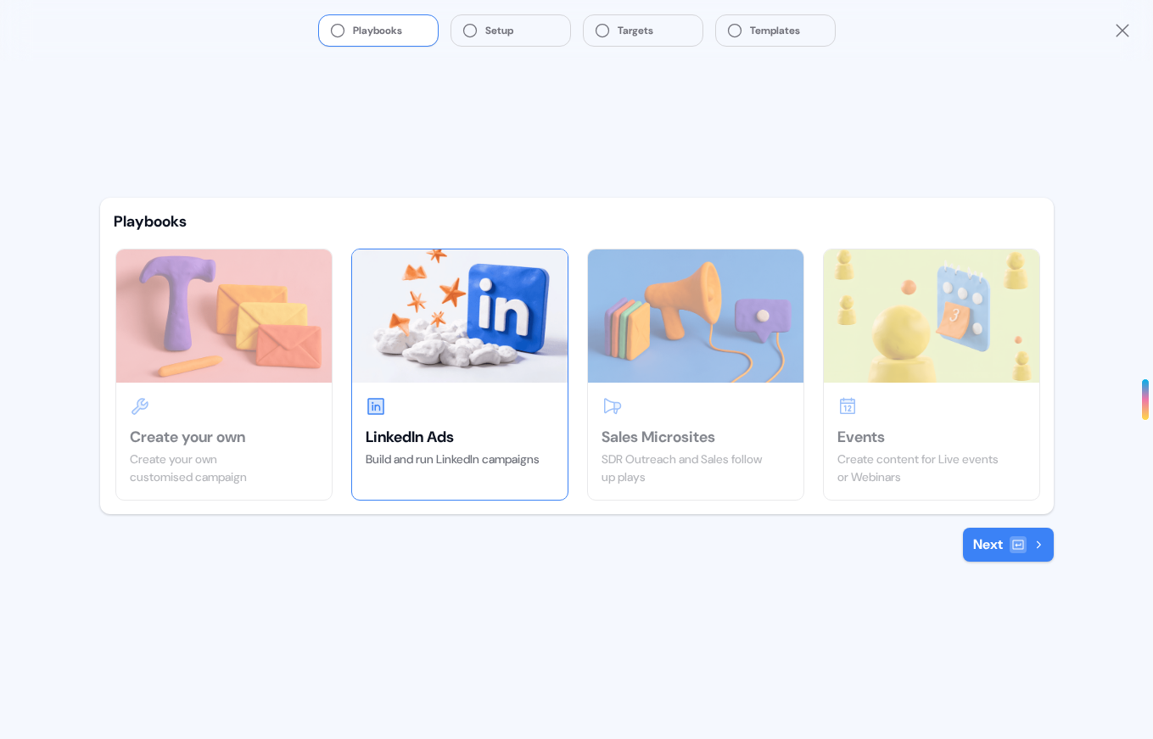
click at [1036, 540] on icon at bounding box center [1038, 544] width 4 height 8
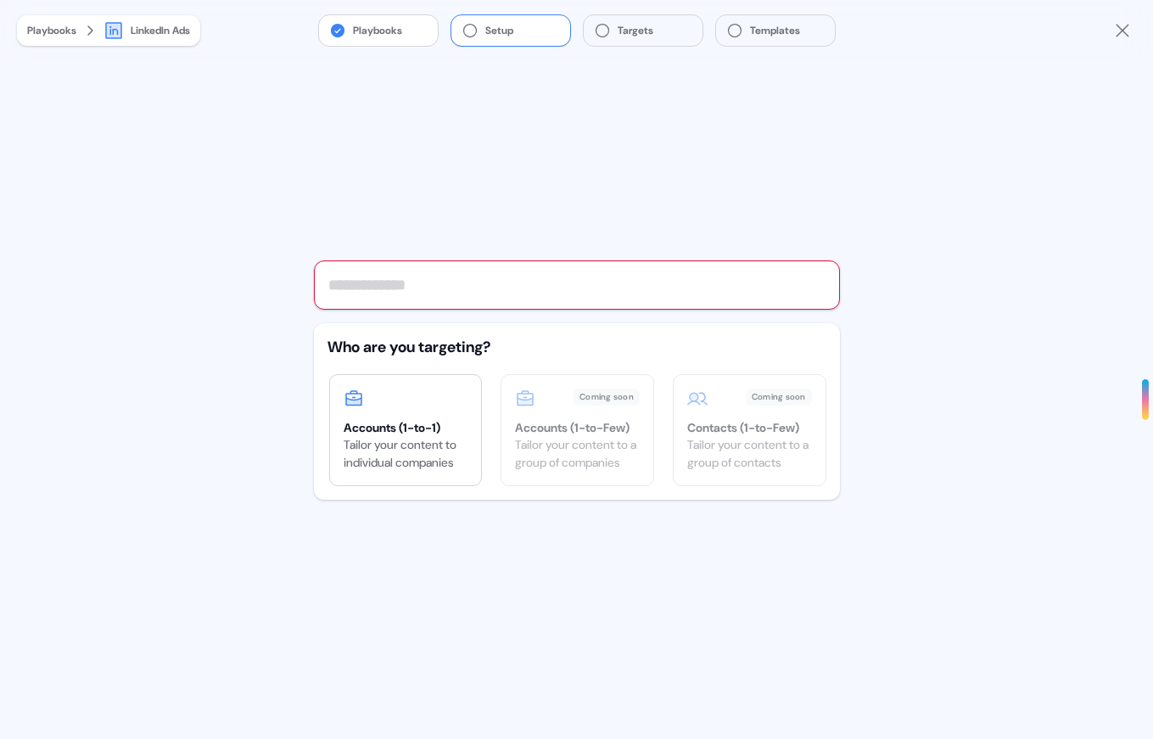
click at [399, 447] on div "Who are you targeting? Accounts (1-to-1) Tailor your content to individual comp…" at bounding box center [577, 411] width 526 height 176
click at [402, 293] on input "text" at bounding box center [577, 284] width 526 height 49
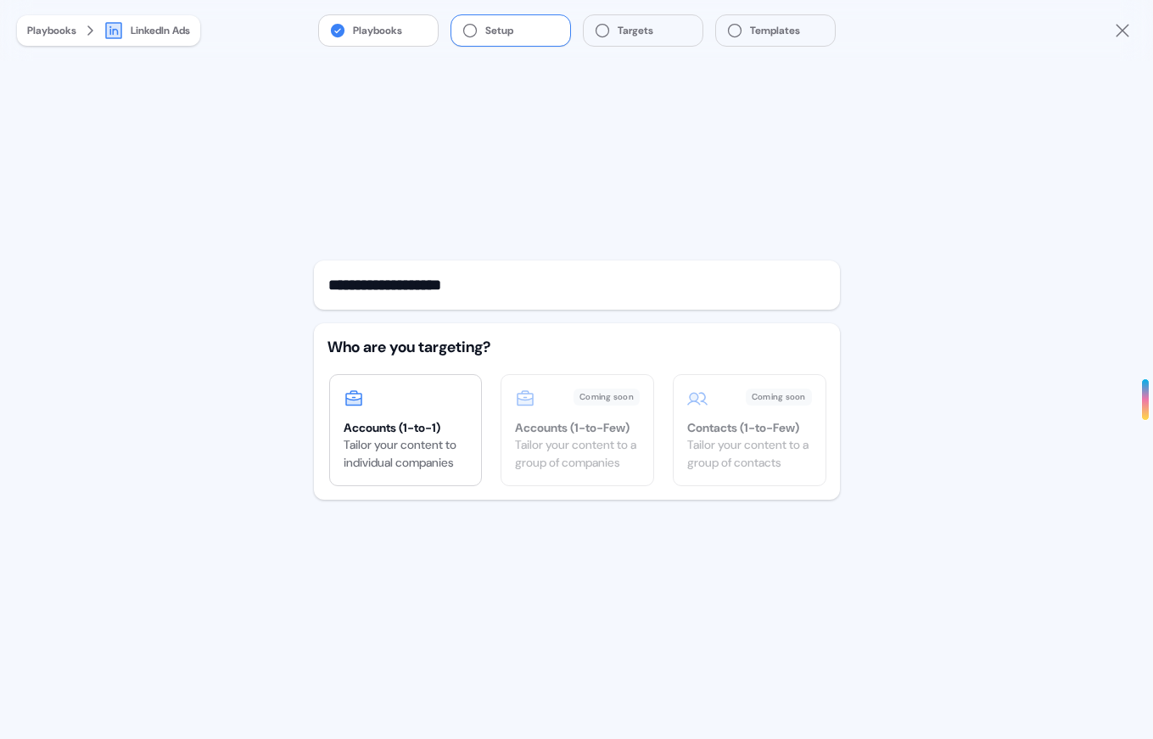
click at [410, 287] on input "**********" at bounding box center [577, 284] width 526 height 49
type input "**********"
click at [455, 423] on div "Accounts (1-to-1)" at bounding box center [405, 427] width 125 height 17
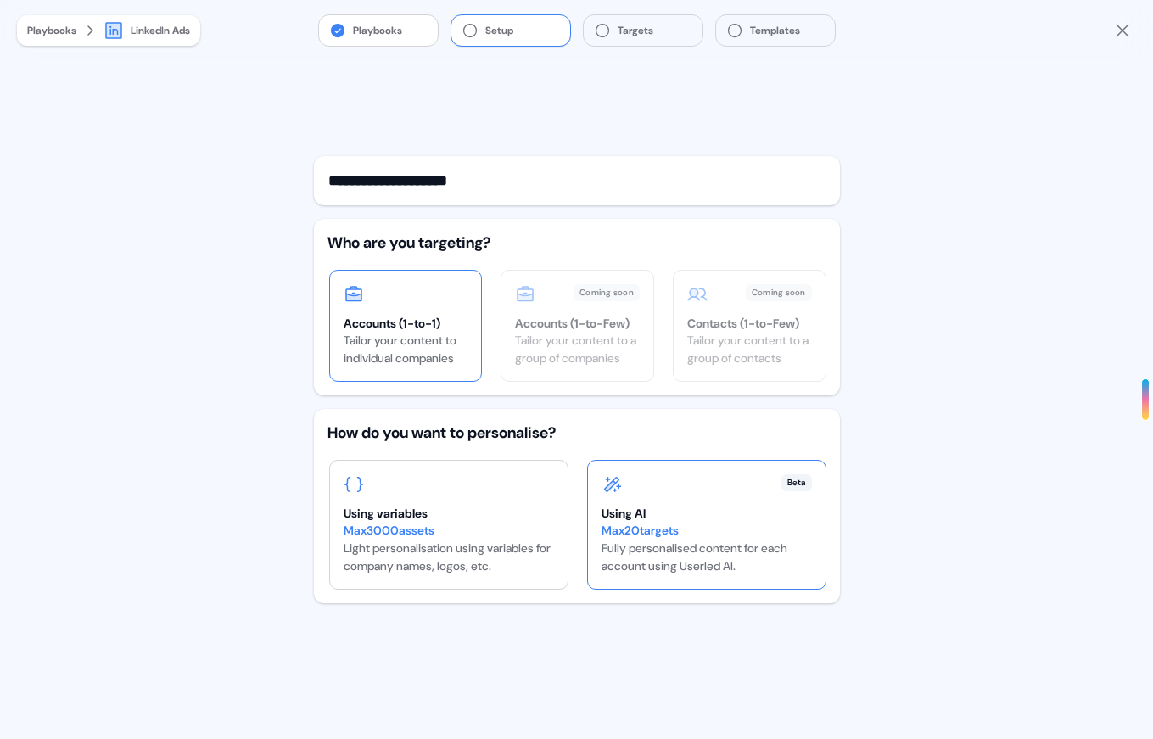
click at [762, 544] on div "Max 20 targets Fully personalised content for each account using Userled AI." at bounding box center [706, 548] width 210 height 53
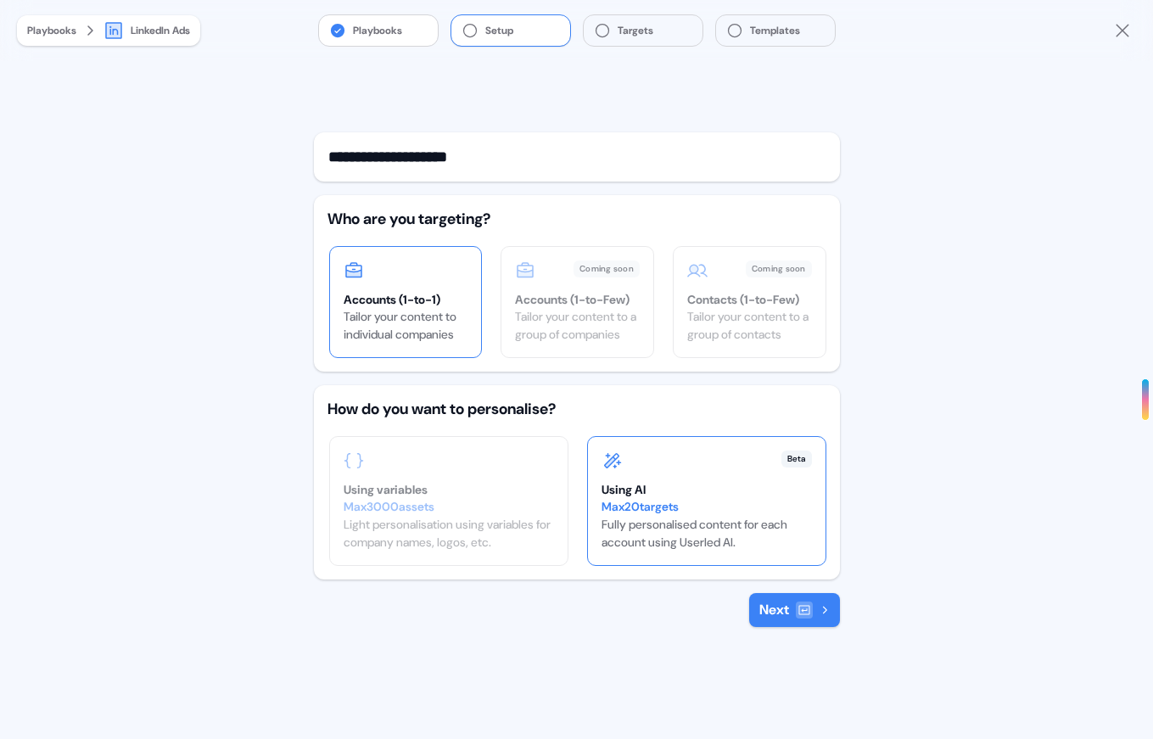
click at [757, 611] on button "Next" at bounding box center [794, 610] width 91 height 34
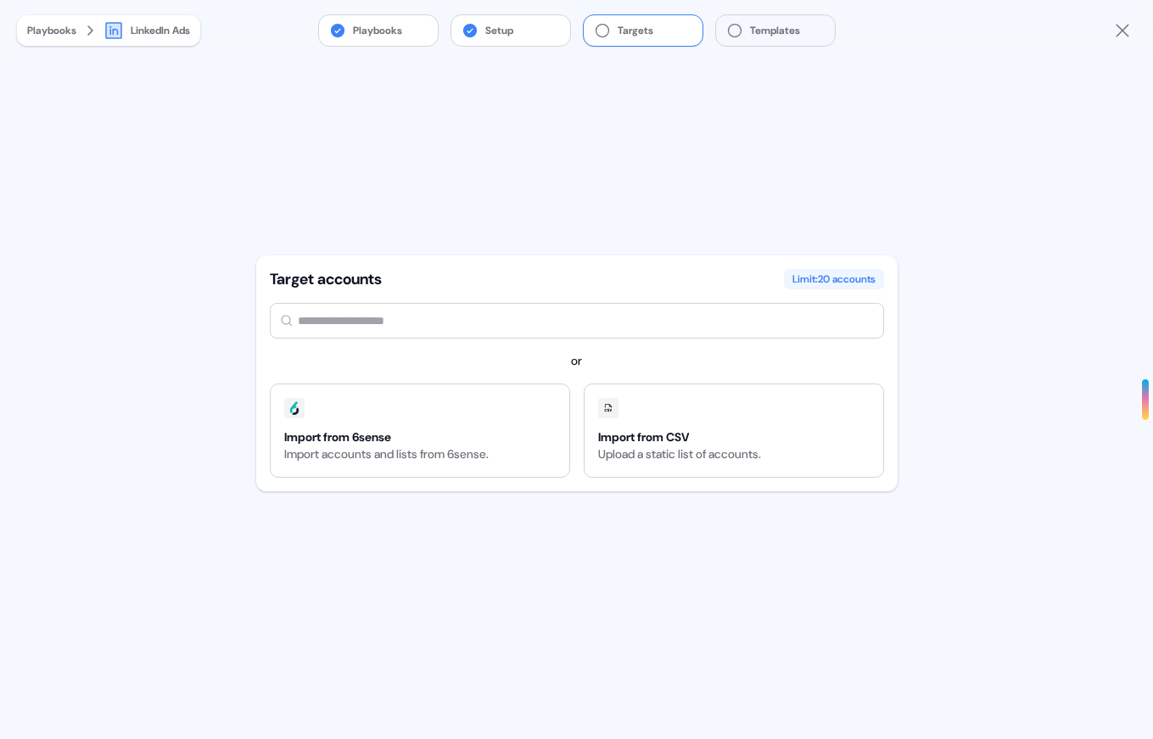
click at [508, 321] on input "text" at bounding box center [577, 321] width 614 height 36
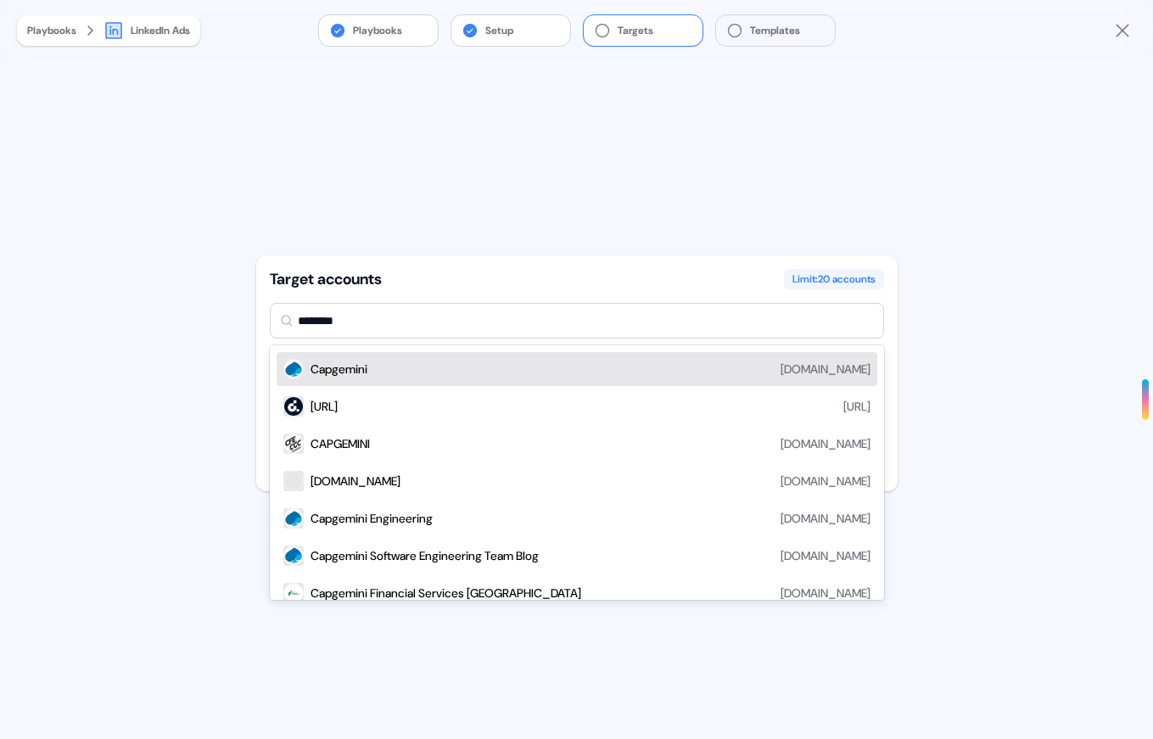
type input "*********"
click at [410, 365] on div "Capgemini [DOMAIN_NAME]" at bounding box center [590, 369] width 560 height 20
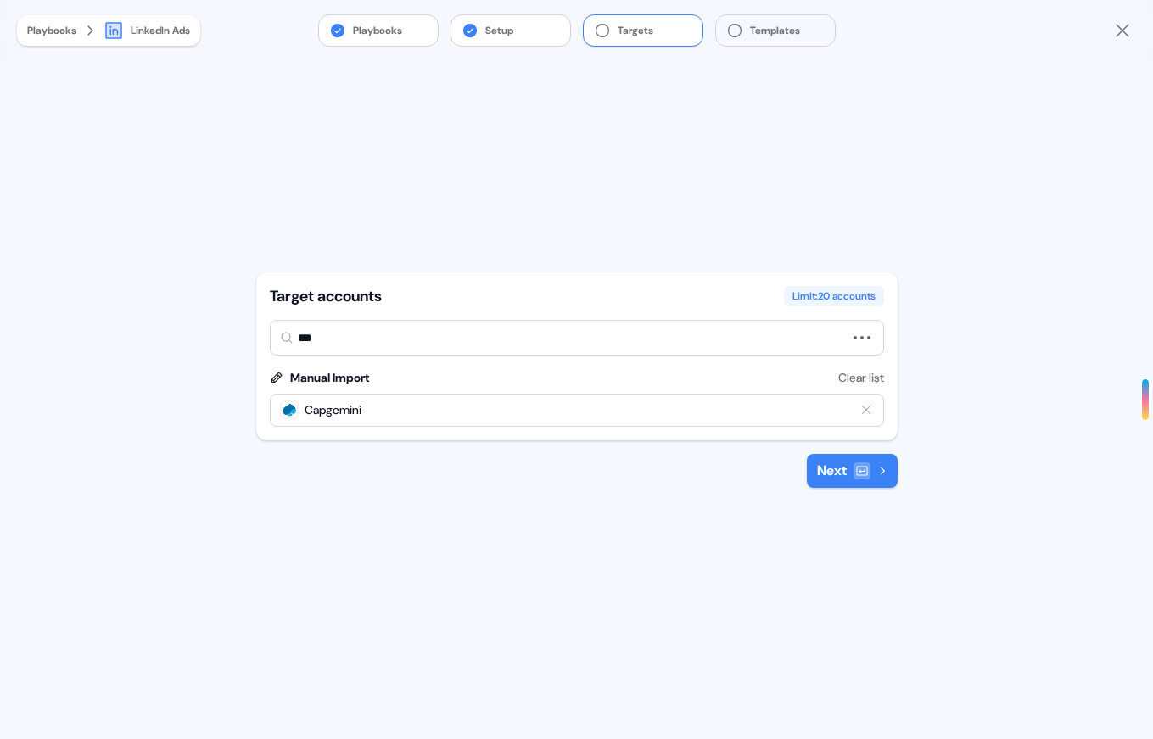
type input "****"
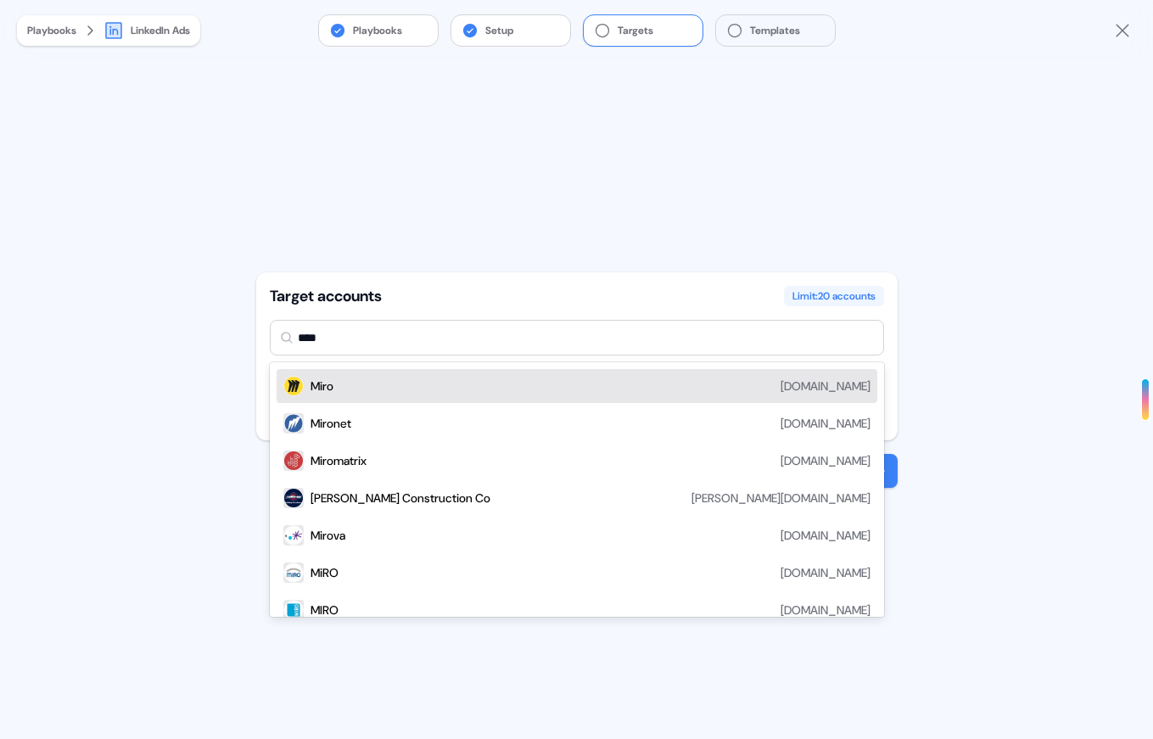
click at [355, 388] on div "[PERSON_NAME][DOMAIN_NAME]" at bounding box center [590, 386] width 560 height 20
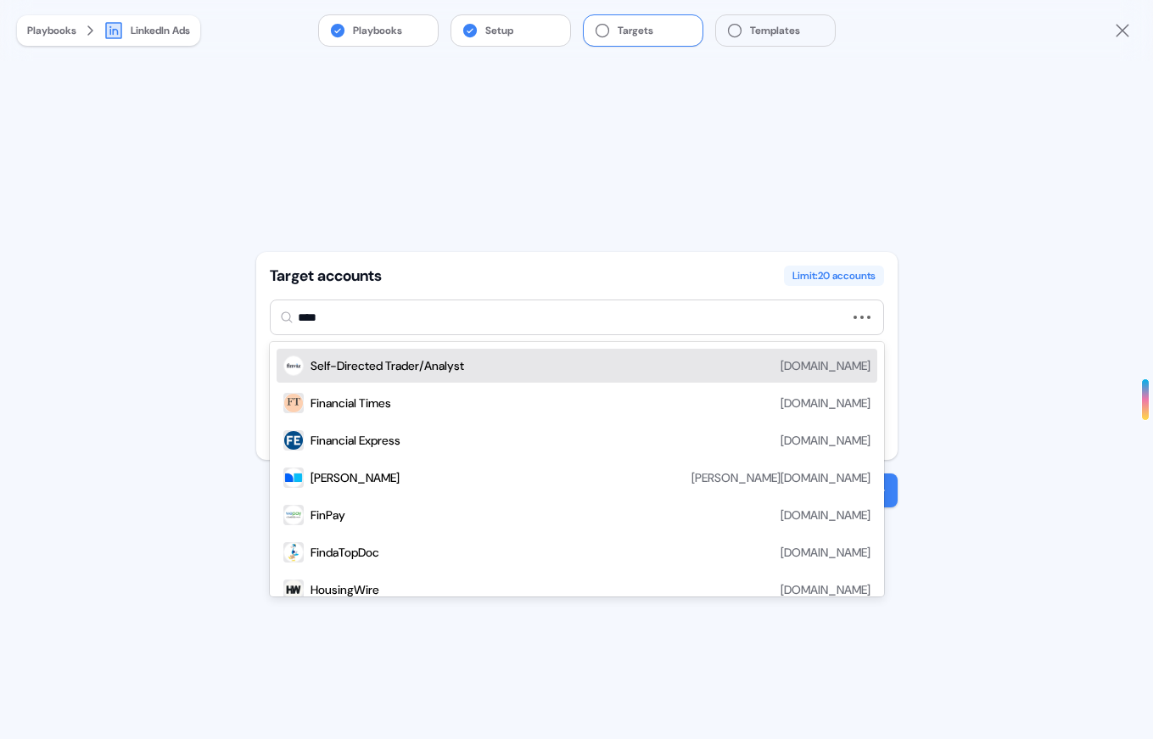
type input "*****"
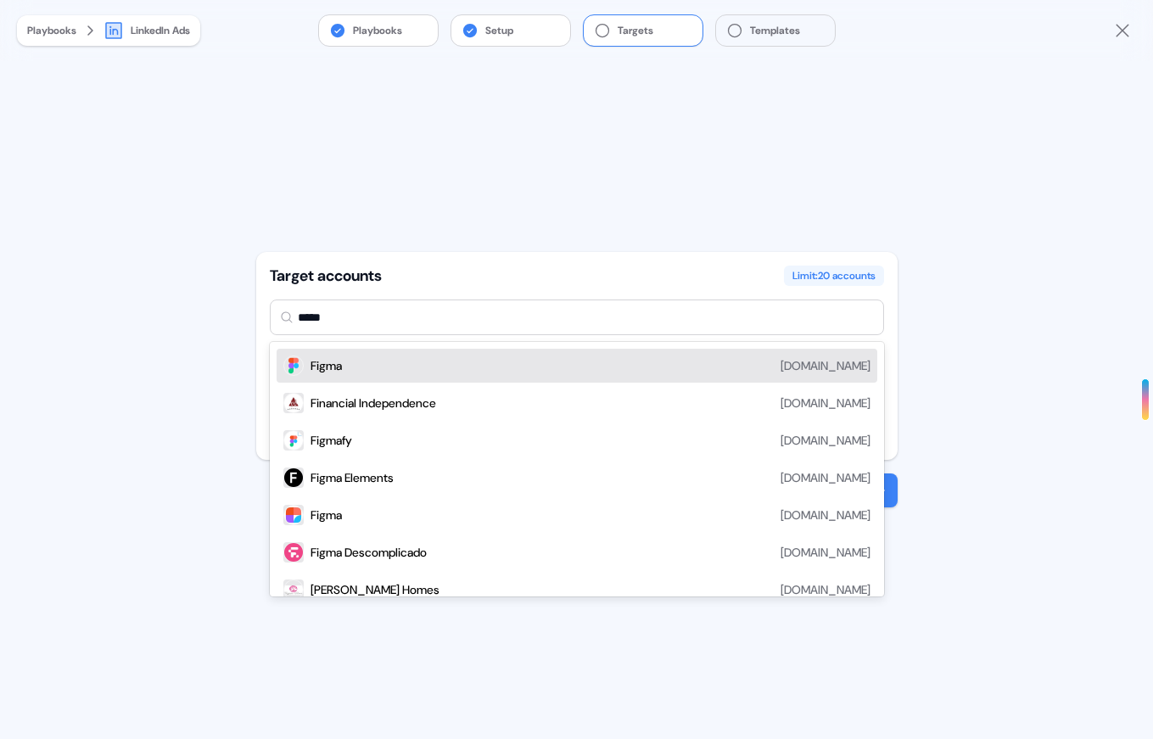
click at [353, 355] on div "Figma [DOMAIN_NAME]" at bounding box center [590, 365] width 560 height 20
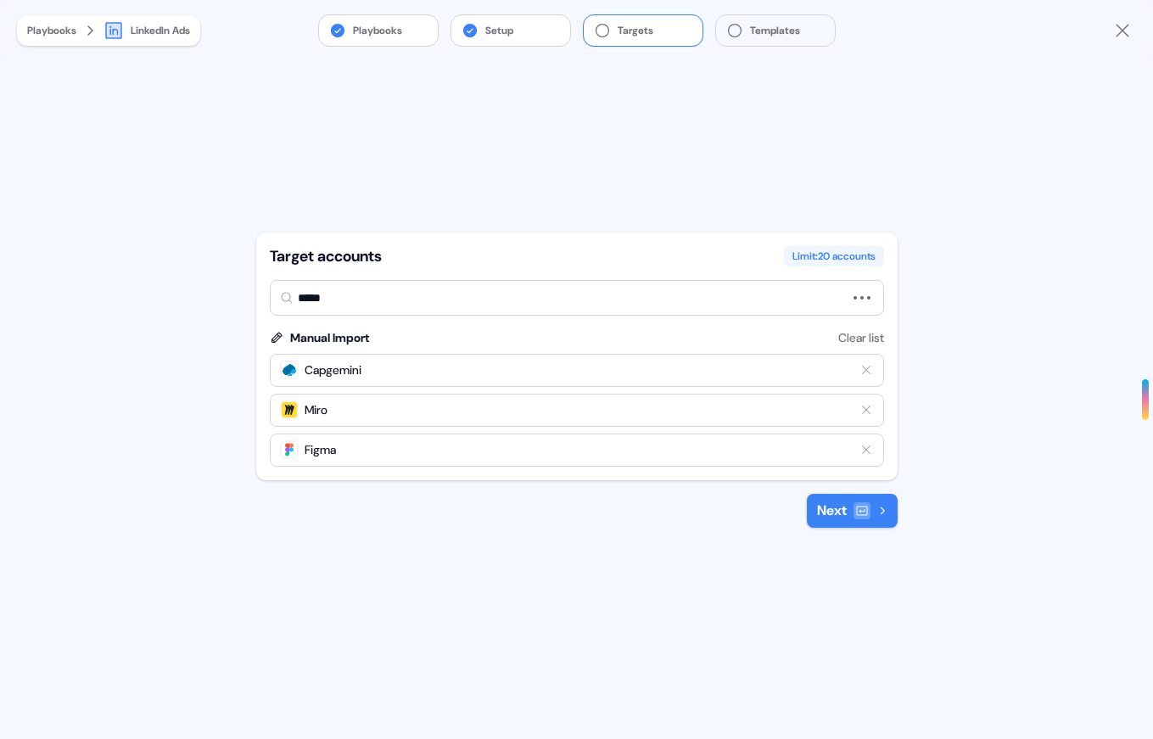
type input "******"
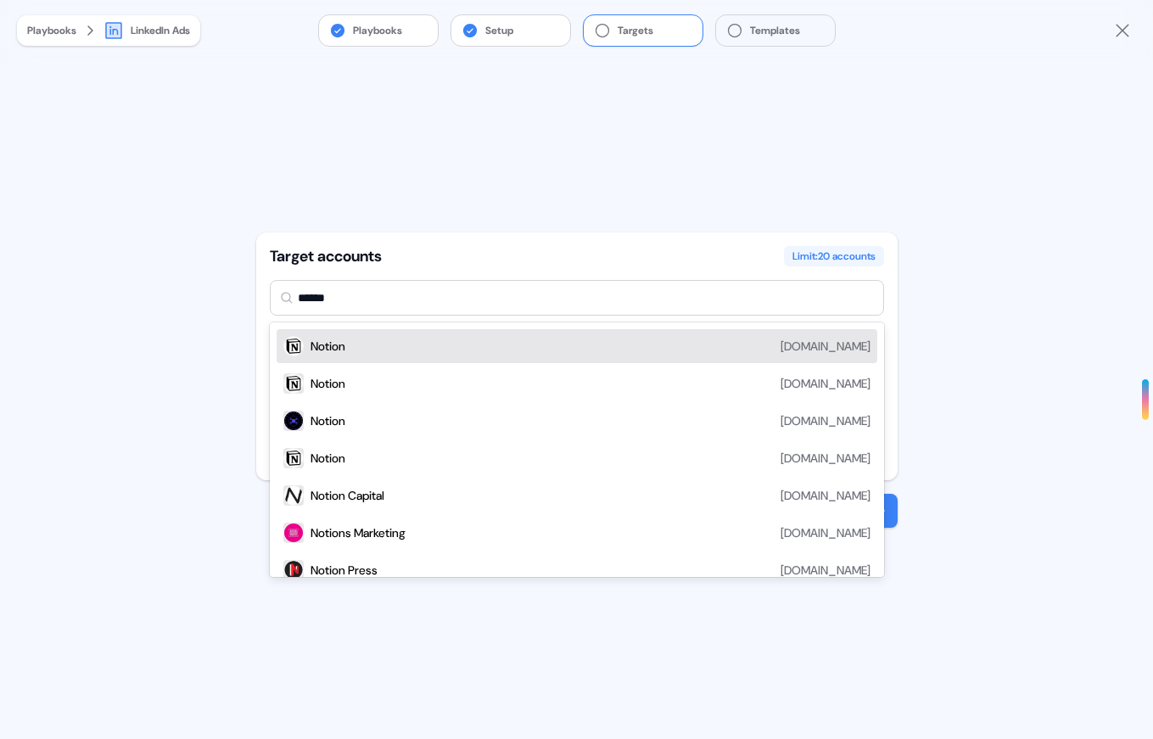
click at [464, 339] on div "Notion [DOMAIN_NAME]" at bounding box center [590, 346] width 560 height 20
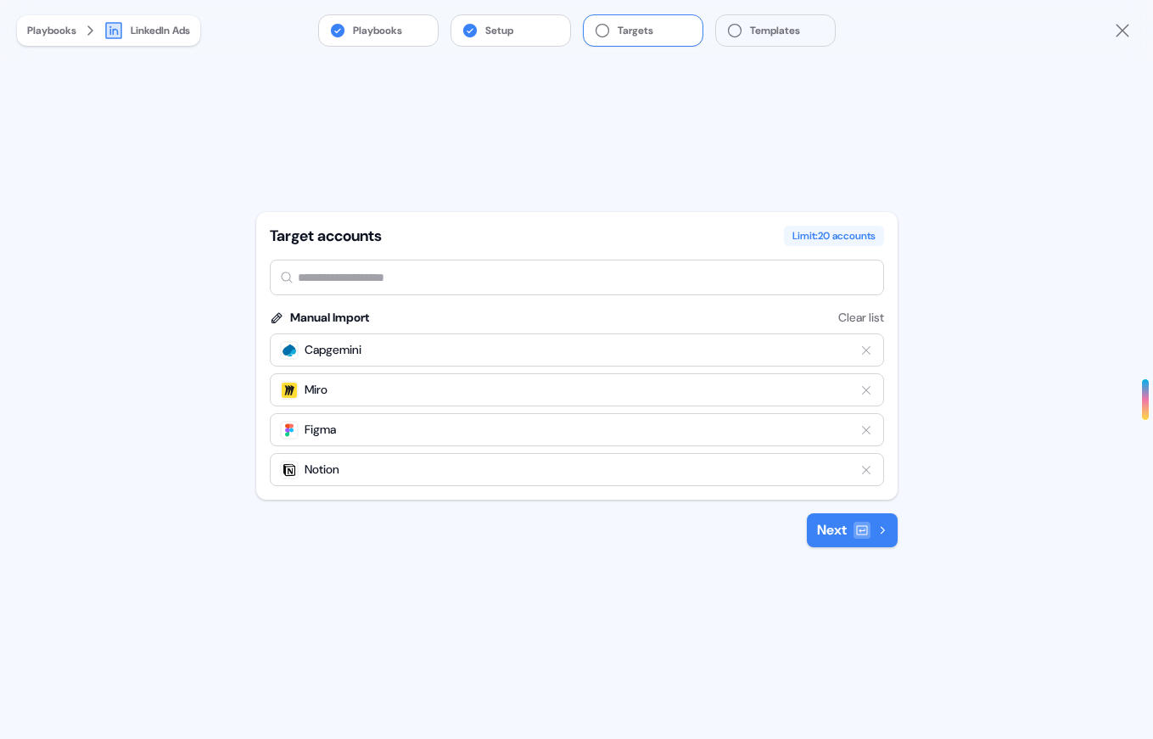
click at [861, 539] on button "Next" at bounding box center [852, 530] width 91 height 34
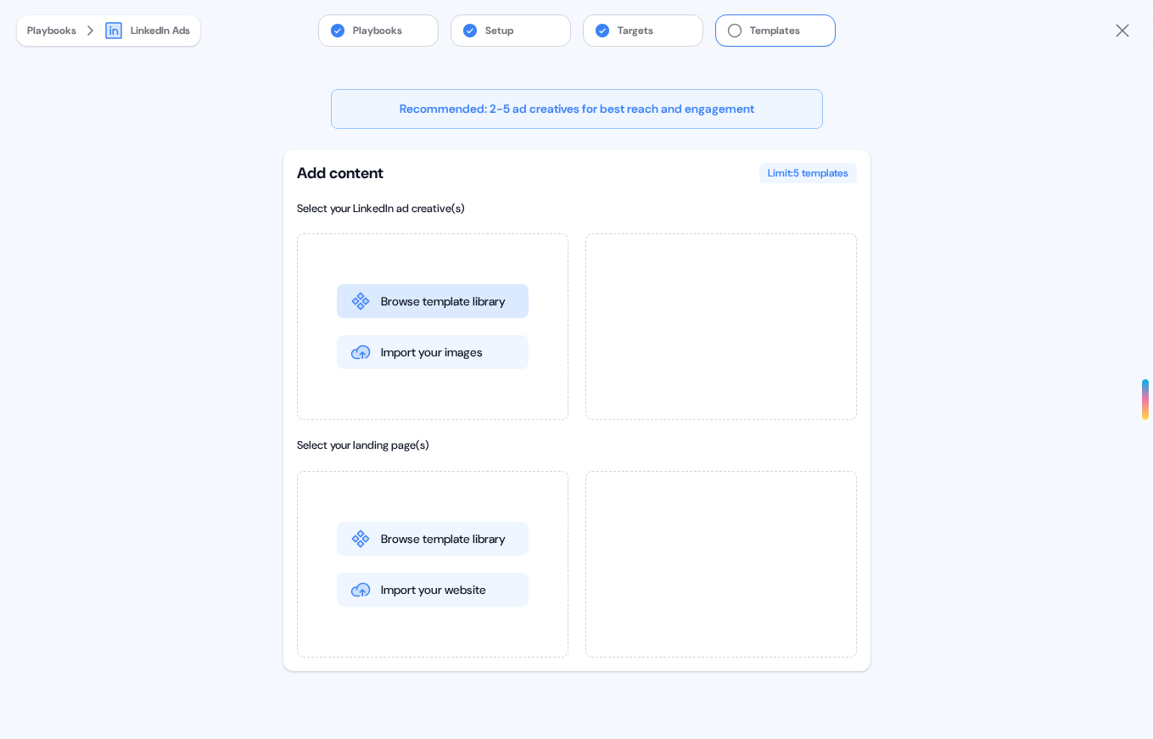
click at [397, 298] on button "Browse template library" at bounding box center [433, 301] width 192 height 34
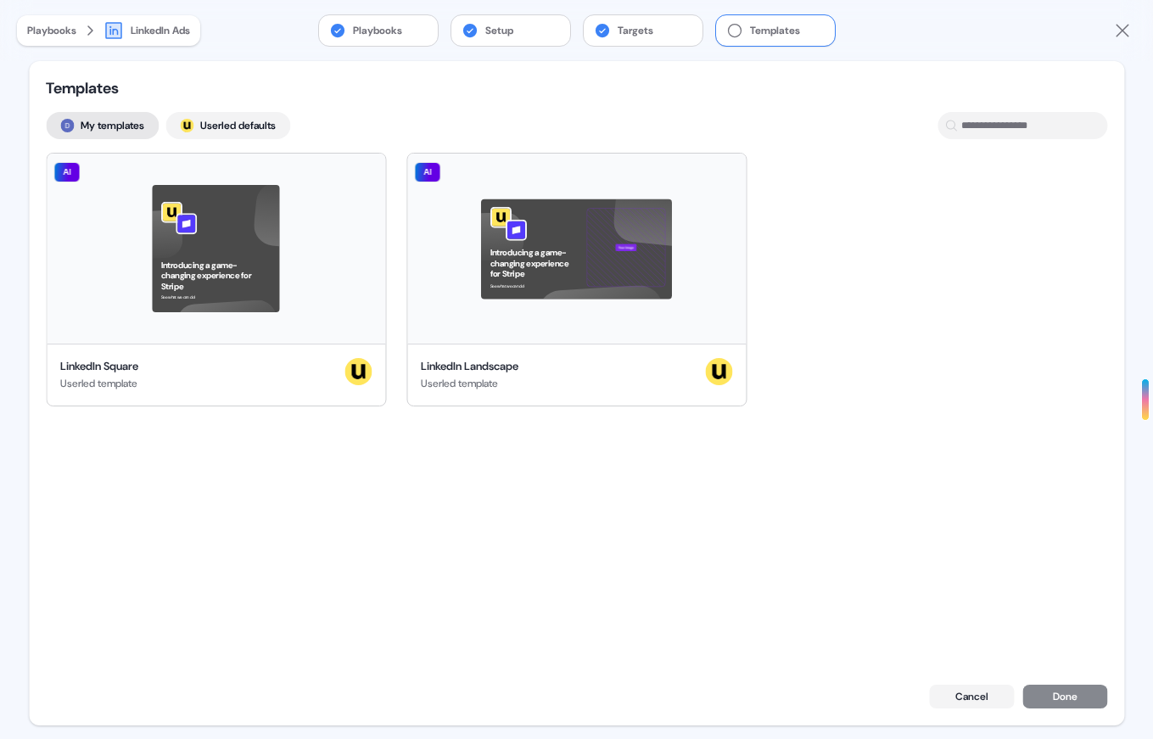
click at [120, 124] on button "My templates" at bounding box center [102, 125] width 113 height 27
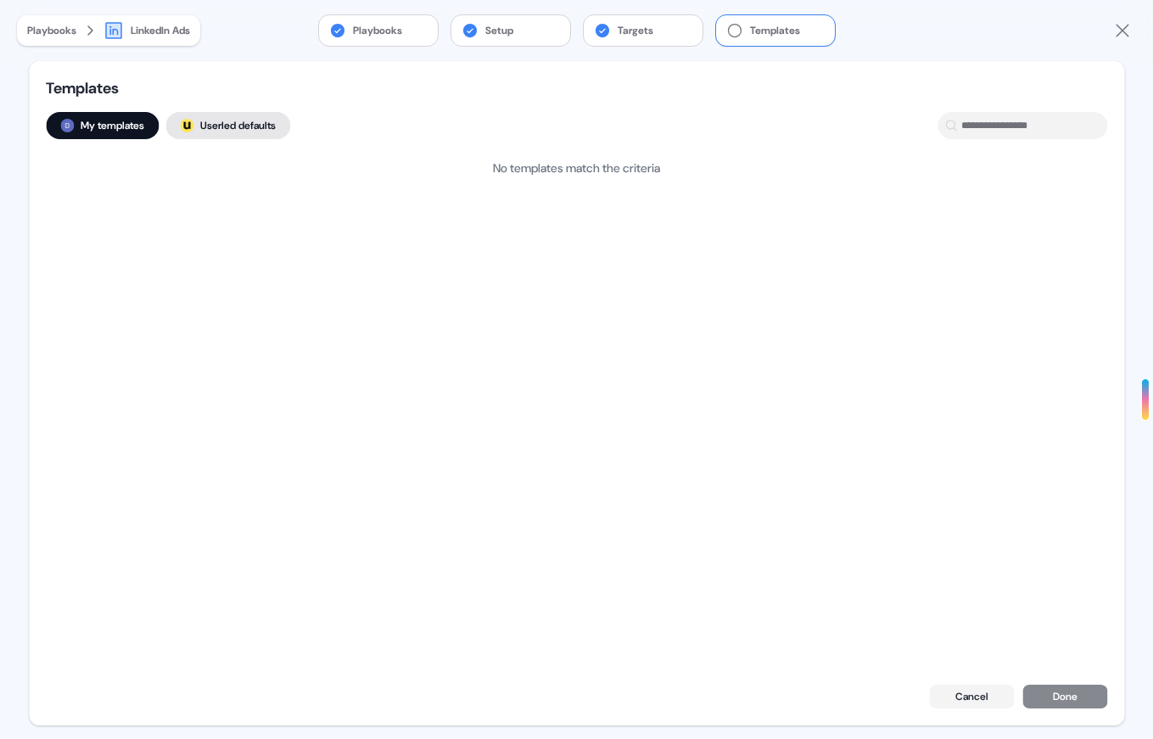
click at [234, 126] on button "; Userled defaults" at bounding box center [227, 125] width 125 height 27
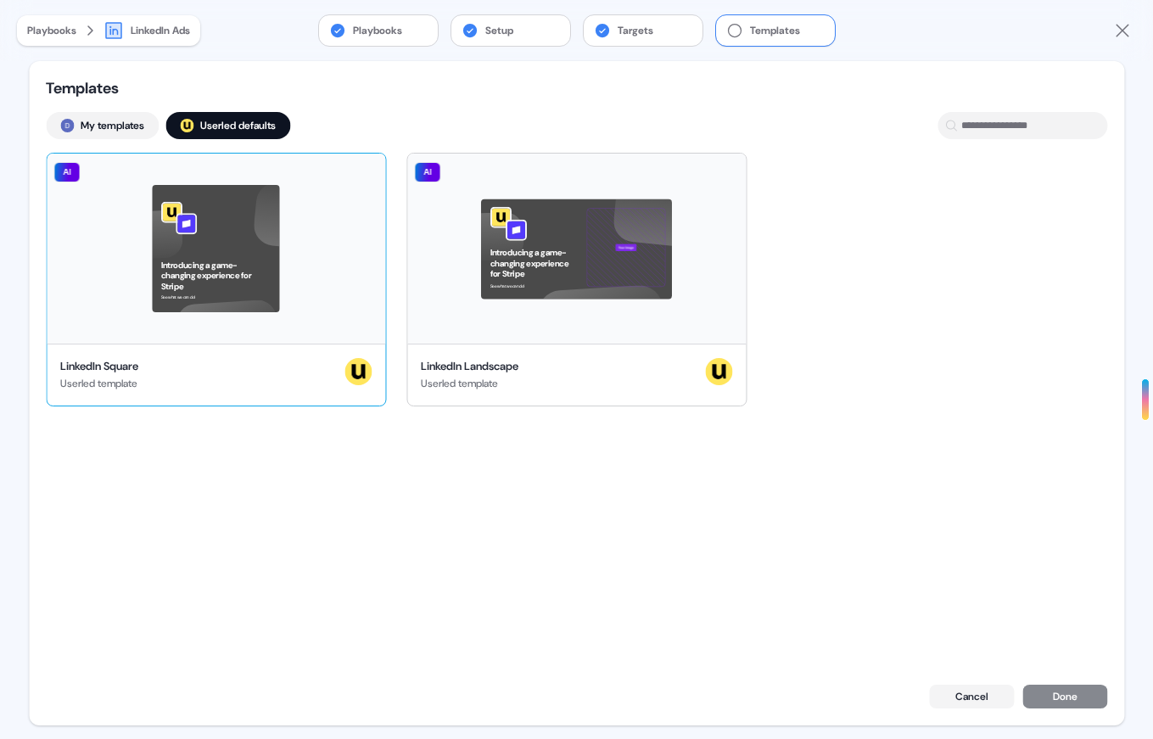
click at [235, 291] on div "Introducing a game-changing experience for Stripe See what we can do! AI" at bounding box center [216, 249] width 338 height 190
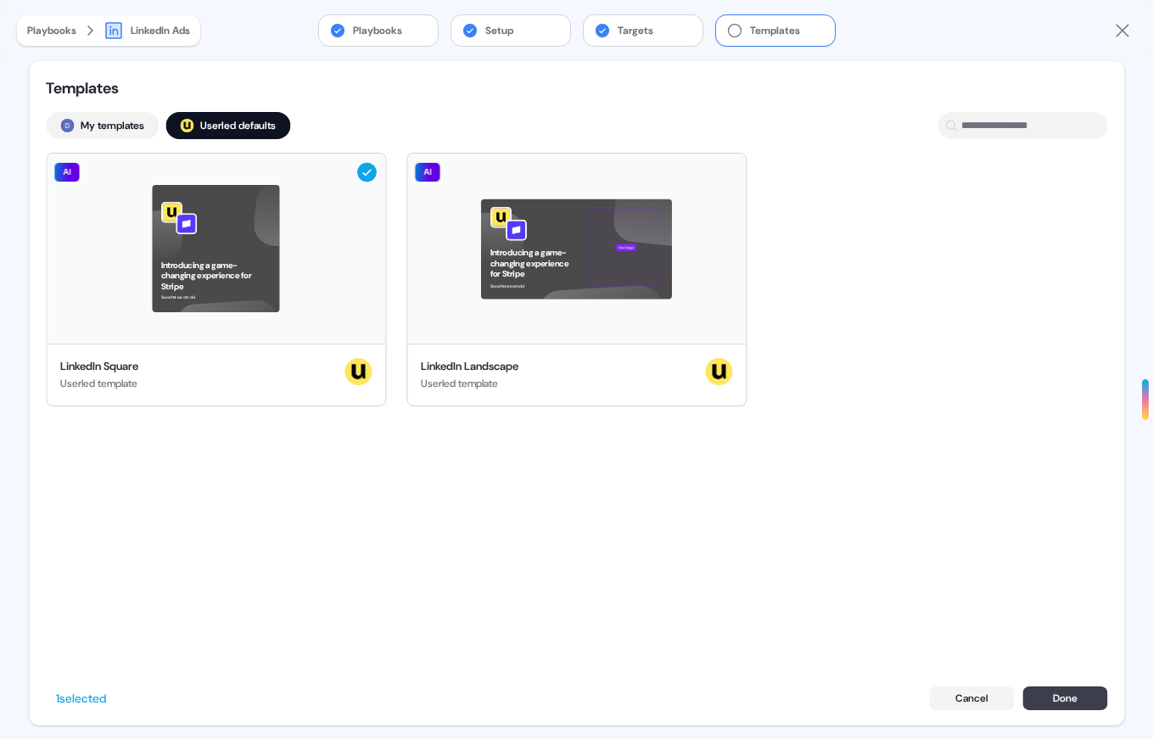
click at [1048, 700] on button "Done" at bounding box center [1064, 698] width 85 height 24
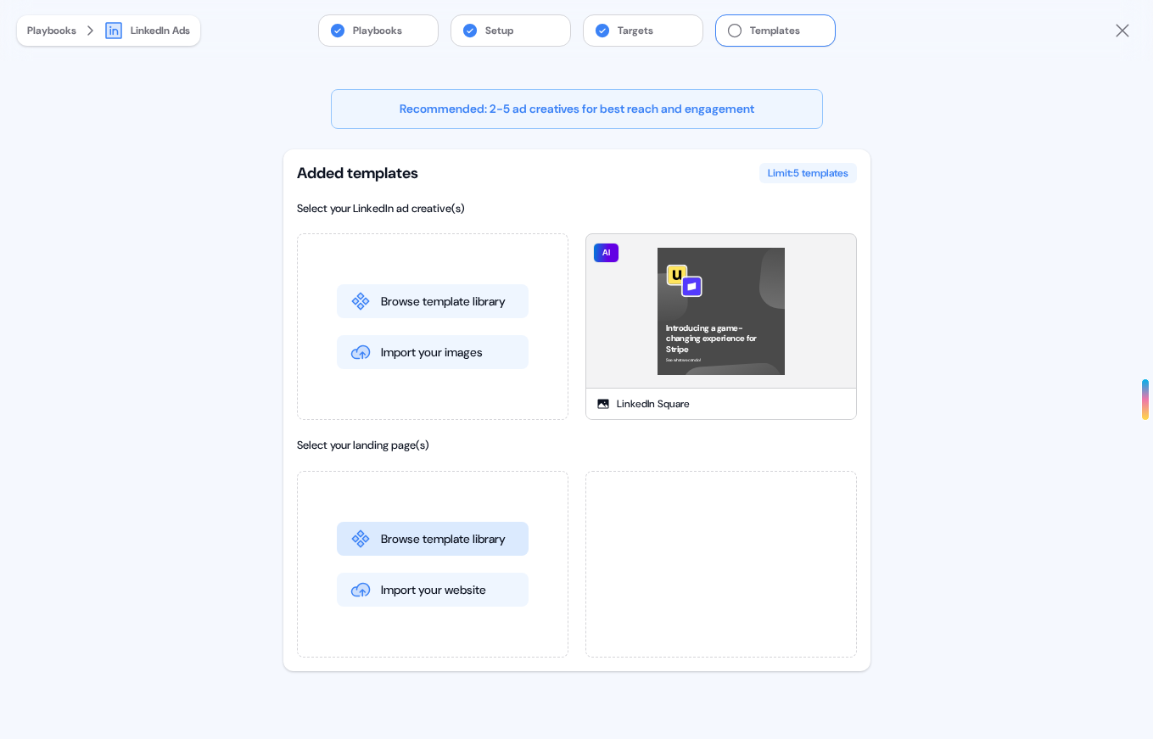
click at [485, 541] on button "Browse template library" at bounding box center [433, 539] width 192 height 34
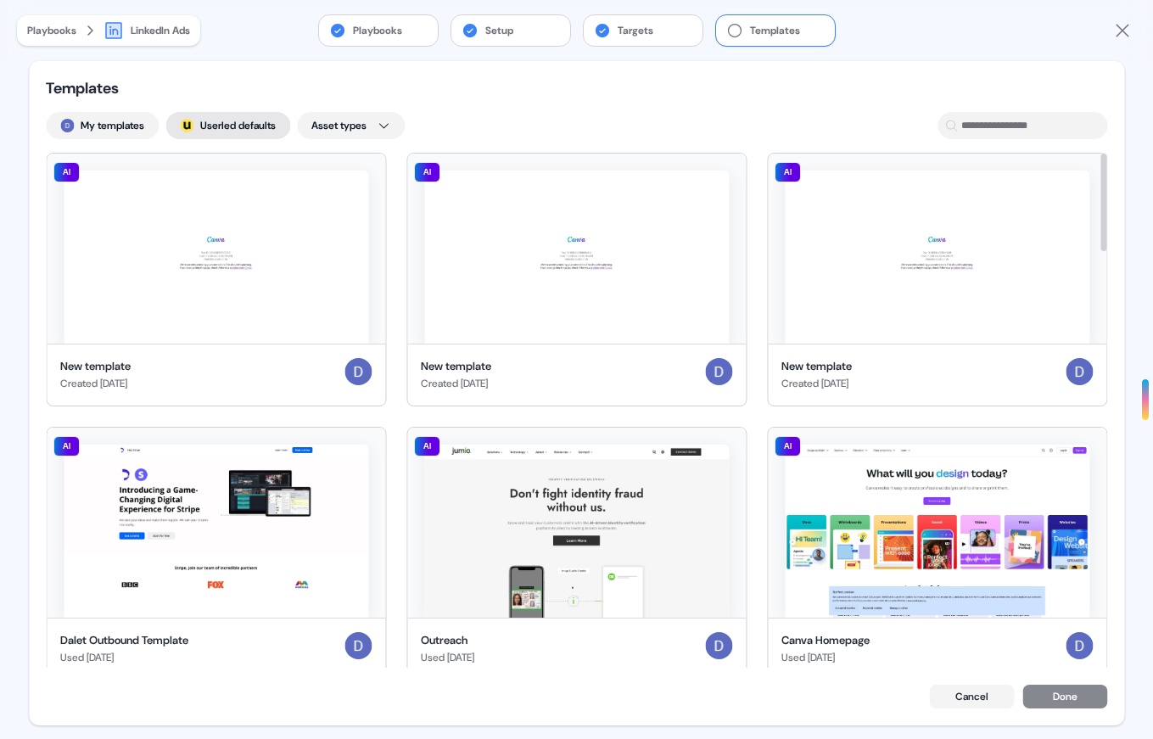
click at [244, 112] on button "; Userled defaults" at bounding box center [227, 125] width 125 height 27
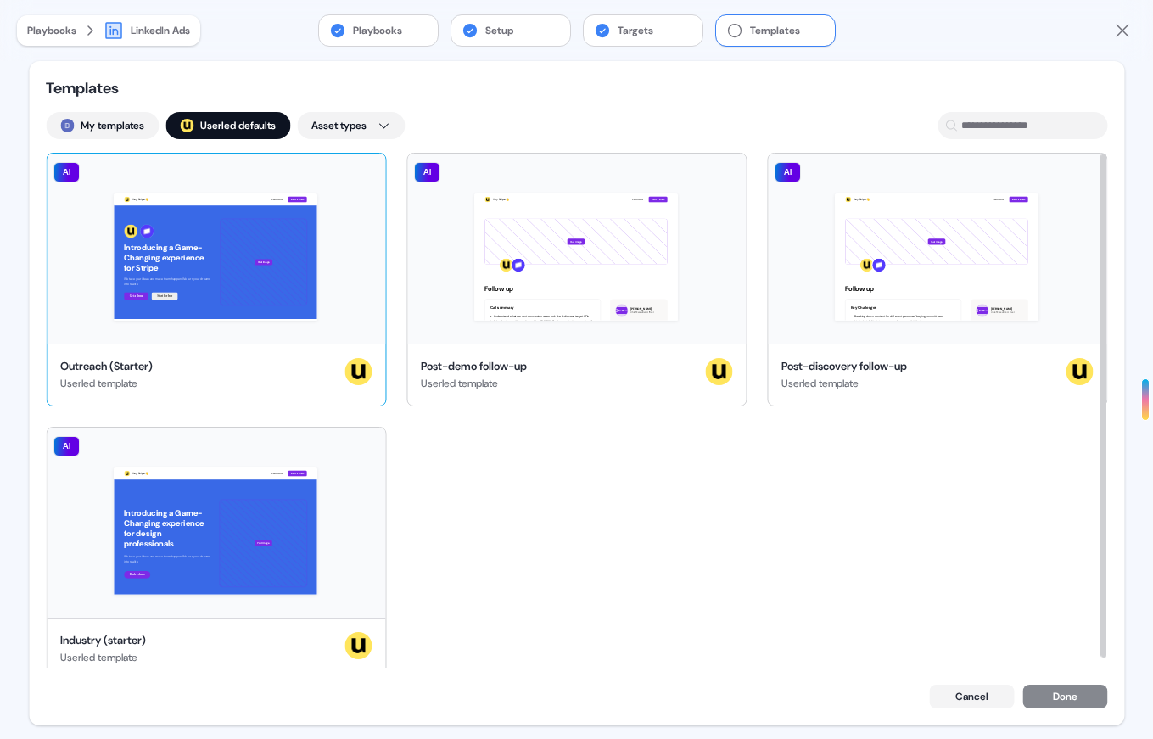
click at [215, 276] on div "Hey Stripe 👋 Learn more Book a demo Introducing a Game-Changing experience for …" at bounding box center [216, 249] width 338 height 190
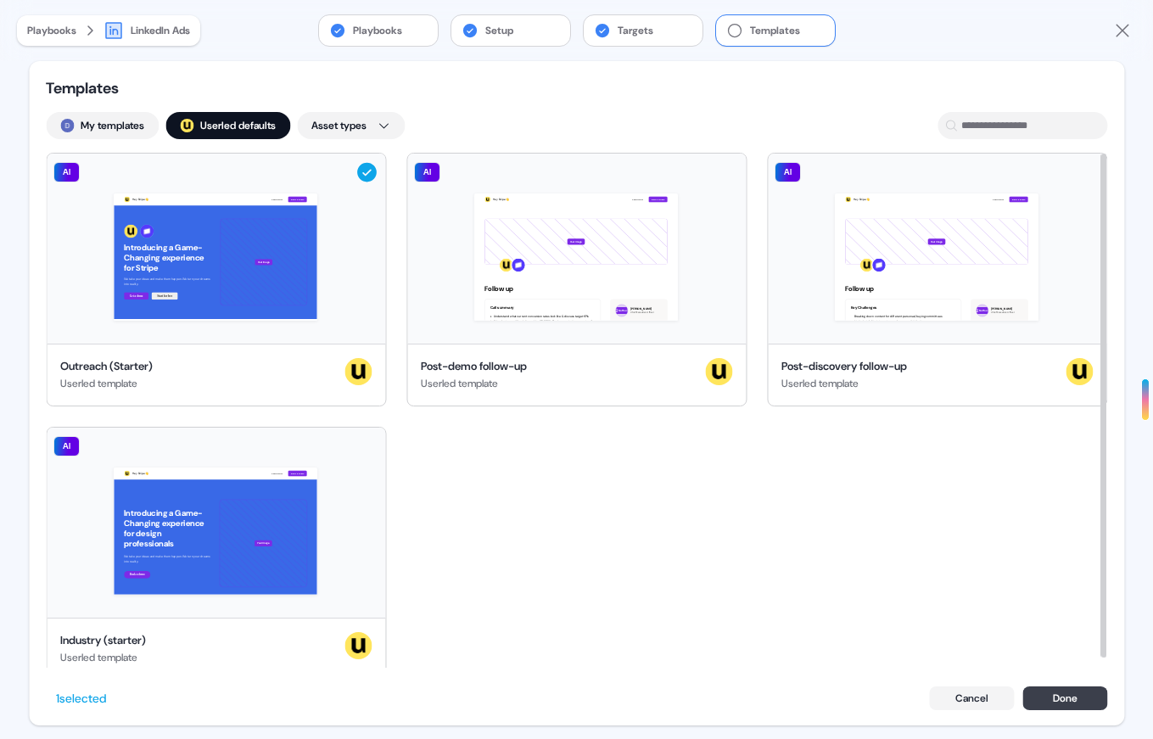
click at [1070, 703] on button "Done" at bounding box center [1064, 698] width 85 height 24
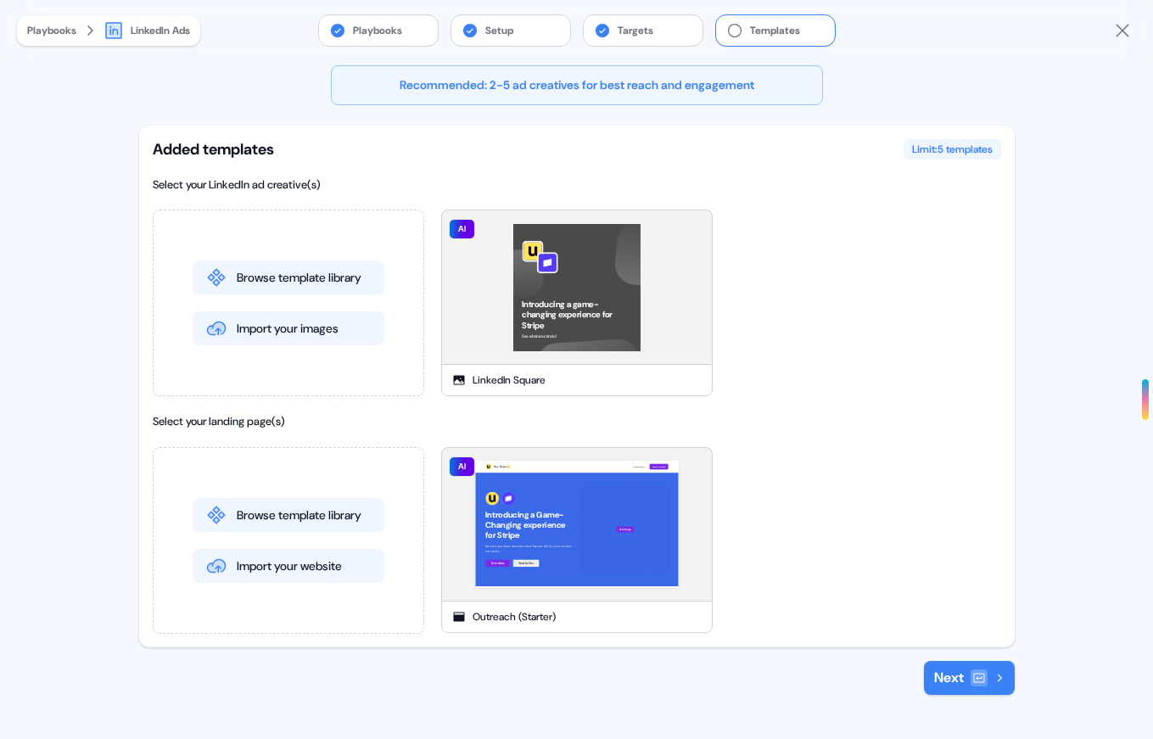
click at [986, 679] on div at bounding box center [978, 677] width 17 height 17
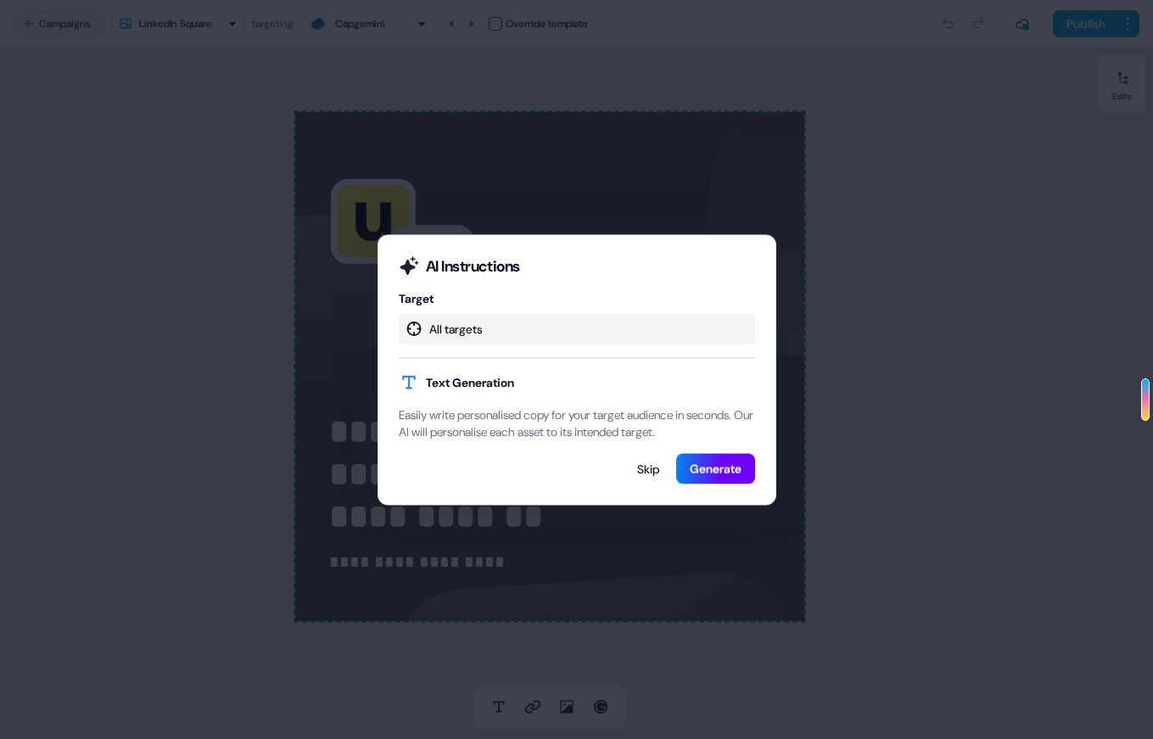
click at [712, 479] on button "Generate" at bounding box center [715, 468] width 79 height 31
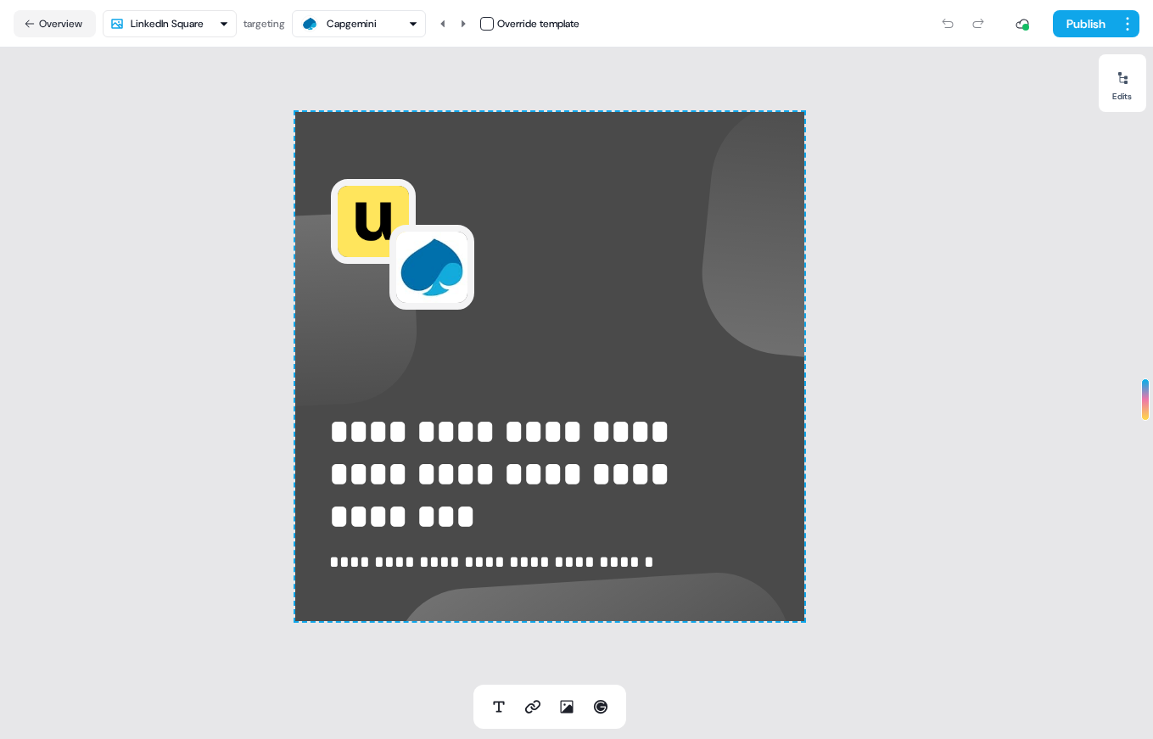
click at [351, 32] on div "Capgemini" at bounding box center [337, 24] width 77 height 20
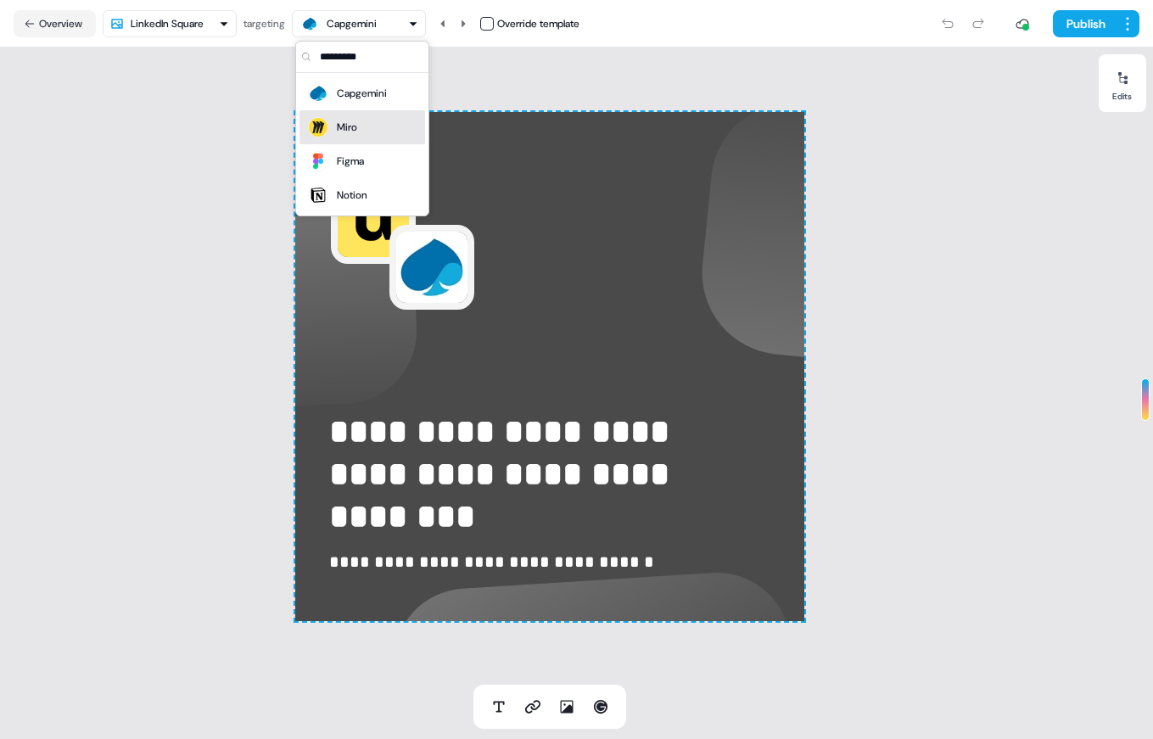
click at [355, 115] on div "Miro" at bounding box center [331, 127] width 51 height 24
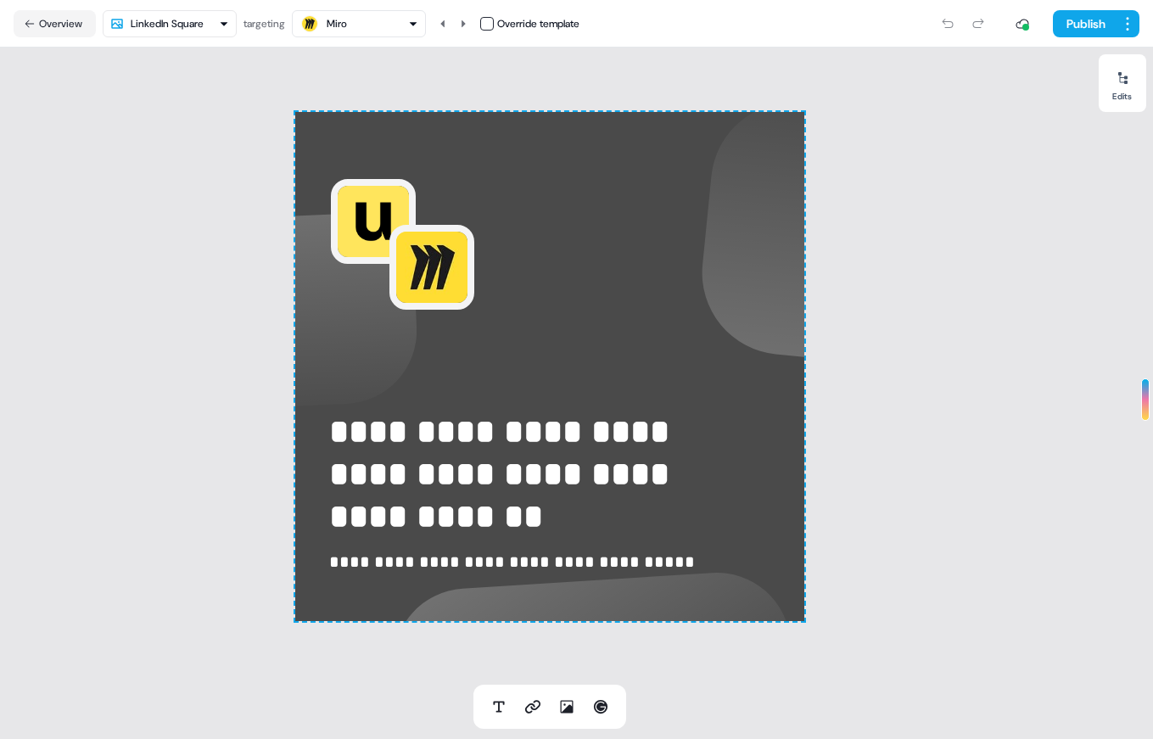
click at [355, 50] on div "**********" at bounding box center [549, 365] width 1098 height 637
click at [362, 24] on div "Miro" at bounding box center [358, 24] width 119 height 20
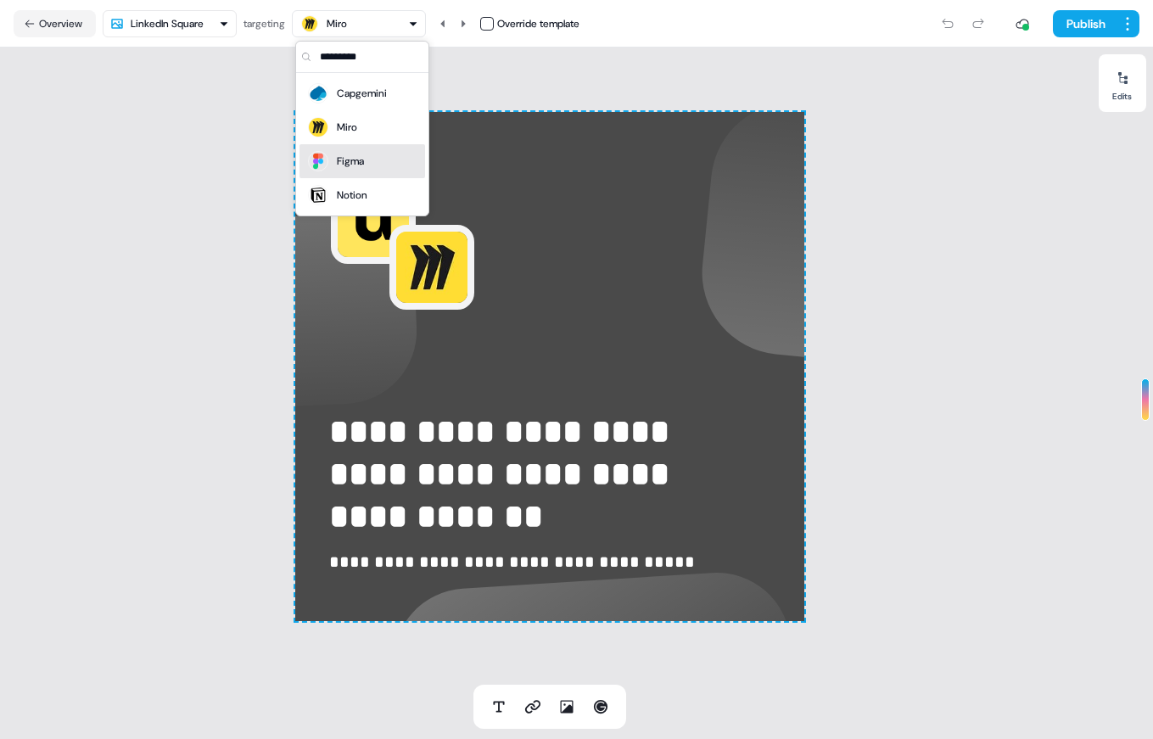
click at [362, 158] on div "Figma" at bounding box center [350, 161] width 27 height 17
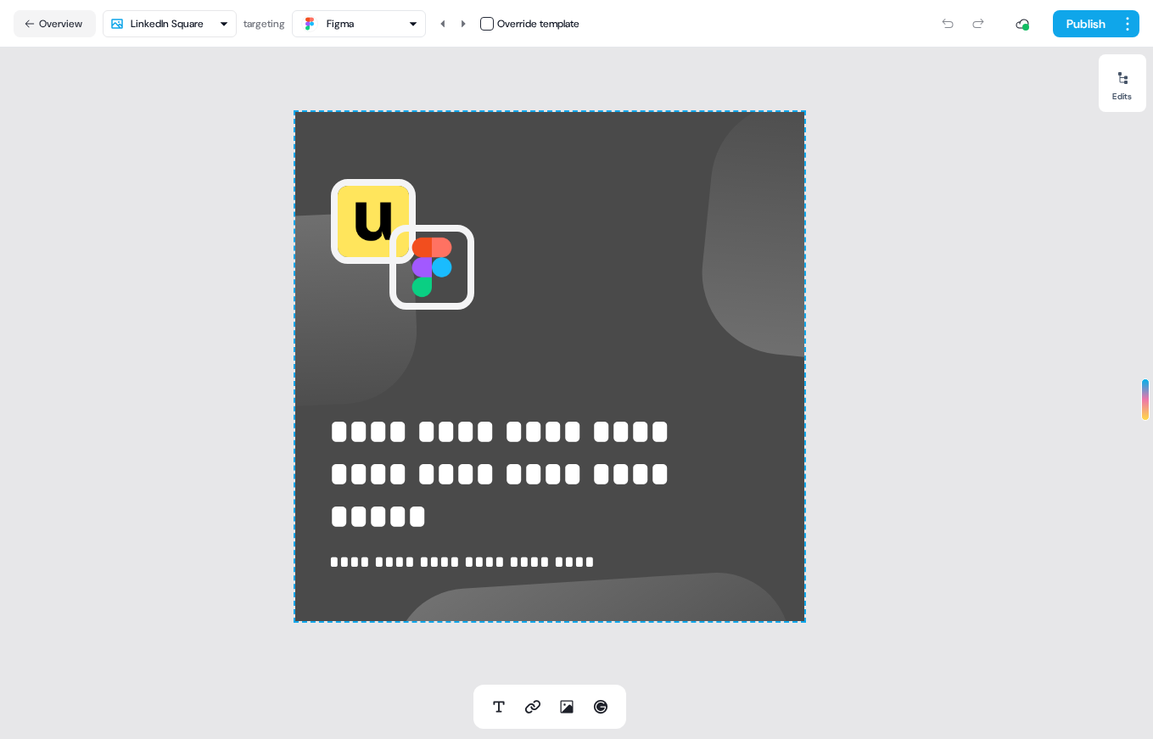
click at [343, 25] on div "Figma" at bounding box center [340, 23] width 27 height 17
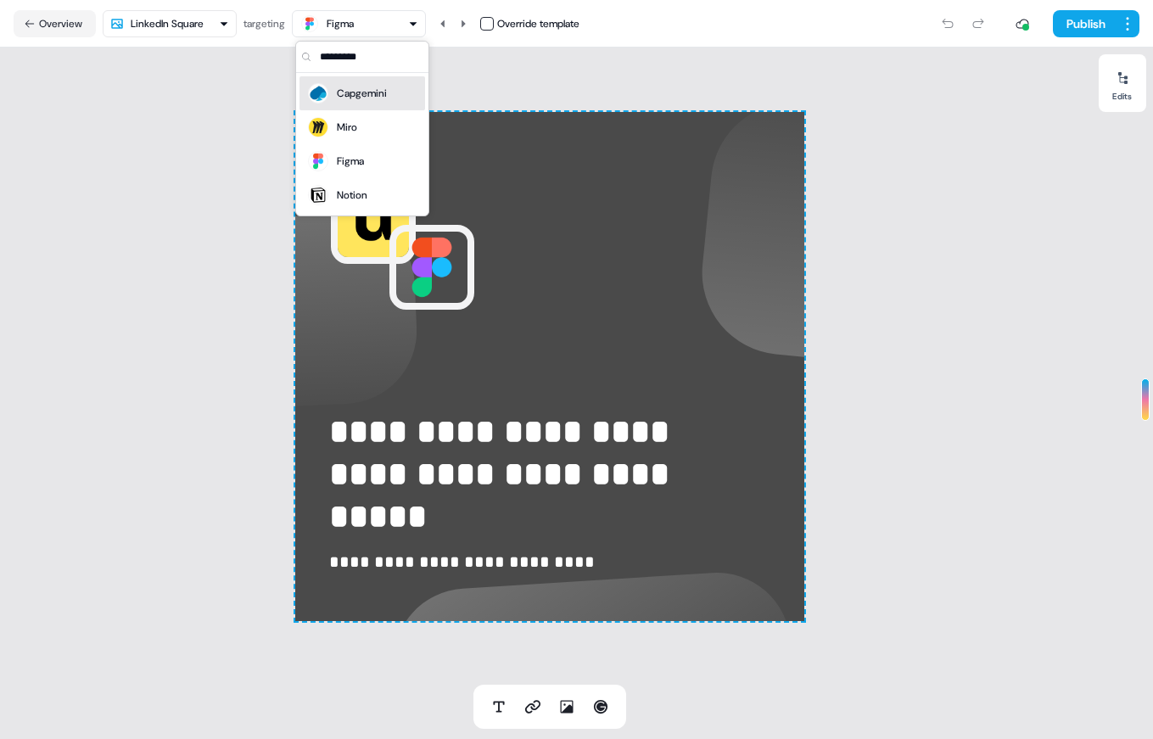
click at [355, 86] on div "Capgemini" at bounding box center [362, 93] width 50 height 17
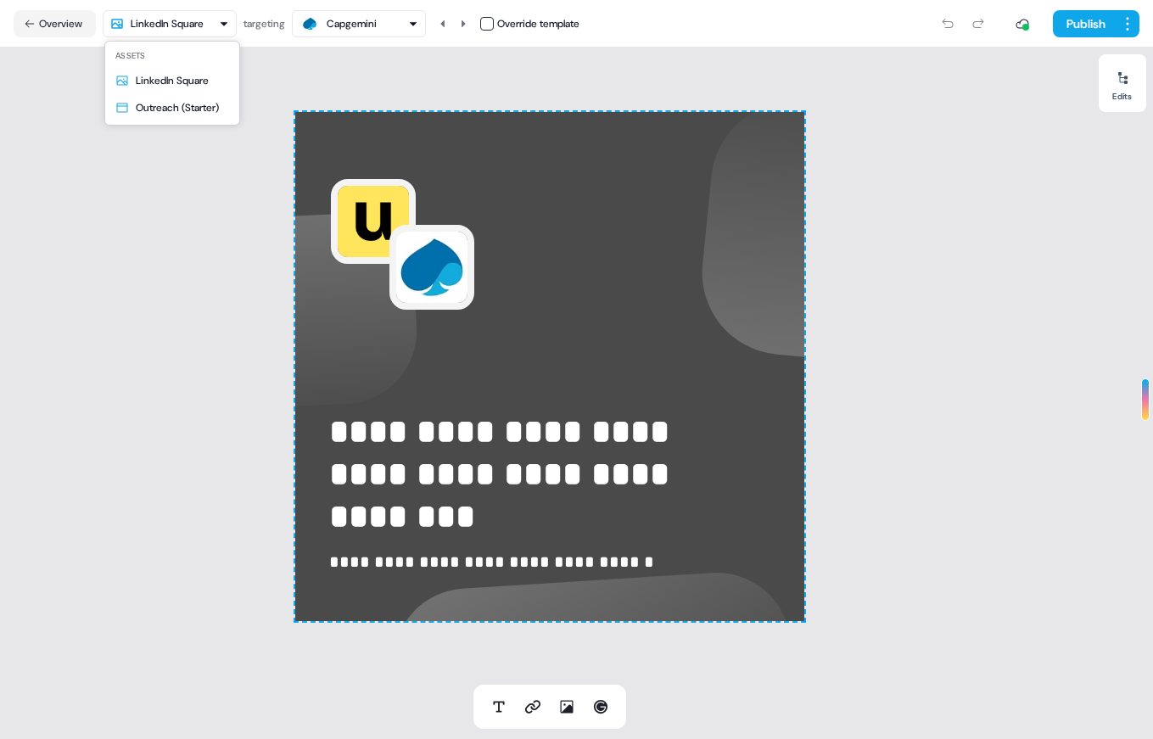
click at [193, 15] on html "**********" at bounding box center [576, 369] width 1153 height 739
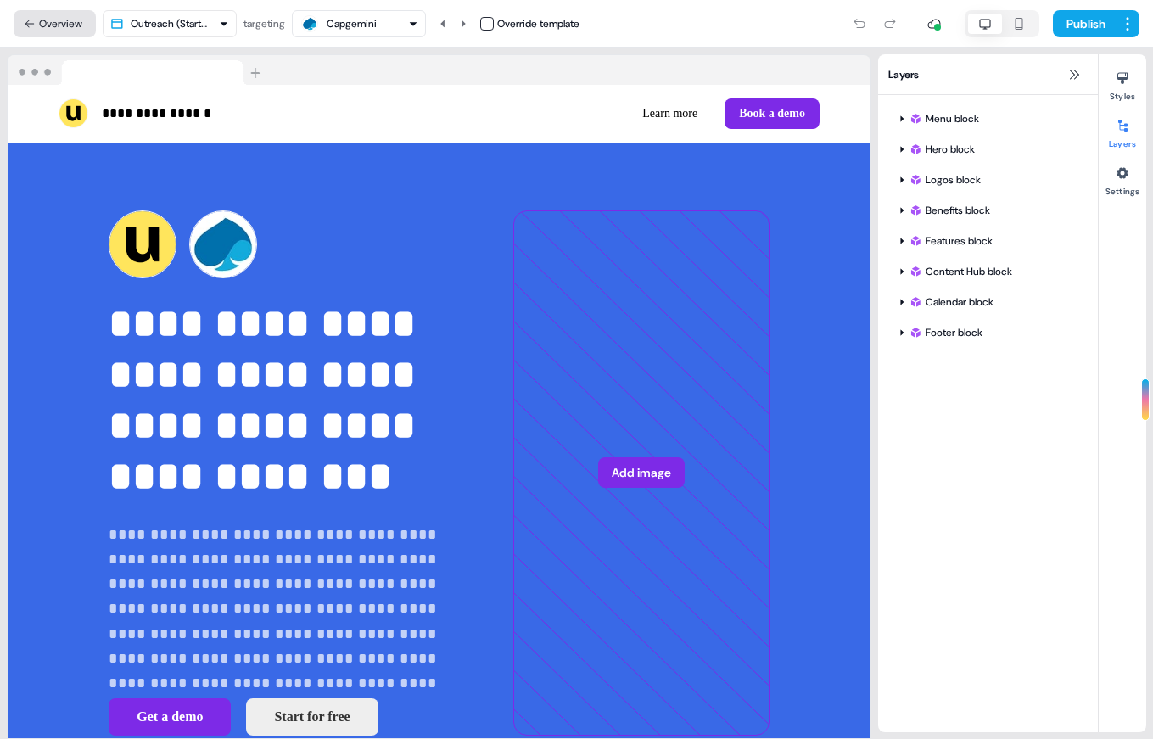
click at [54, 24] on button "Overview" at bounding box center [55, 23] width 82 height 27
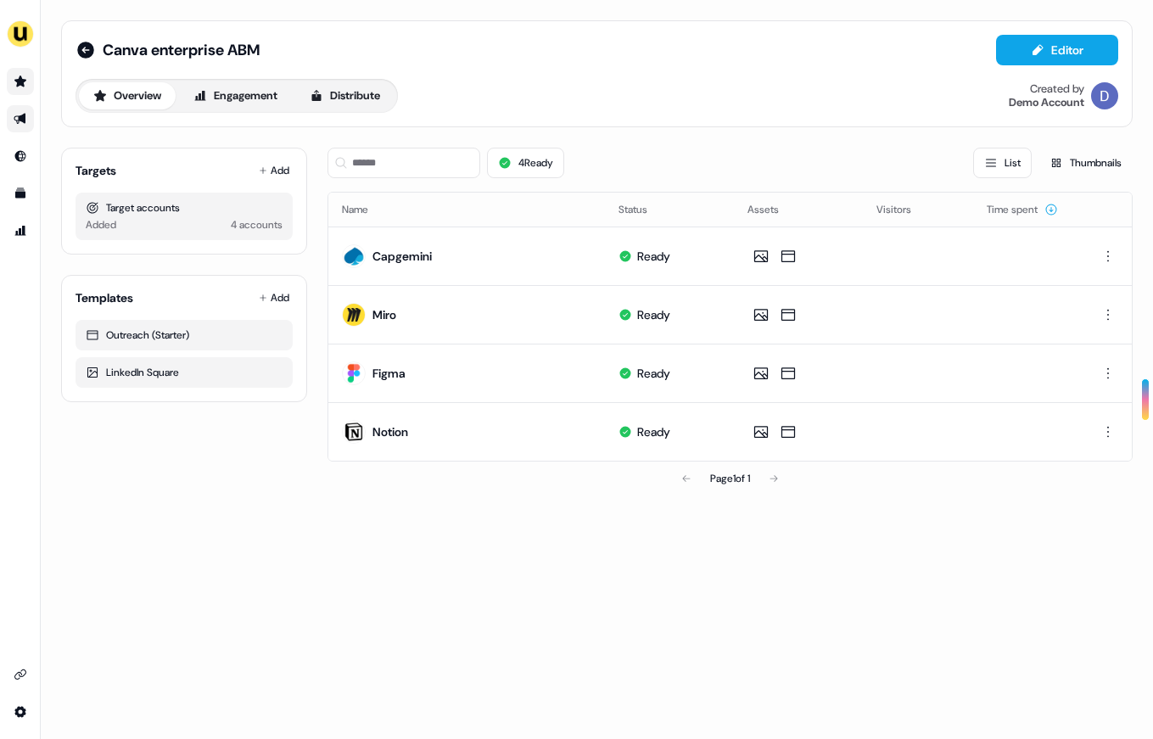
click at [19, 70] on link "Go to prospects" at bounding box center [20, 81] width 27 height 27
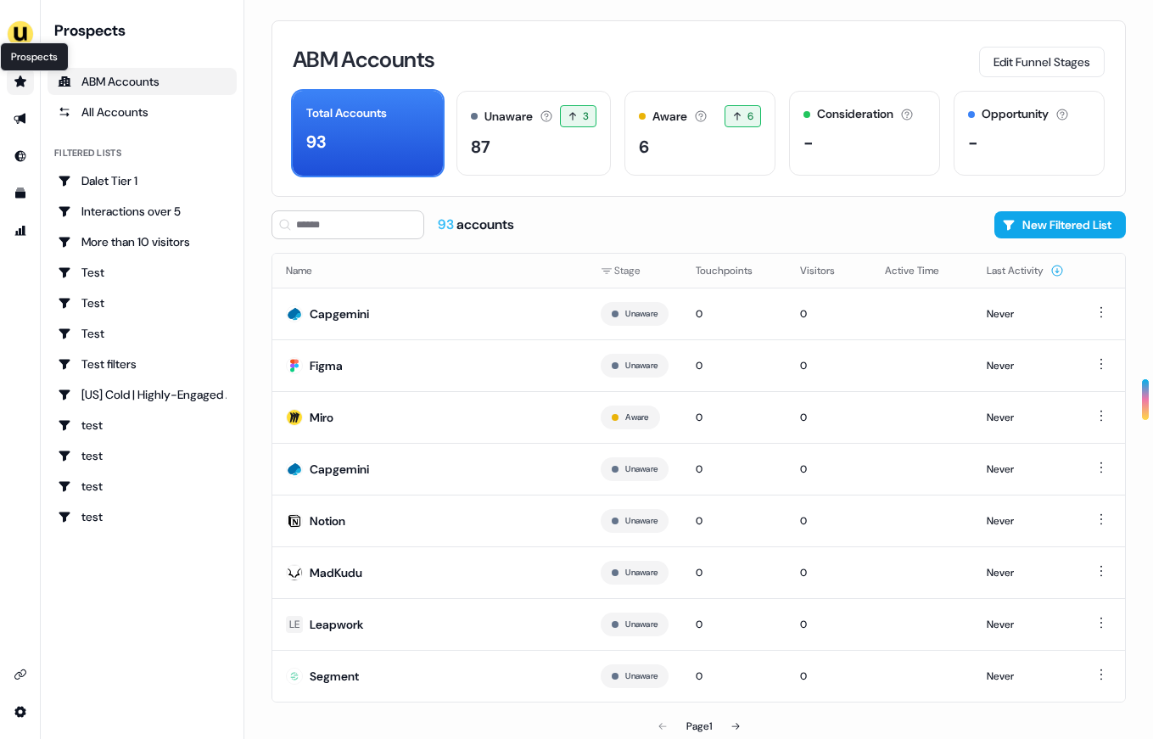
click at [25, 82] on icon "Go to prospects" at bounding box center [21, 82] width 14 height 14
click at [24, 118] on icon "Go to outbound experience" at bounding box center [20, 119] width 12 height 11
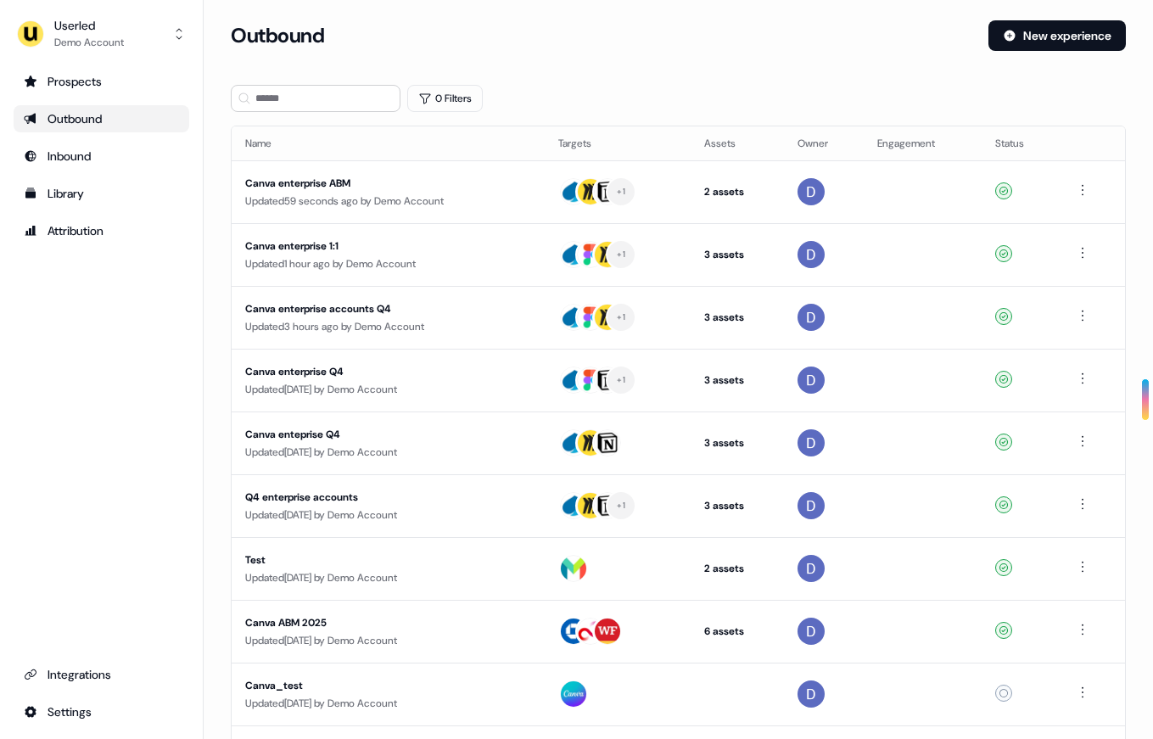
click at [107, 117] on div "Outbound" at bounding box center [101, 118] width 155 height 17
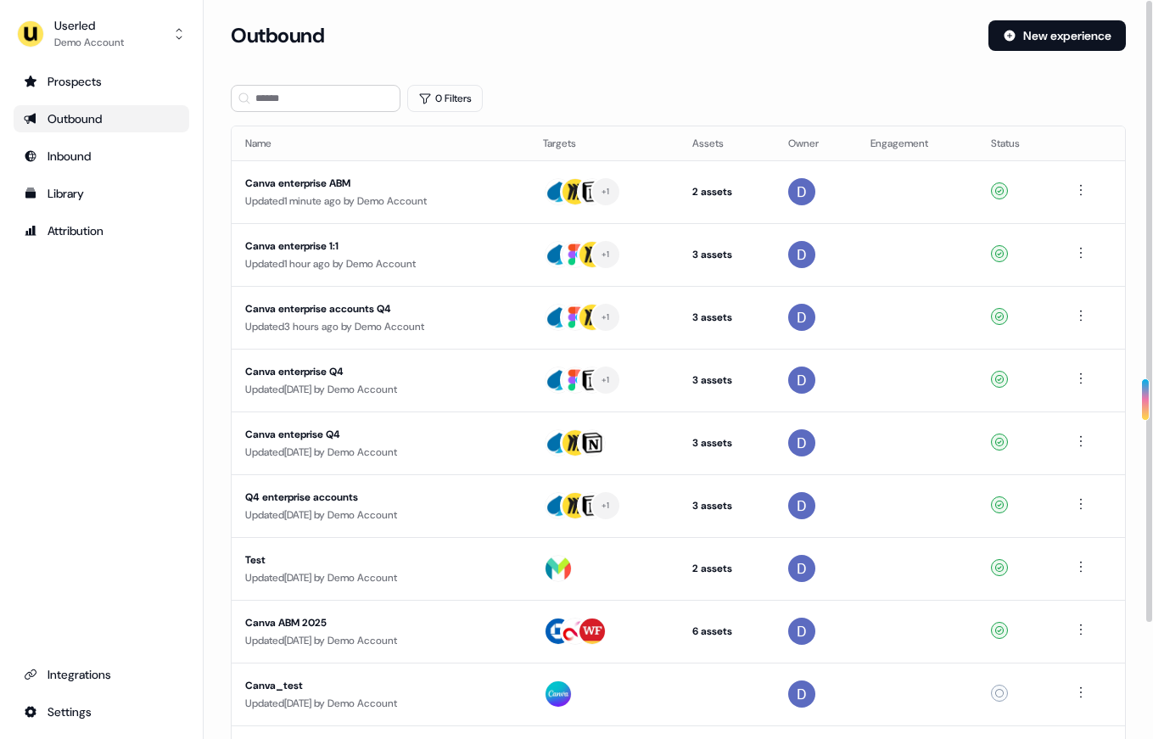
click at [107, 125] on div "Outbound" at bounding box center [101, 118] width 155 height 17
click at [1025, 44] on button "New experience" at bounding box center [1056, 35] width 137 height 31
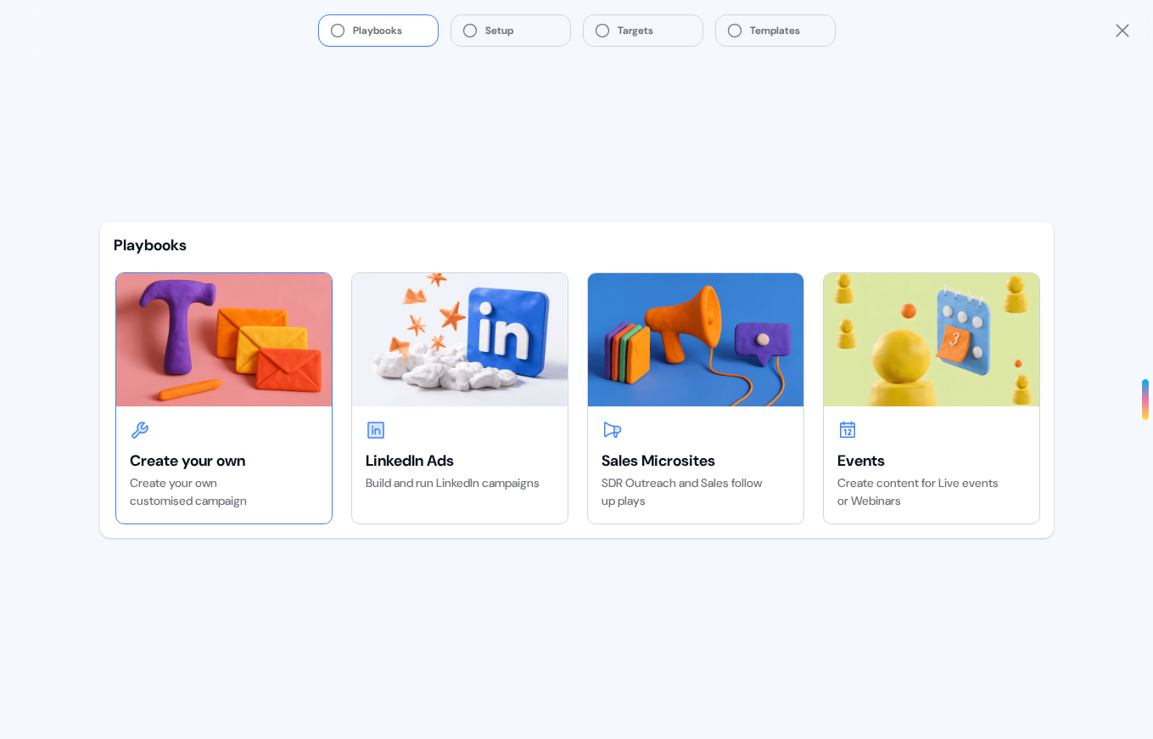
click at [215, 439] on div at bounding box center [224, 430] width 188 height 20
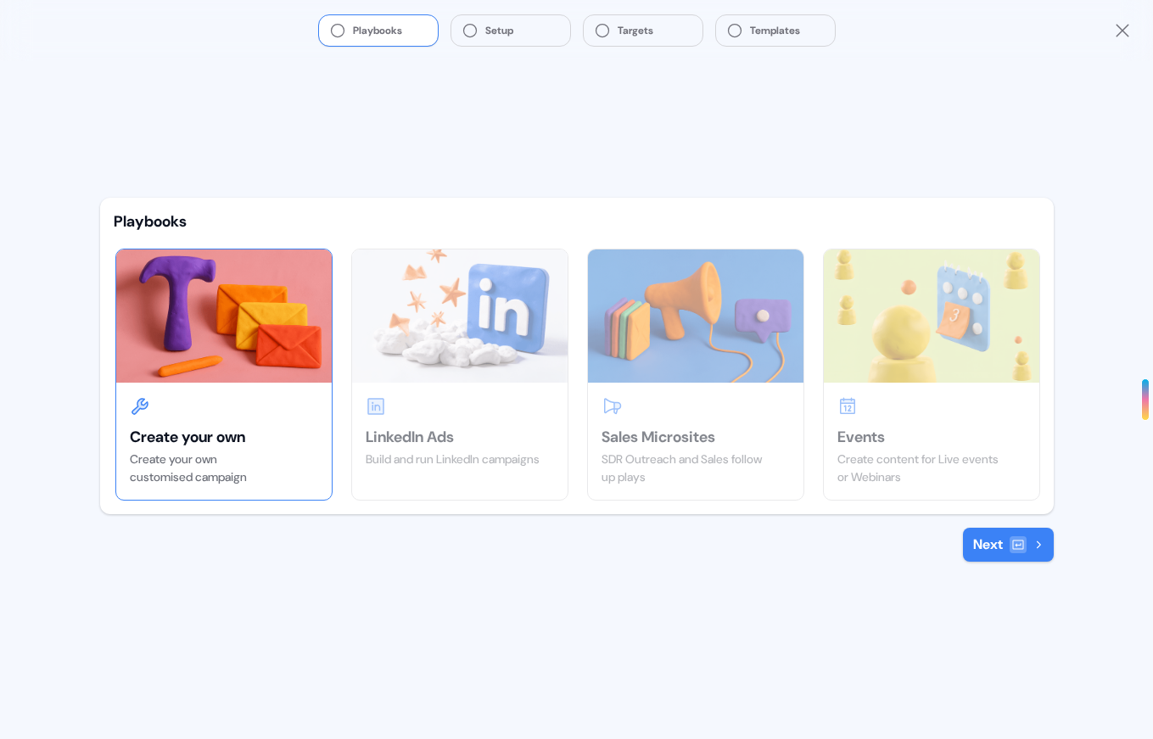
click at [1030, 550] on button "Next" at bounding box center [1008, 545] width 91 height 34
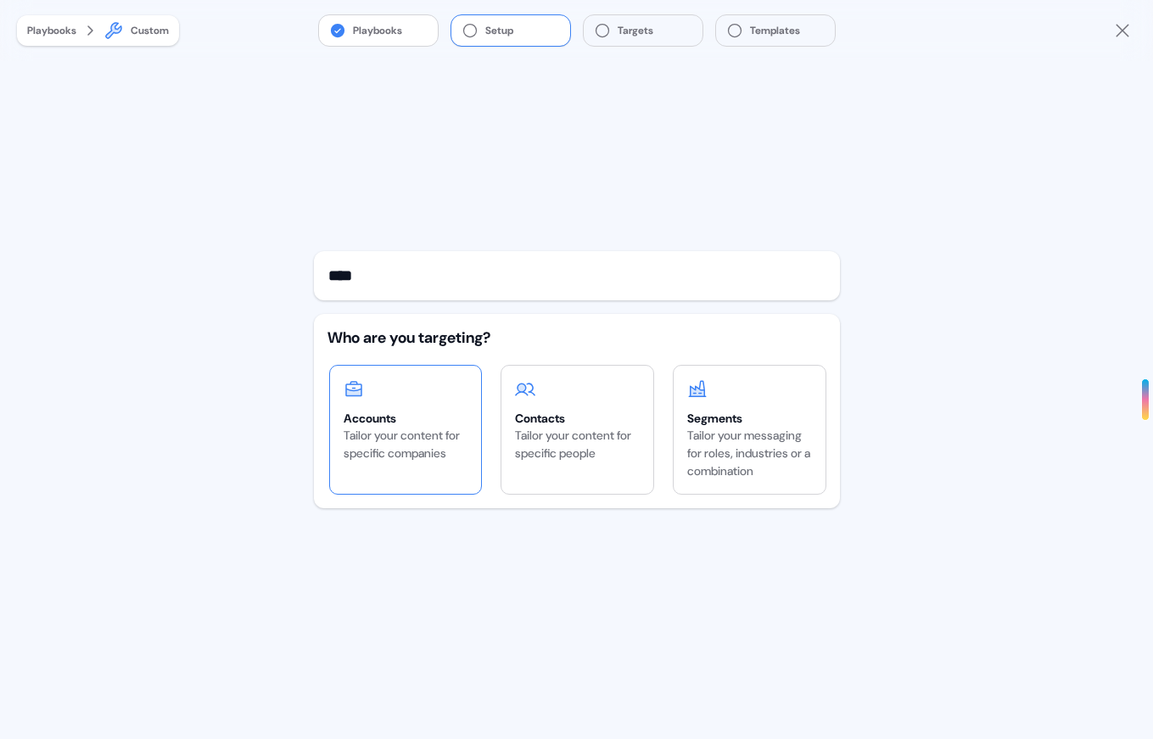
type input "****"
click at [454, 438] on div "Tailor your content for specific companies" at bounding box center [405, 445] width 125 height 36
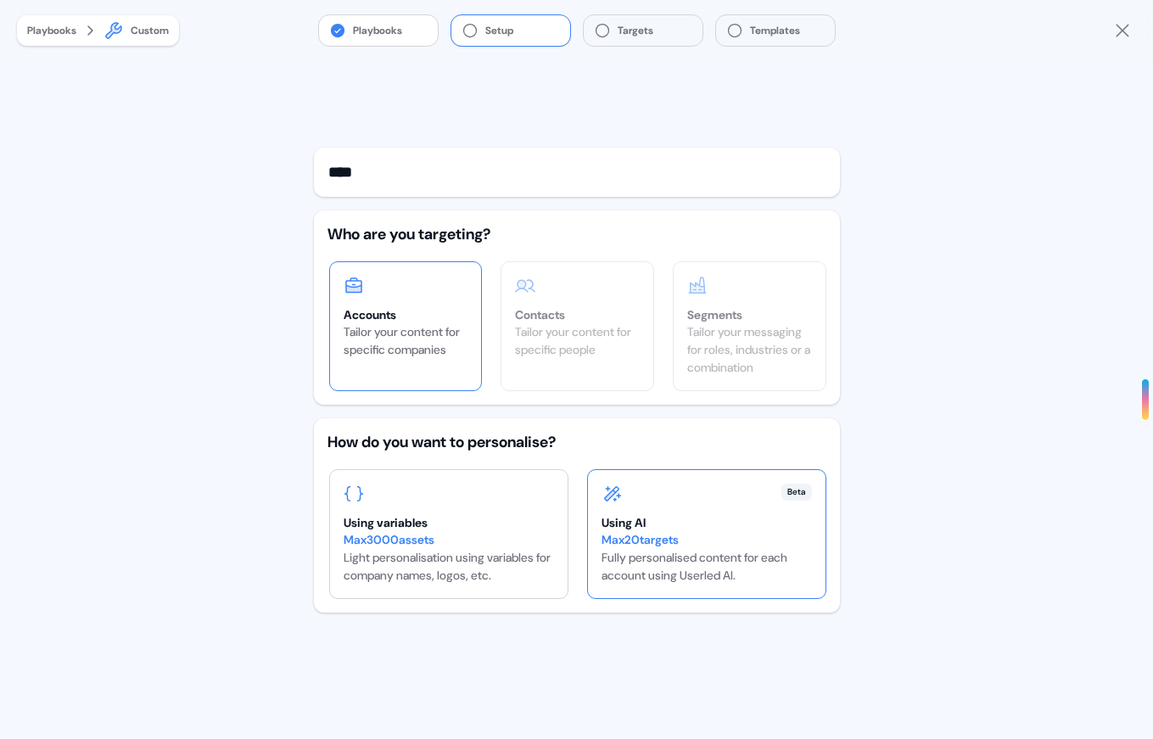
click at [699, 539] on div "Max 20 targets" at bounding box center [706, 540] width 210 height 18
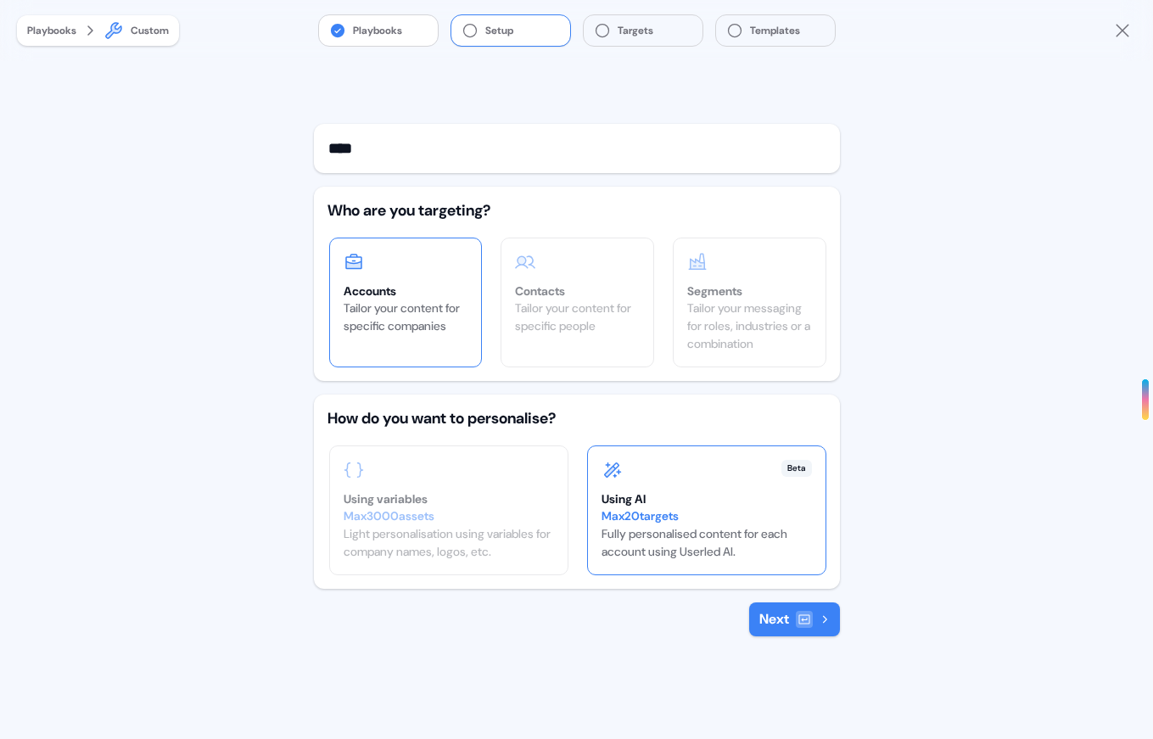
click at [766, 600] on div "**** Who are you targeting? Accounts Tailor your content for specific companies…" at bounding box center [577, 380] width 526 height 512
click at [766, 623] on button "Next" at bounding box center [794, 619] width 91 height 34
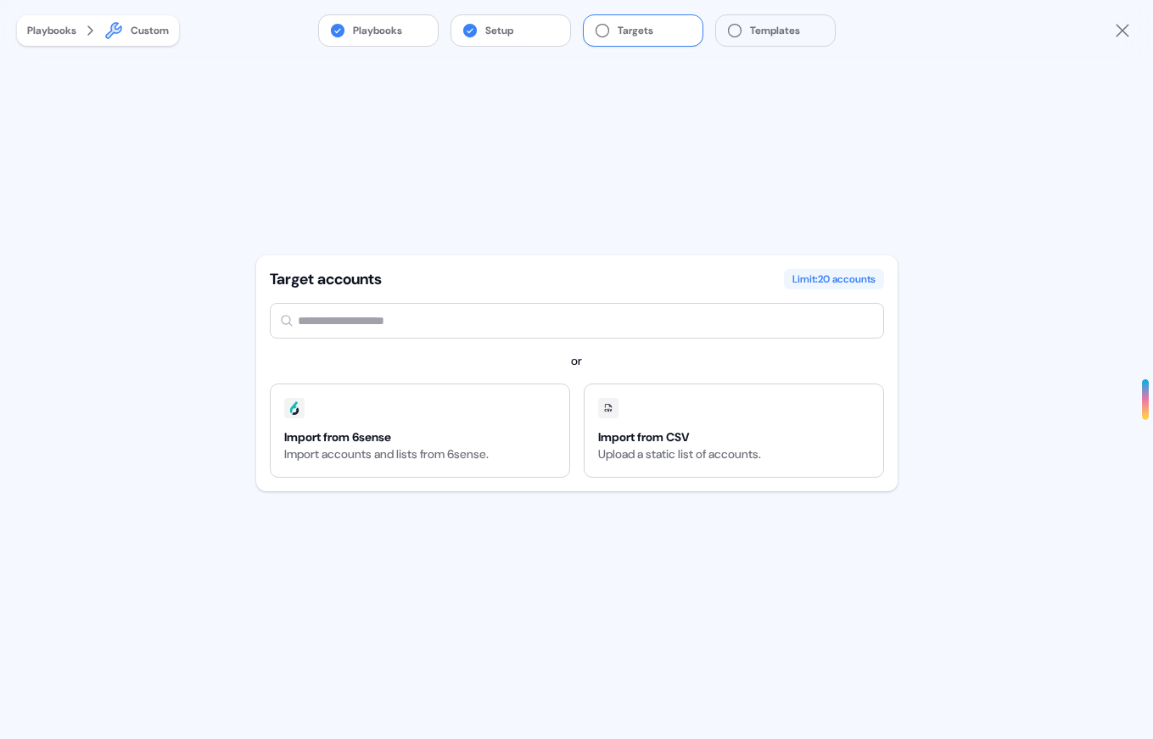
click at [418, 332] on input "text" at bounding box center [577, 321] width 614 height 36
type input "*********"
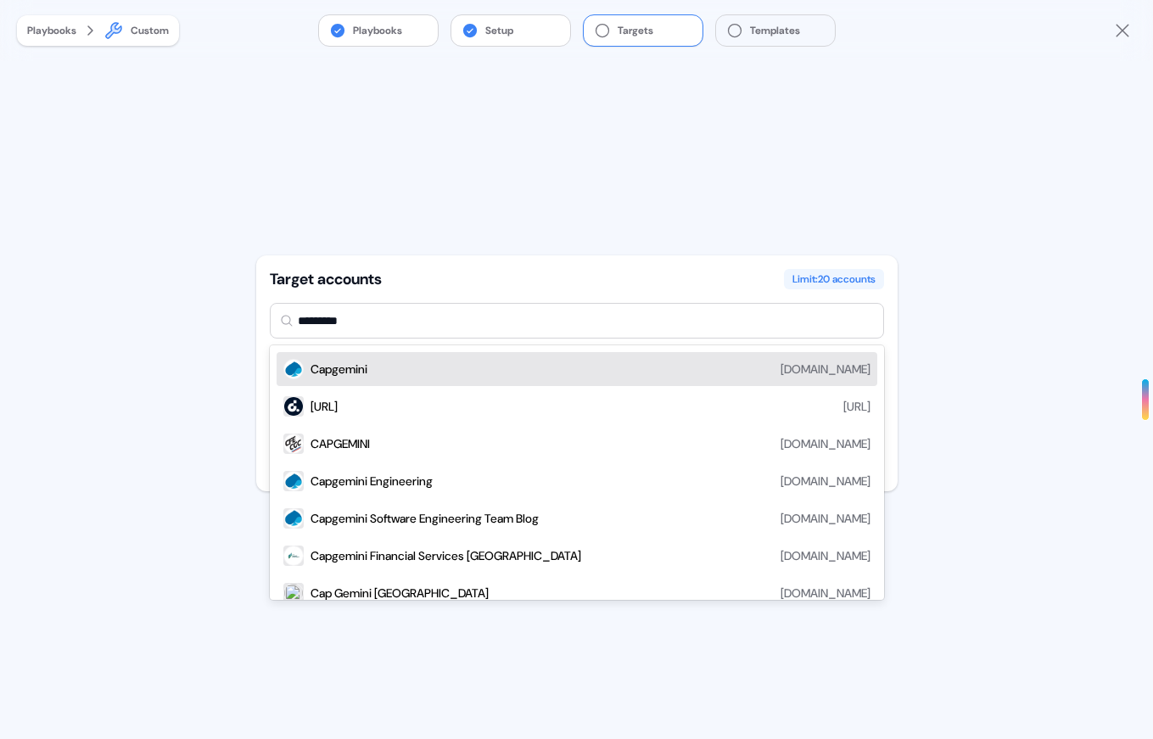
click at [381, 376] on div "Capgemini [DOMAIN_NAME]" at bounding box center [590, 369] width 560 height 20
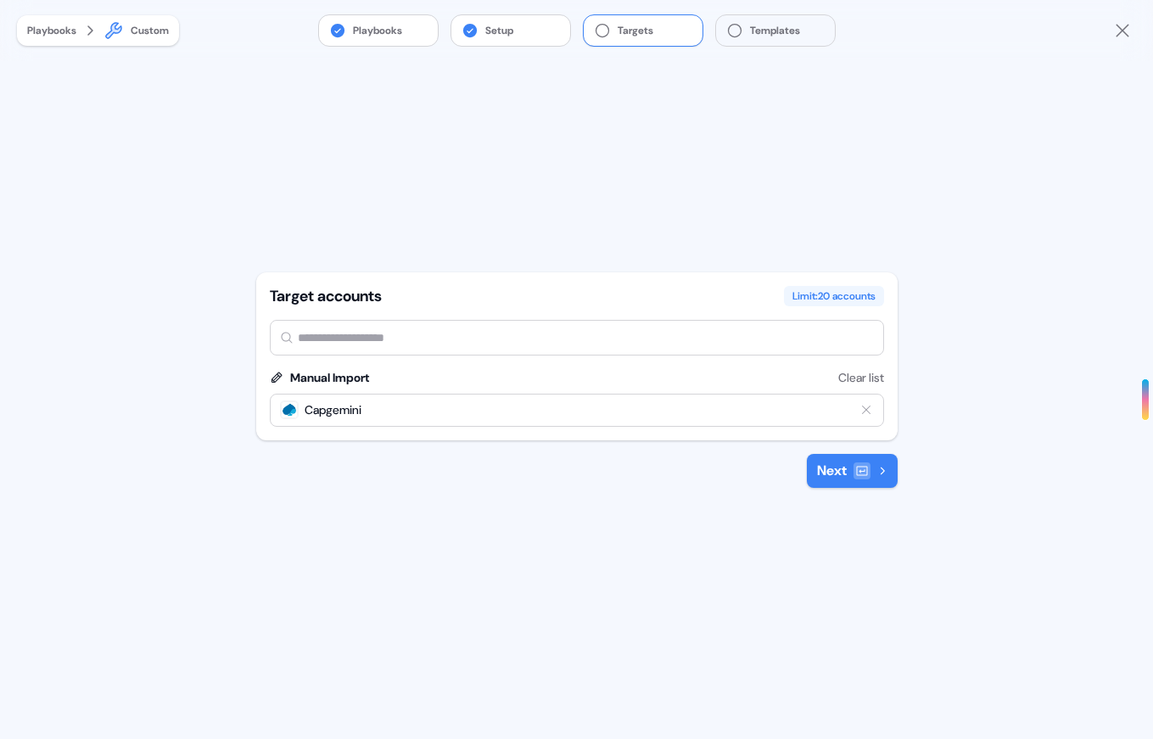
click at [867, 471] on icon at bounding box center [862, 471] width 14 height 14
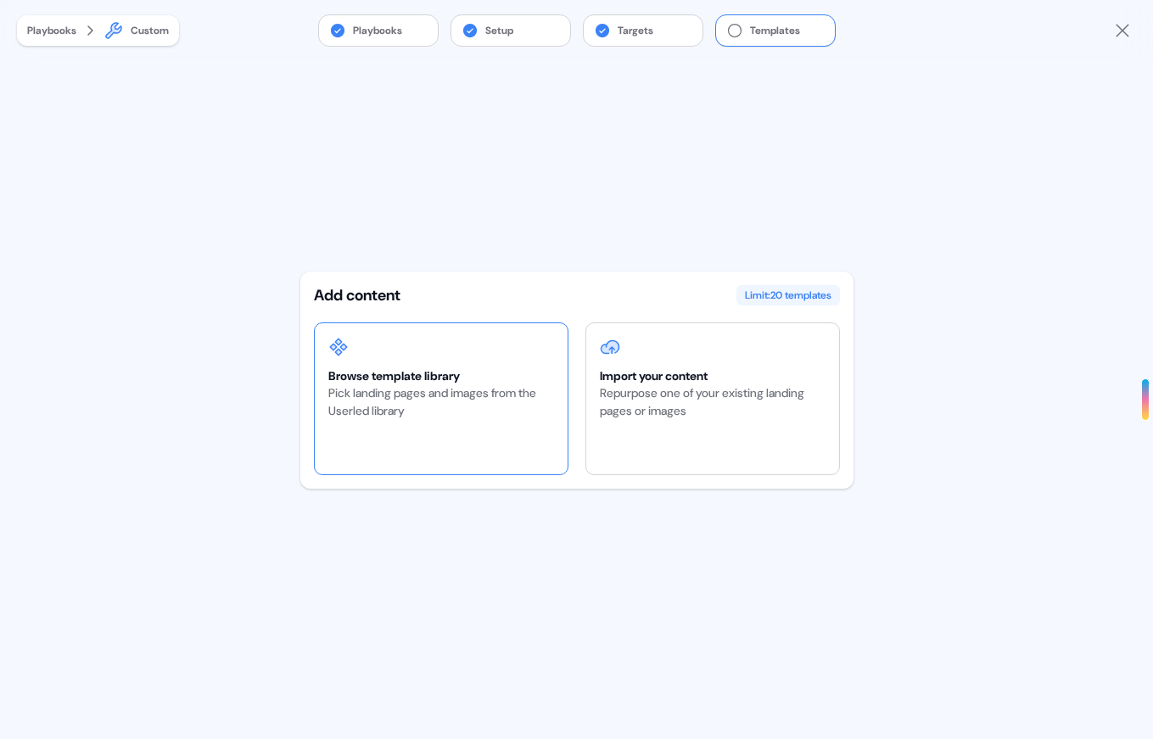
click at [553, 419] on div "Browse template library Pick landing pages and images from the Userled library" at bounding box center [441, 398] width 253 height 151
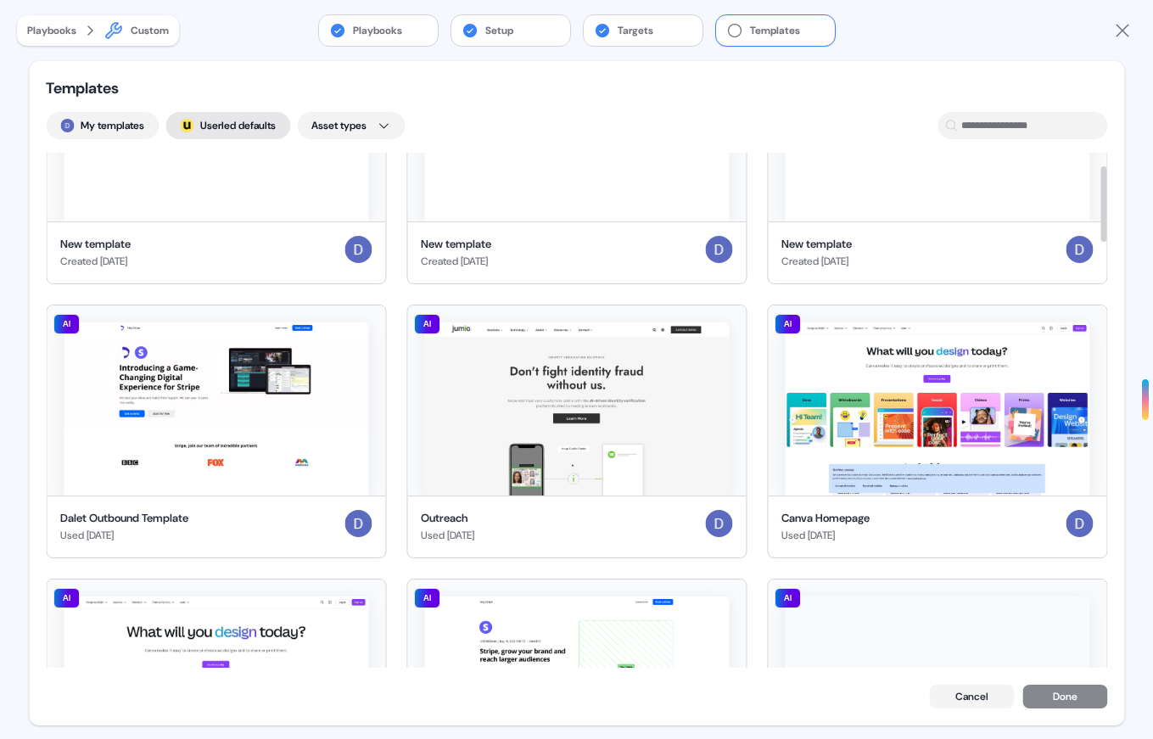
scroll to position [163, 0]
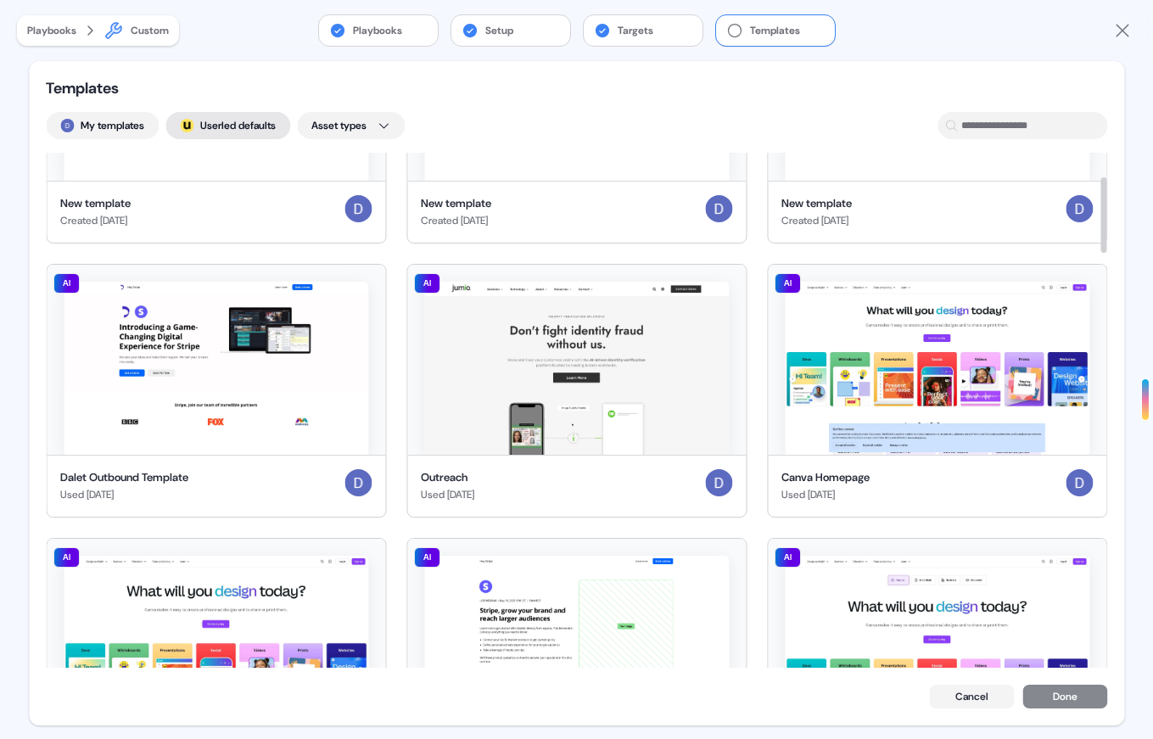
click at [254, 113] on button "; Userled defaults" at bounding box center [227, 125] width 125 height 27
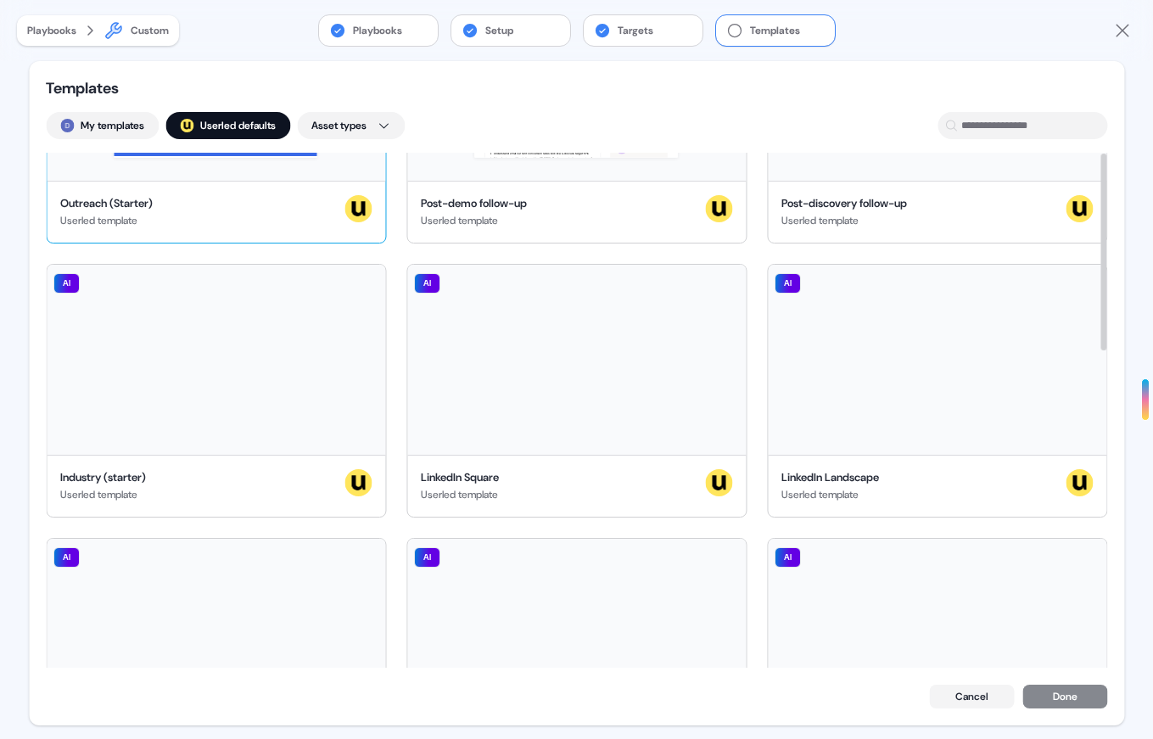
scroll to position [0, 0]
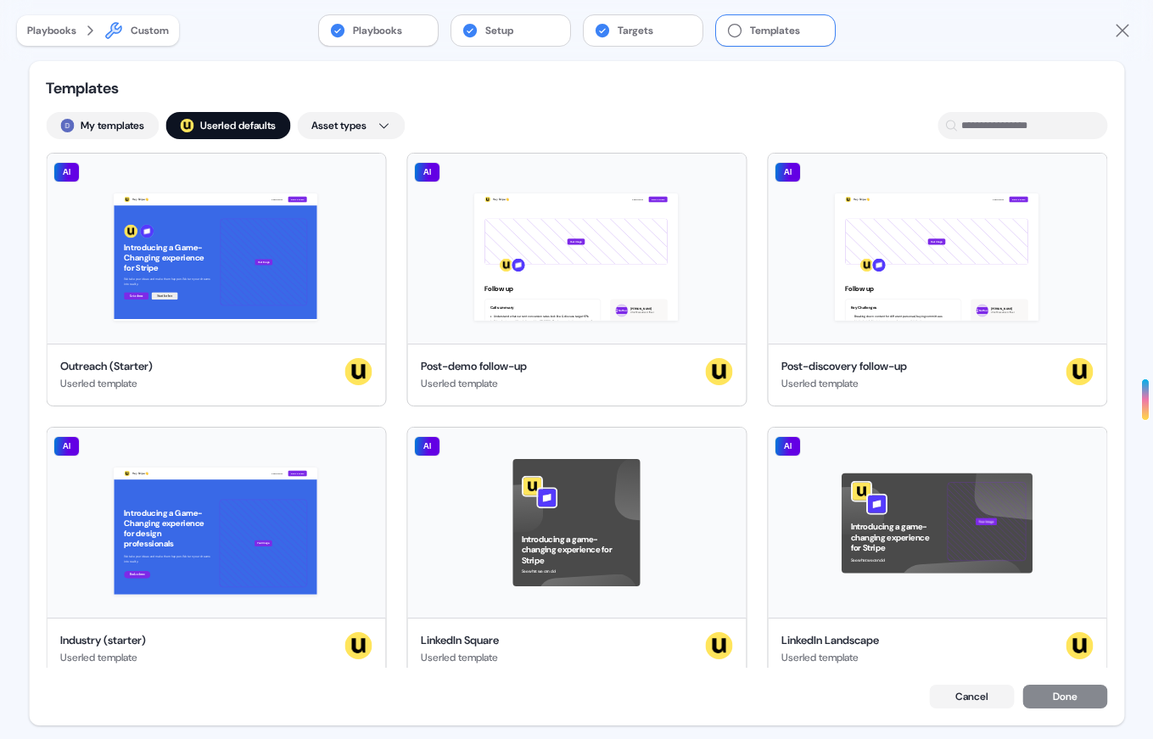
click at [388, 36] on button "Playbooks" at bounding box center [378, 30] width 119 height 31
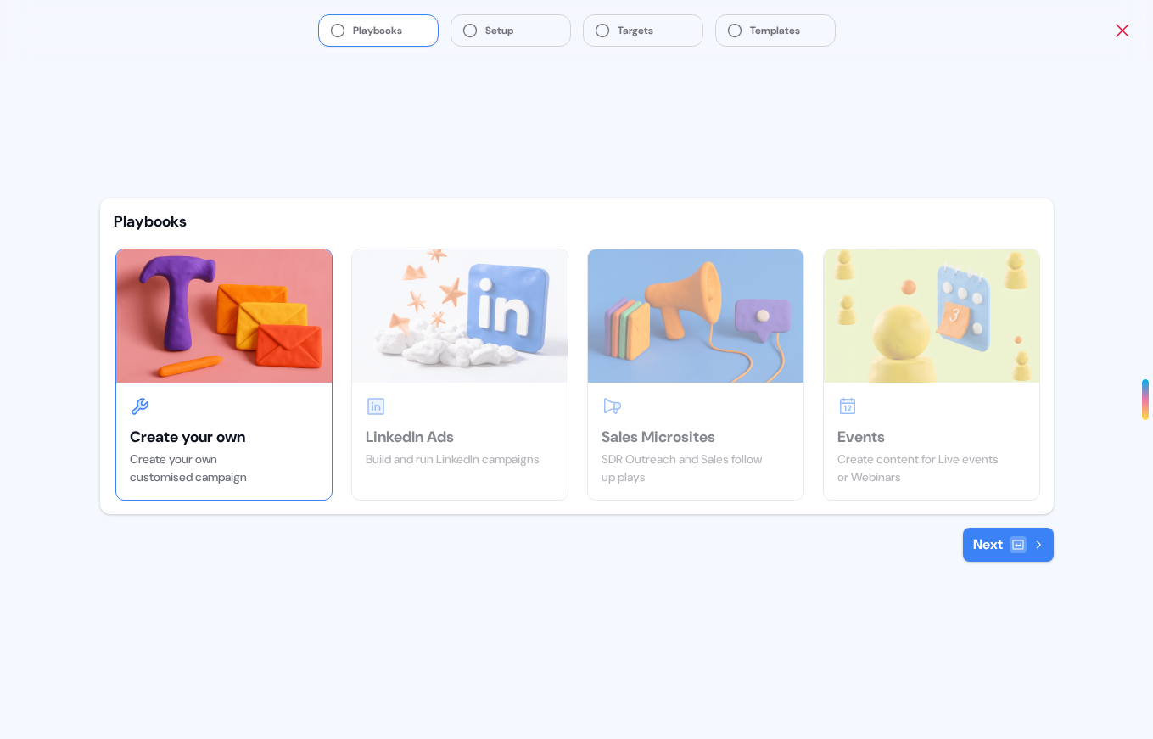
click at [1120, 31] on icon "Close" at bounding box center [1121, 30] width 13 height 13
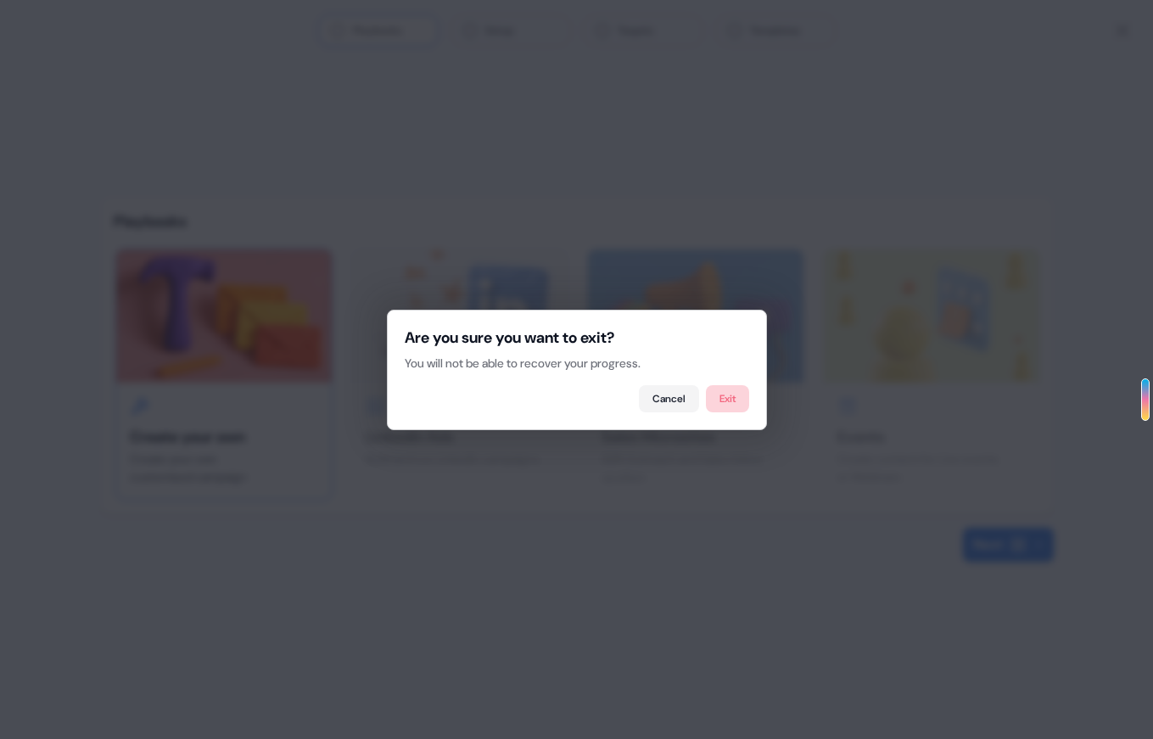
click at [739, 407] on button "Exit" at bounding box center [727, 398] width 43 height 27
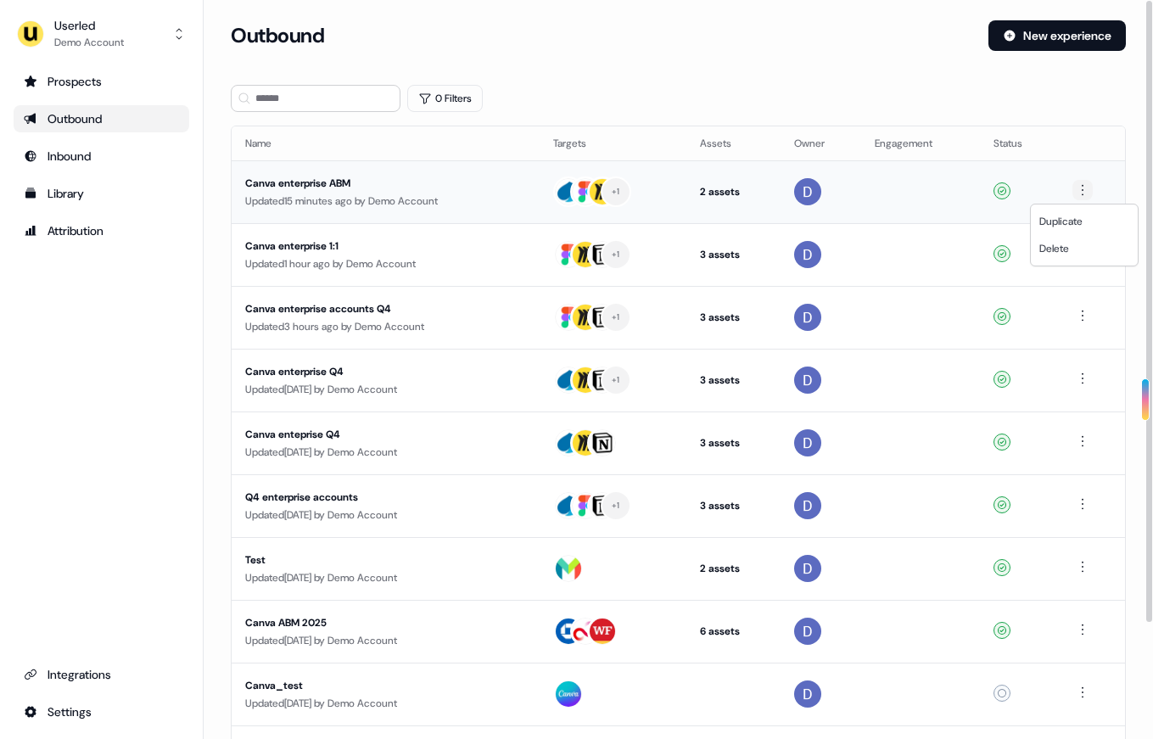
click at [1087, 187] on html "For the best experience switch devices to a bigger screen. Go to [DOMAIN_NAME] …" at bounding box center [576, 369] width 1153 height 739
click at [1071, 242] on div "Delete" at bounding box center [1084, 248] width 100 height 27
